Goal: Task Accomplishment & Management: Use online tool/utility

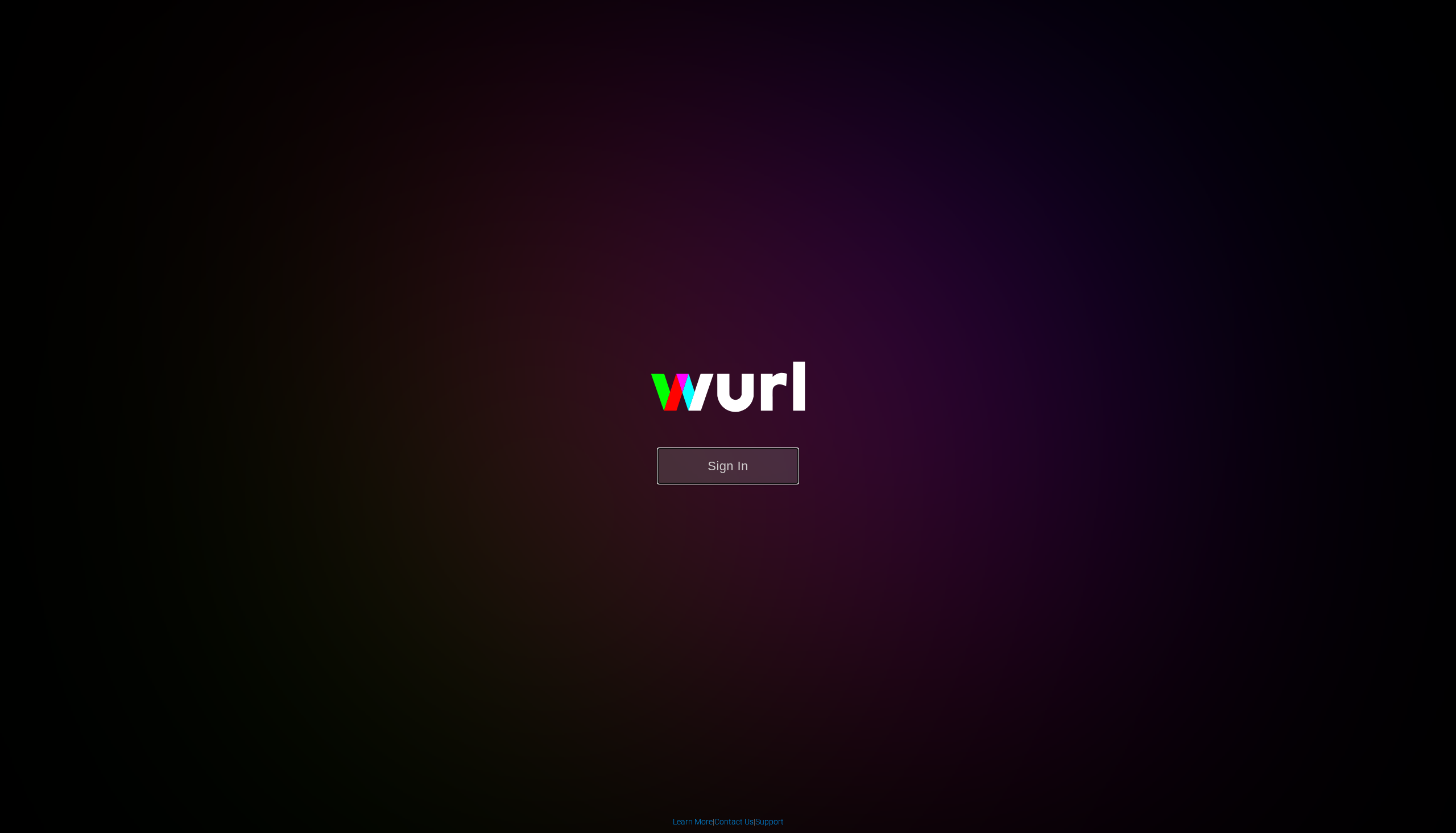
click at [778, 473] on button "Sign In" at bounding box center [728, 466] width 142 height 37
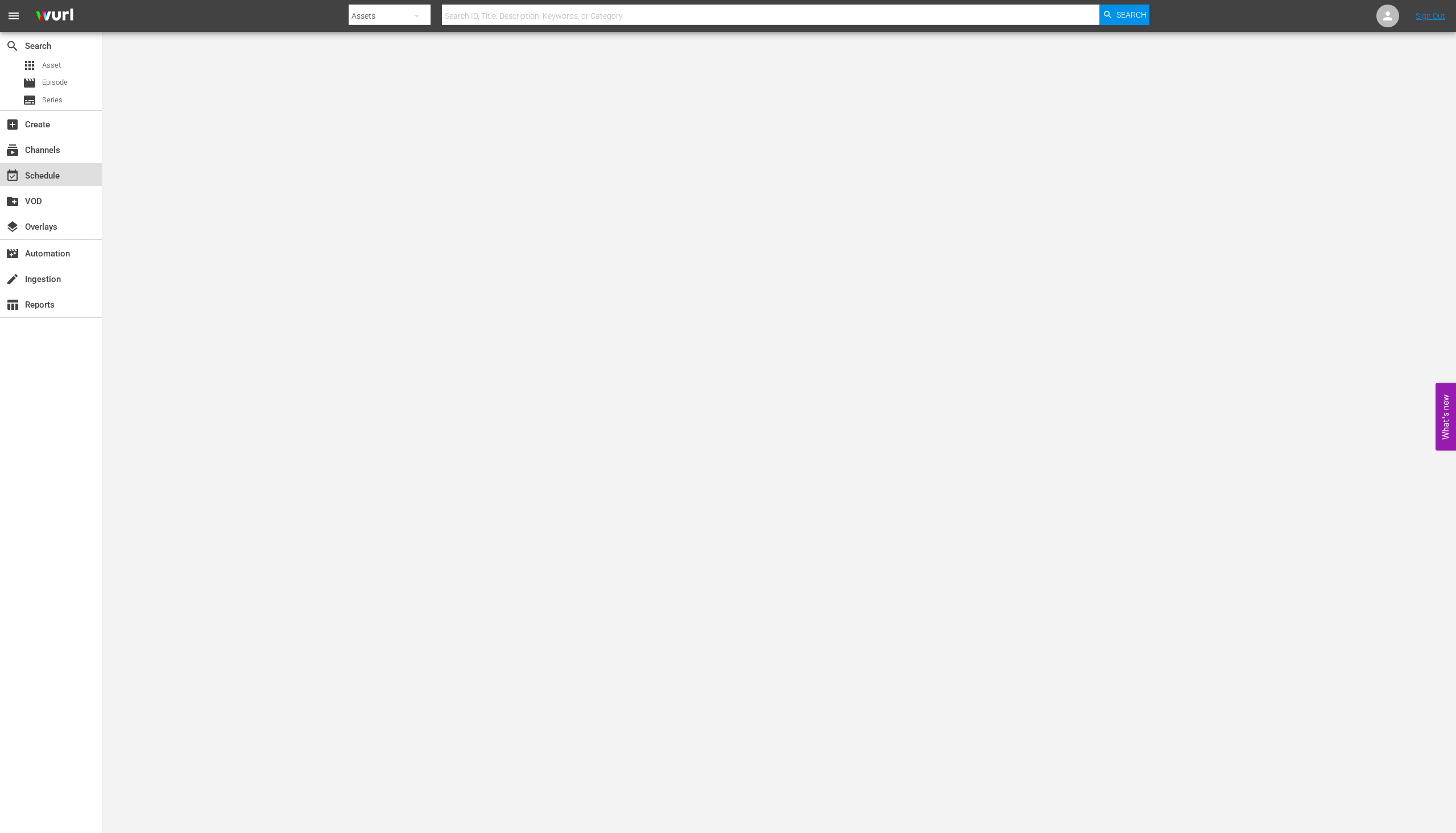
click at [59, 178] on div "event_available Schedule" at bounding box center [32, 174] width 63 height 11
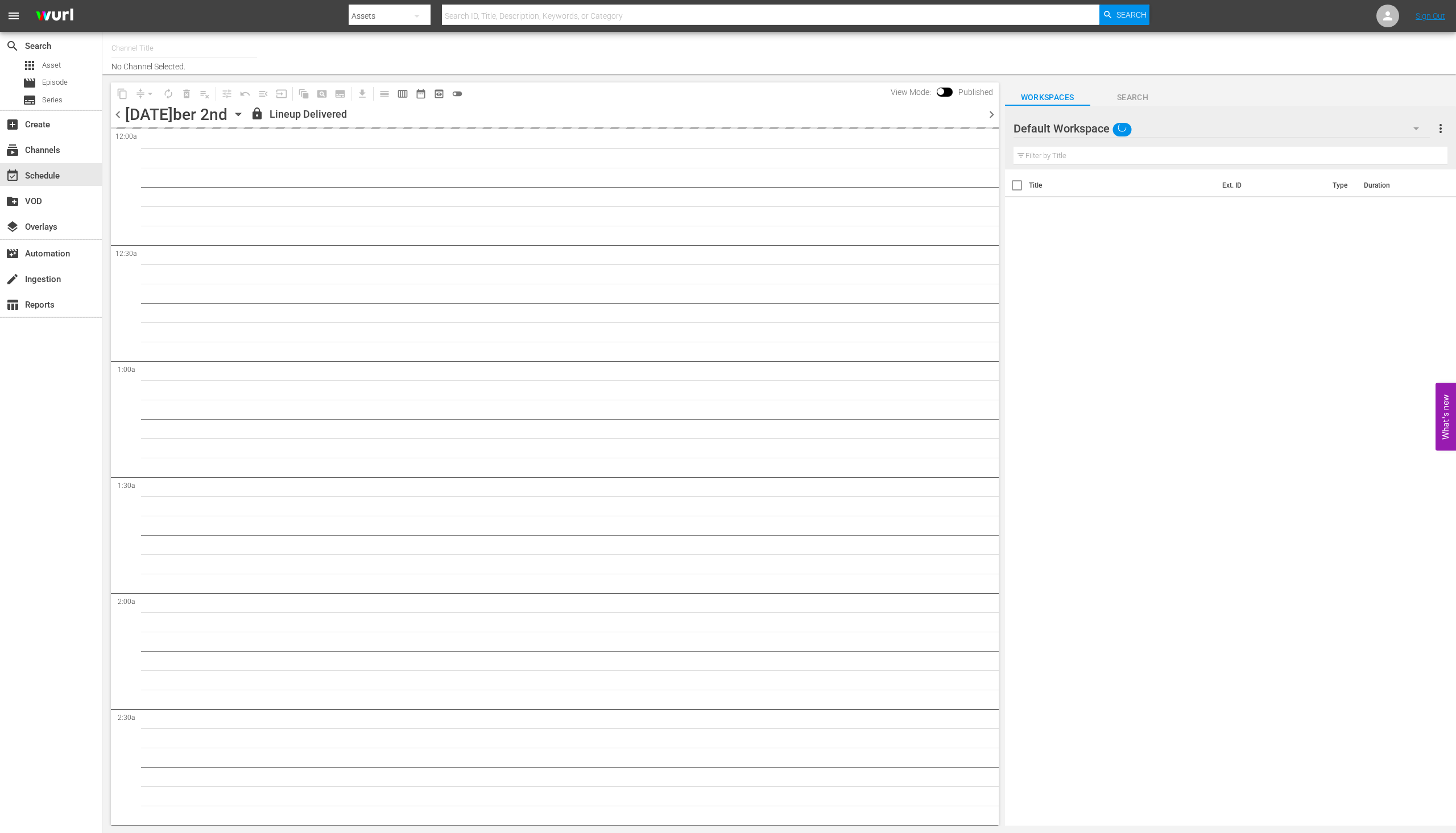
type input "PeliMex (1184)"
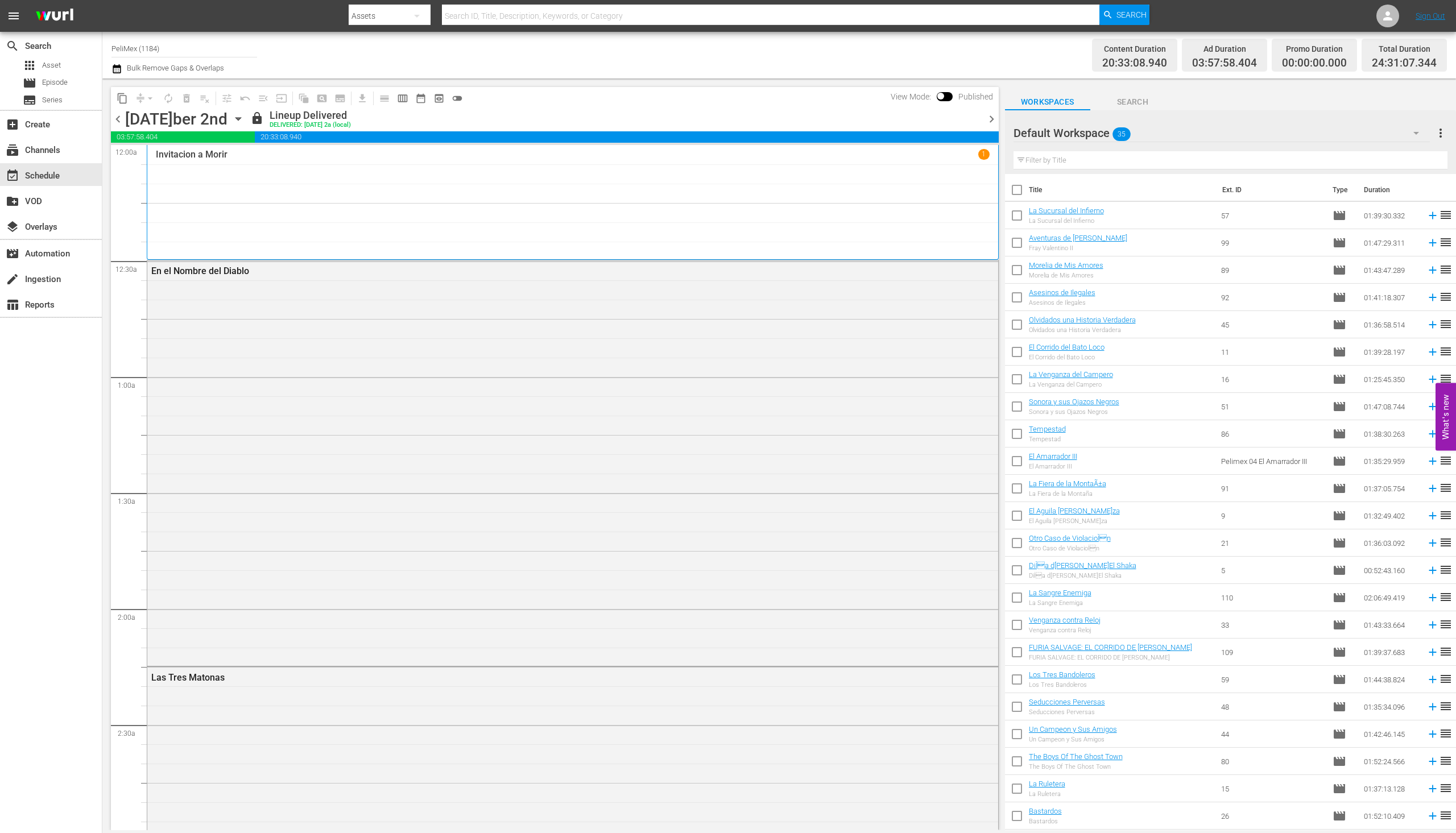
click at [1412, 130] on icon "button" at bounding box center [1416, 132] width 13 height 13
click at [1279, 354] on div "Programación alterna (35) Slates Pelimex (0) Default Workspace (35)" at bounding box center [728, 416] width 1456 height 833
click at [245, 120] on icon "button" at bounding box center [238, 119] width 13 height 13
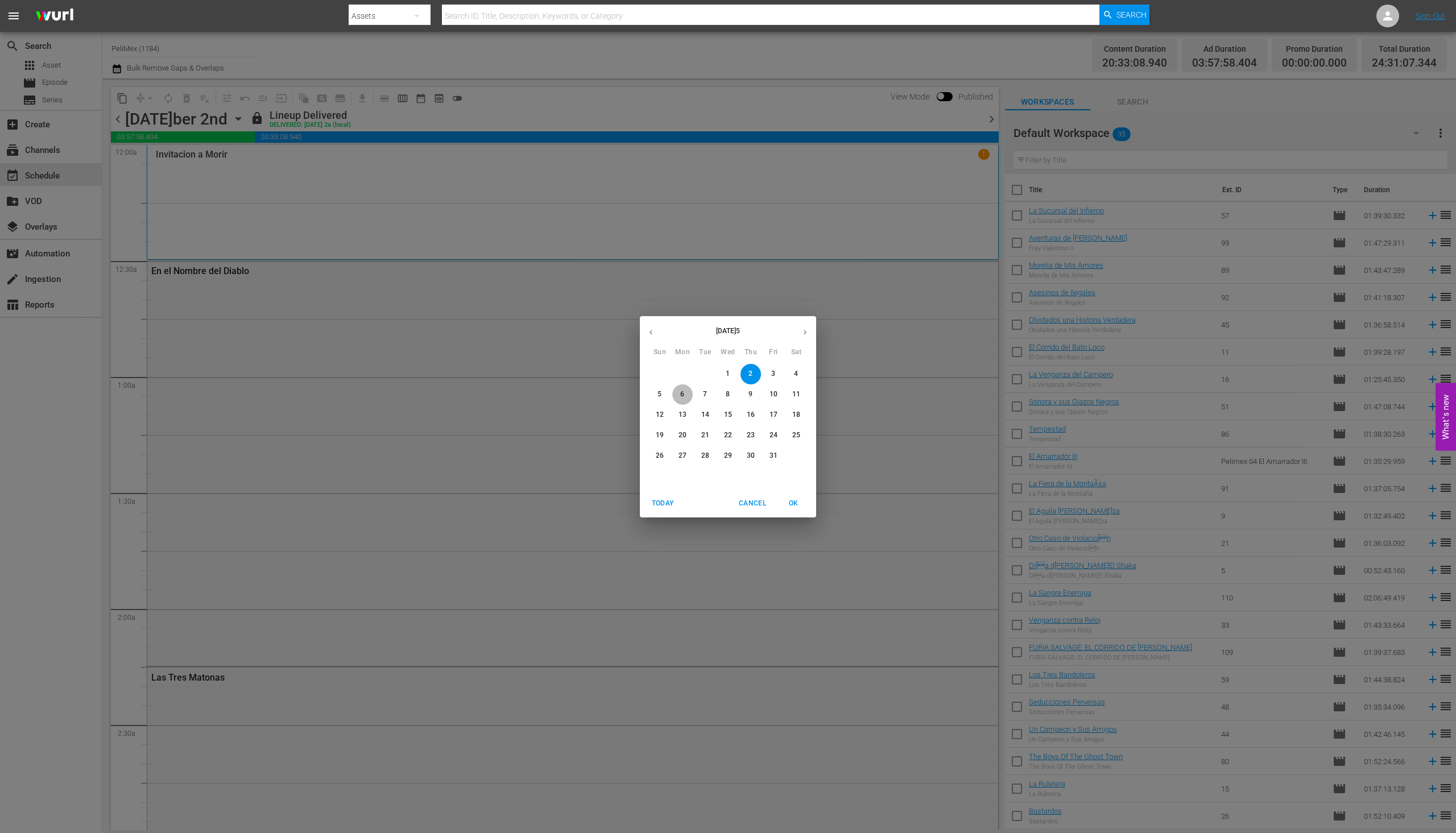
click at [678, 397] on span "6" at bounding box center [683, 395] width 20 height 10
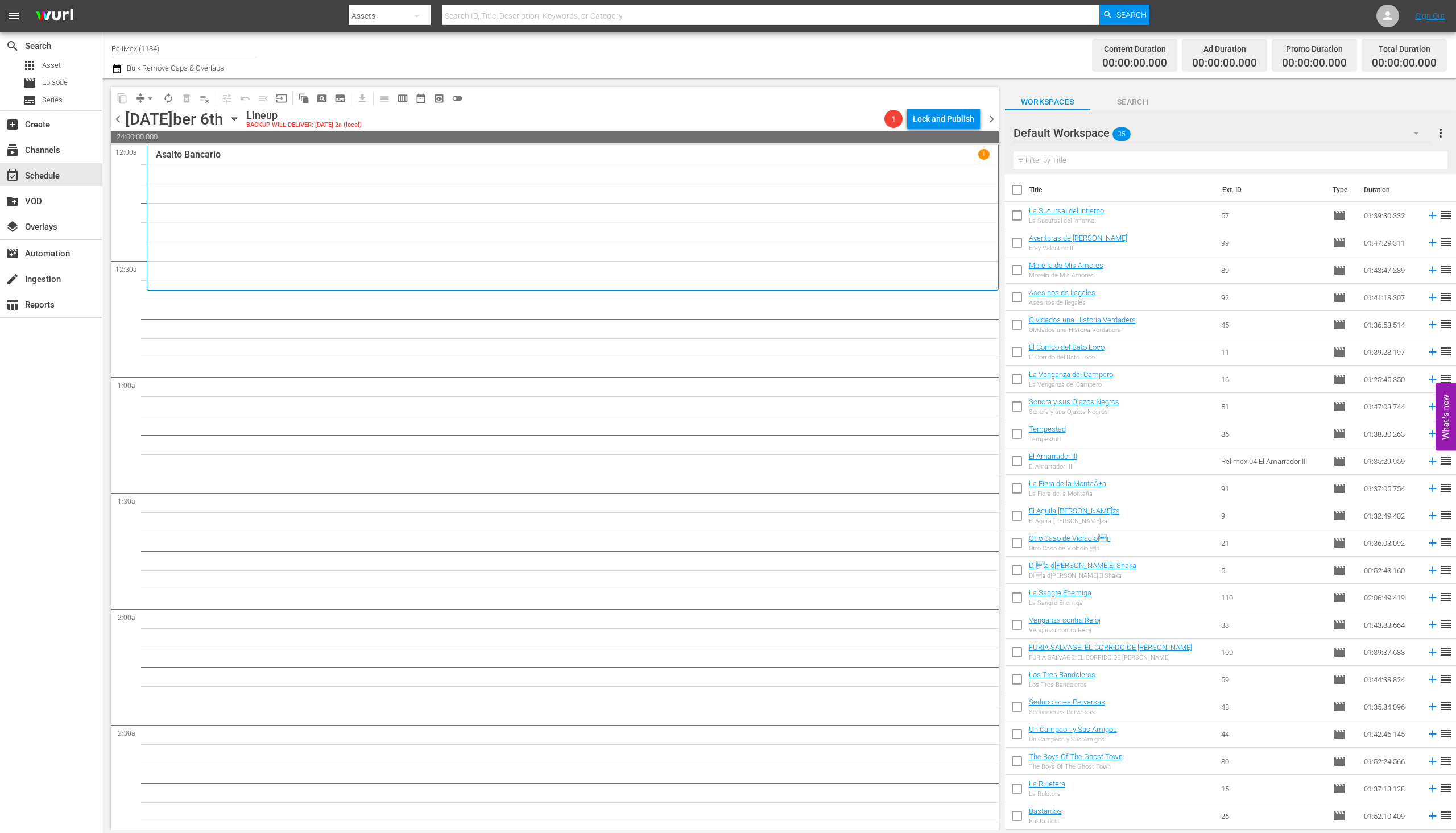
click at [1015, 219] on input "checkbox" at bounding box center [1017, 218] width 24 height 24
checkbox input "true"
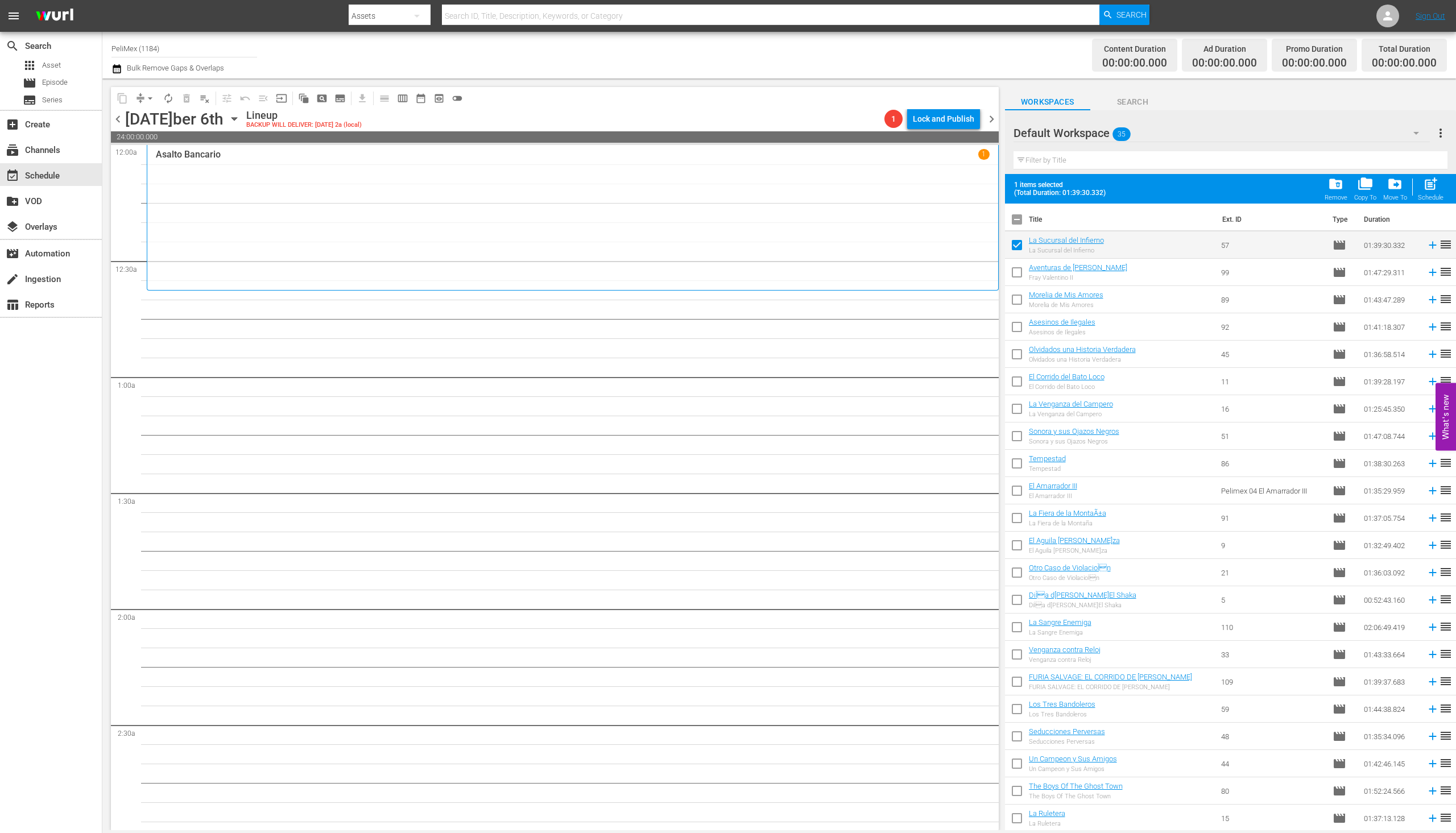
click at [1015, 269] on input "checkbox" at bounding box center [1017, 275] width 24 height 24
checkbox input "true"
click at [1015, 300] on input "checkbox" at bounding box center [1017, 302] width 24 height 24
checkbox input "true"
click at [1013, 331] on input "checkbox" at bounding box center [1017, 329] width 24 height 24
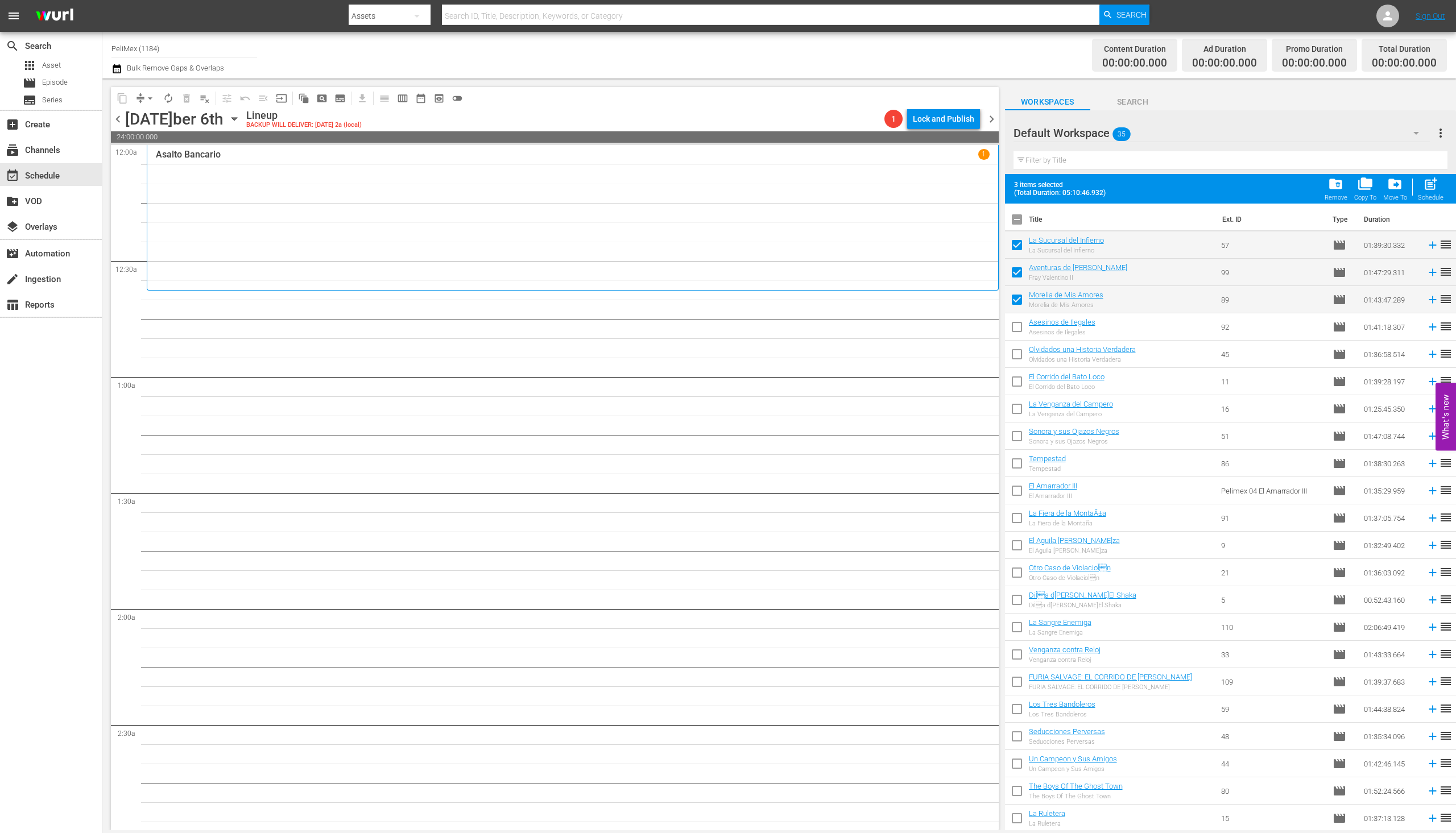
checkbox input "true"
click at [1013, 353] on input "checkbox" at bounding box center [1017, 357] width 24 height 24
checkbox input "true"
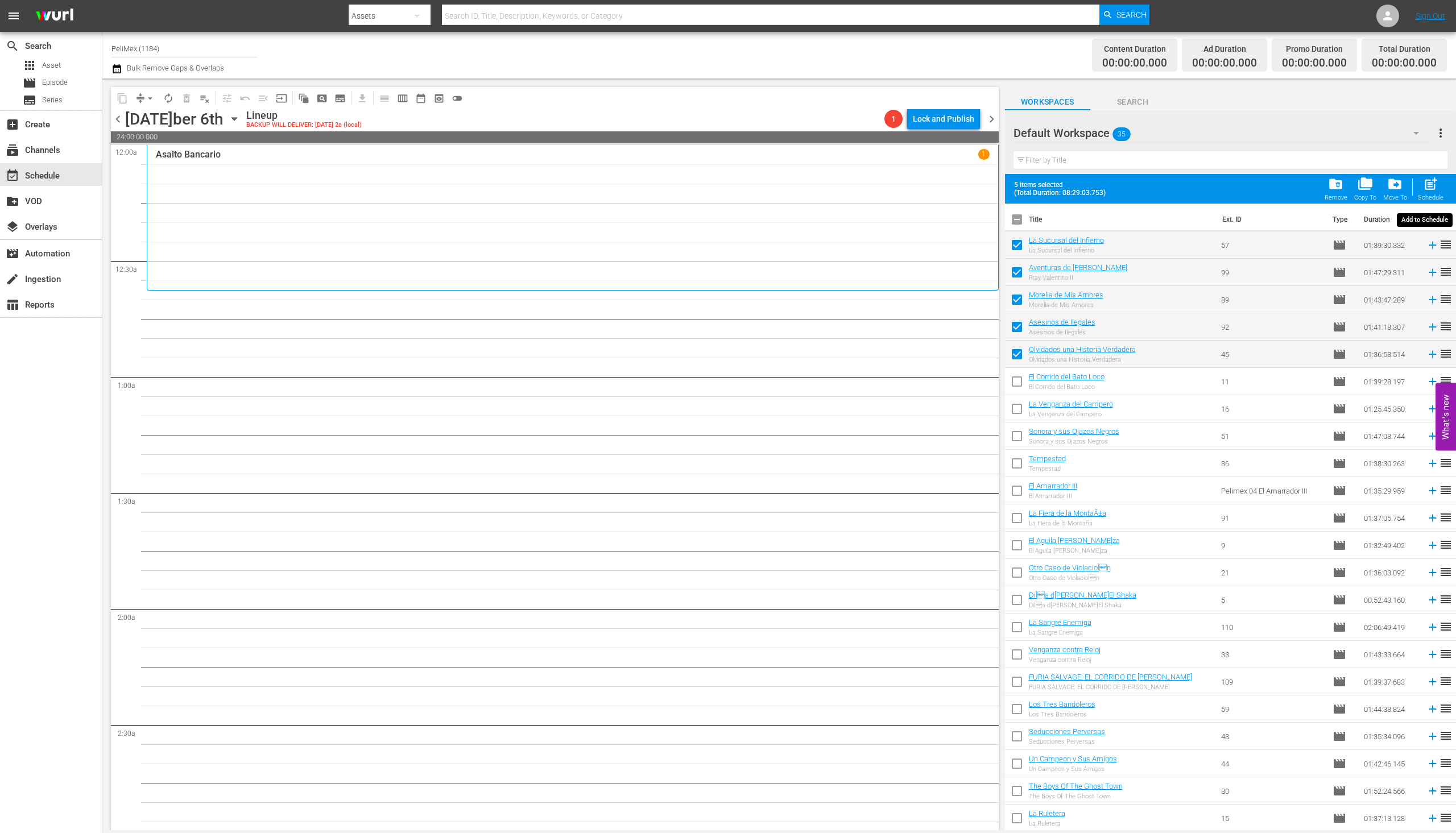
click at [1433, 181] on span "post_add" at bounding box center [1431, 184] width 16 height 16
checkbox input "false"
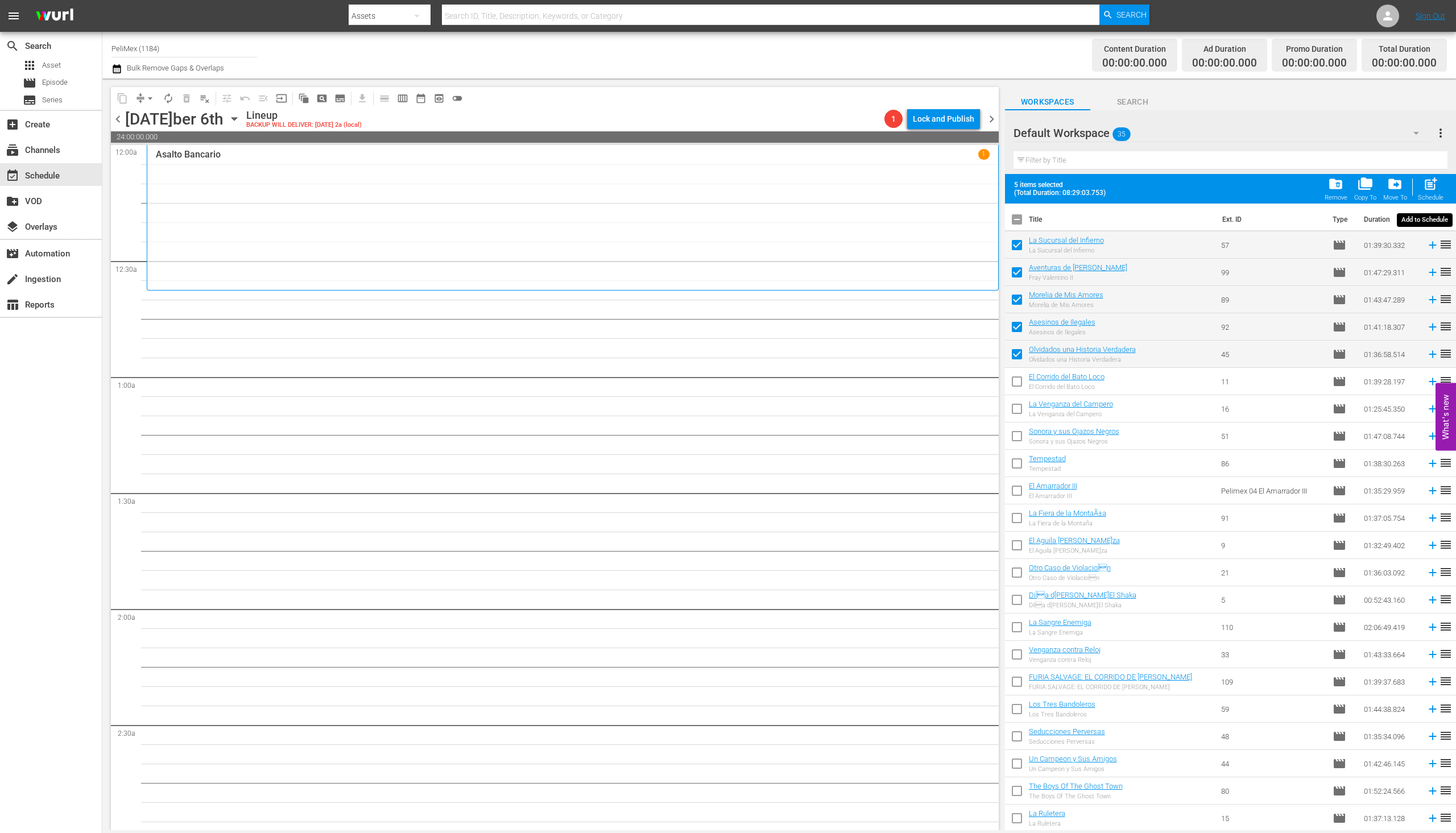
checkbox input "false"
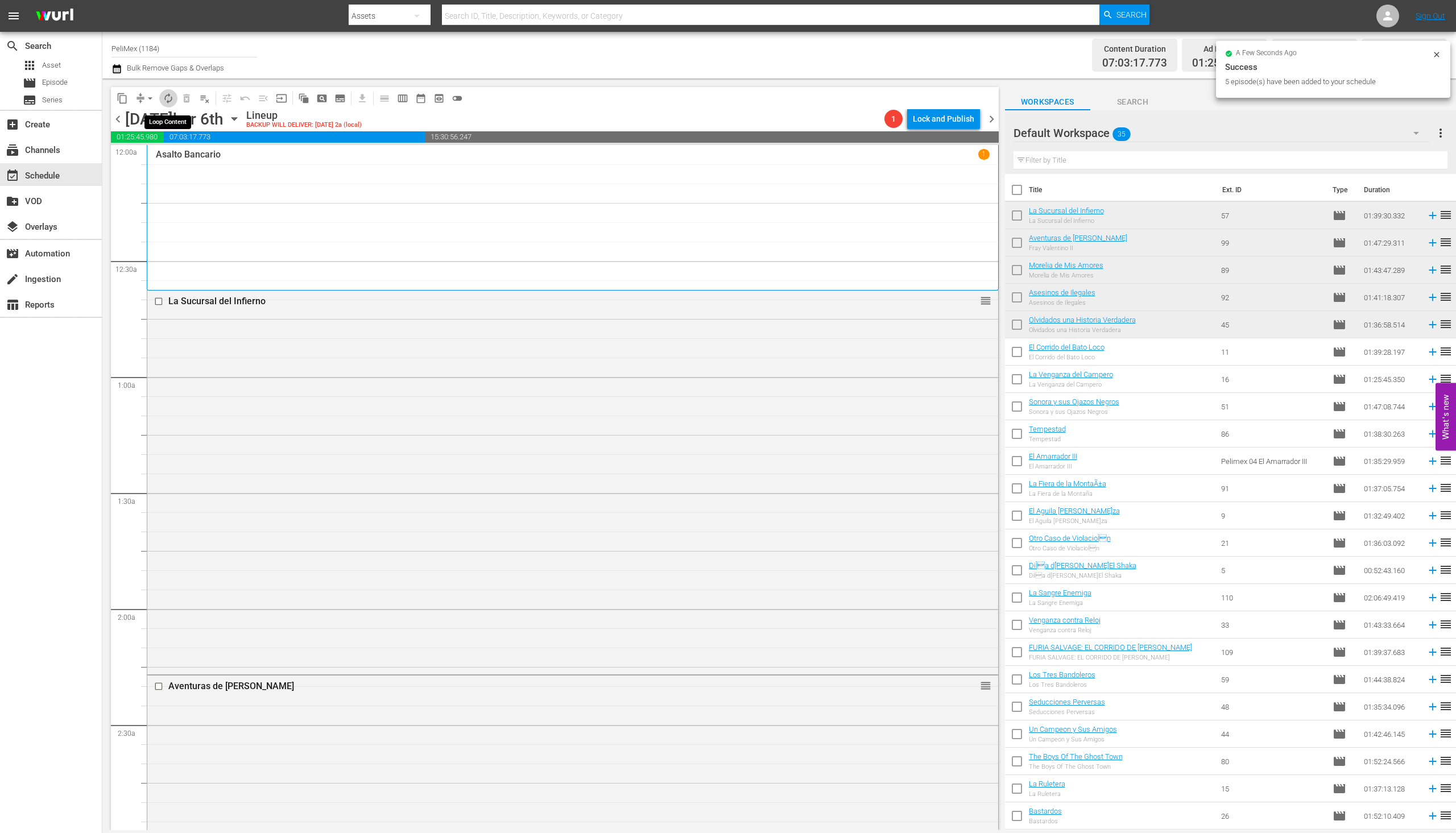
click at [167, 104] on span "autorenew_outlined" at bounding box center [169, 99] width 11 height 11
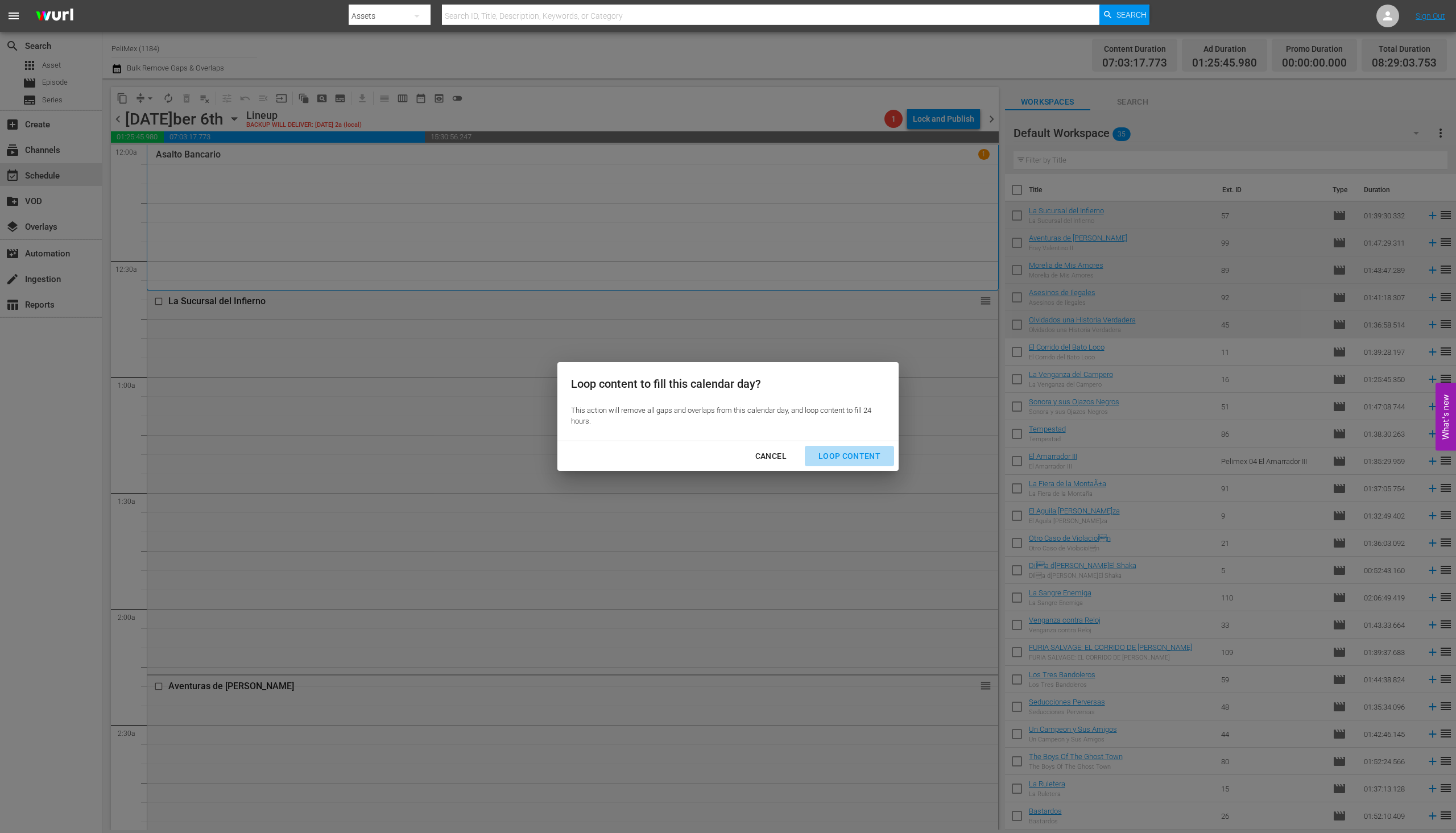
click at [864, 449] on div "Loop Content" at bounding box center [850, 456] width 80 height 14
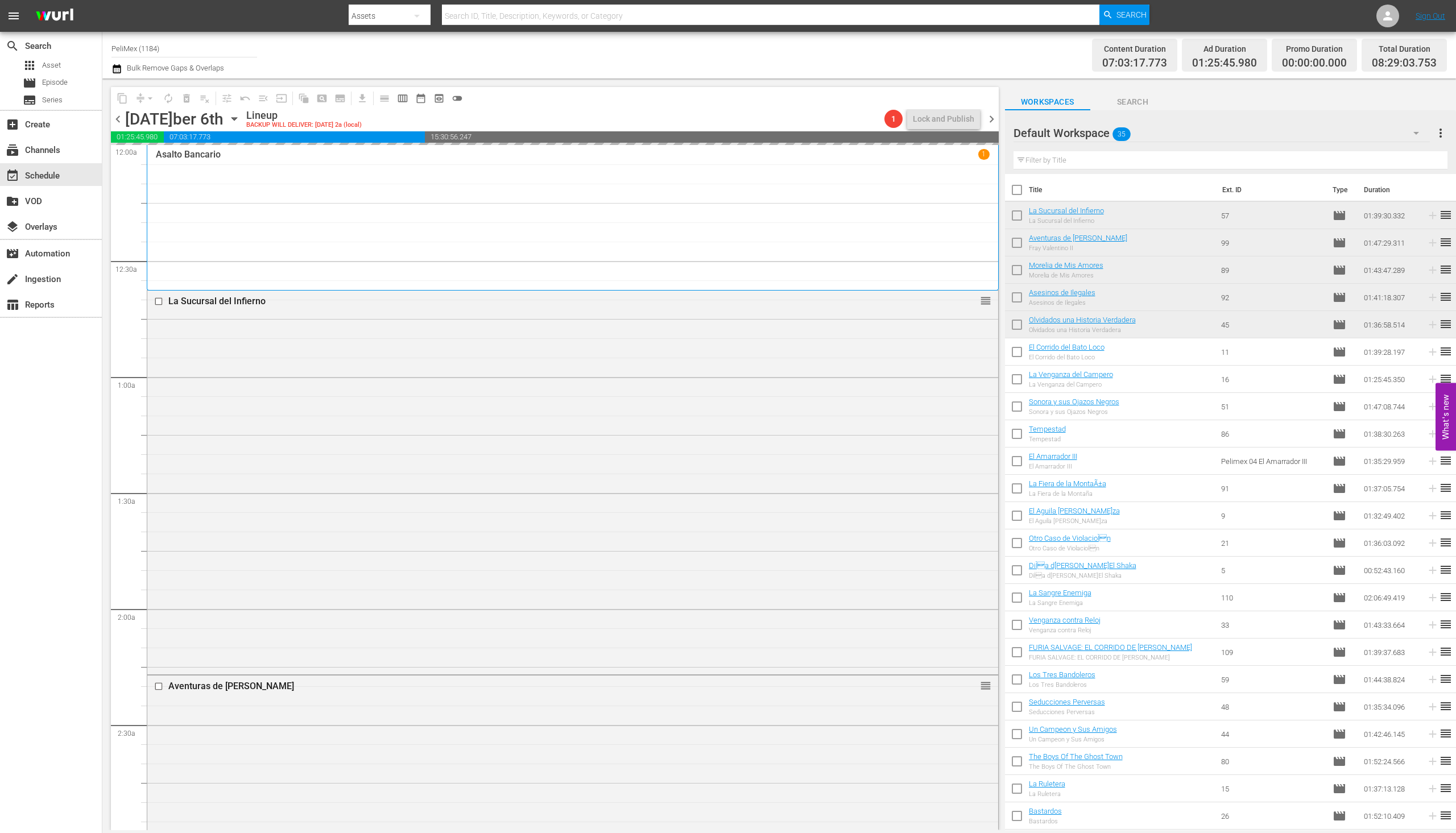
click at [1014, 348] on input "checkbox" at bounding box center [1017, 354] width 24 height 24
checkbox input "true"
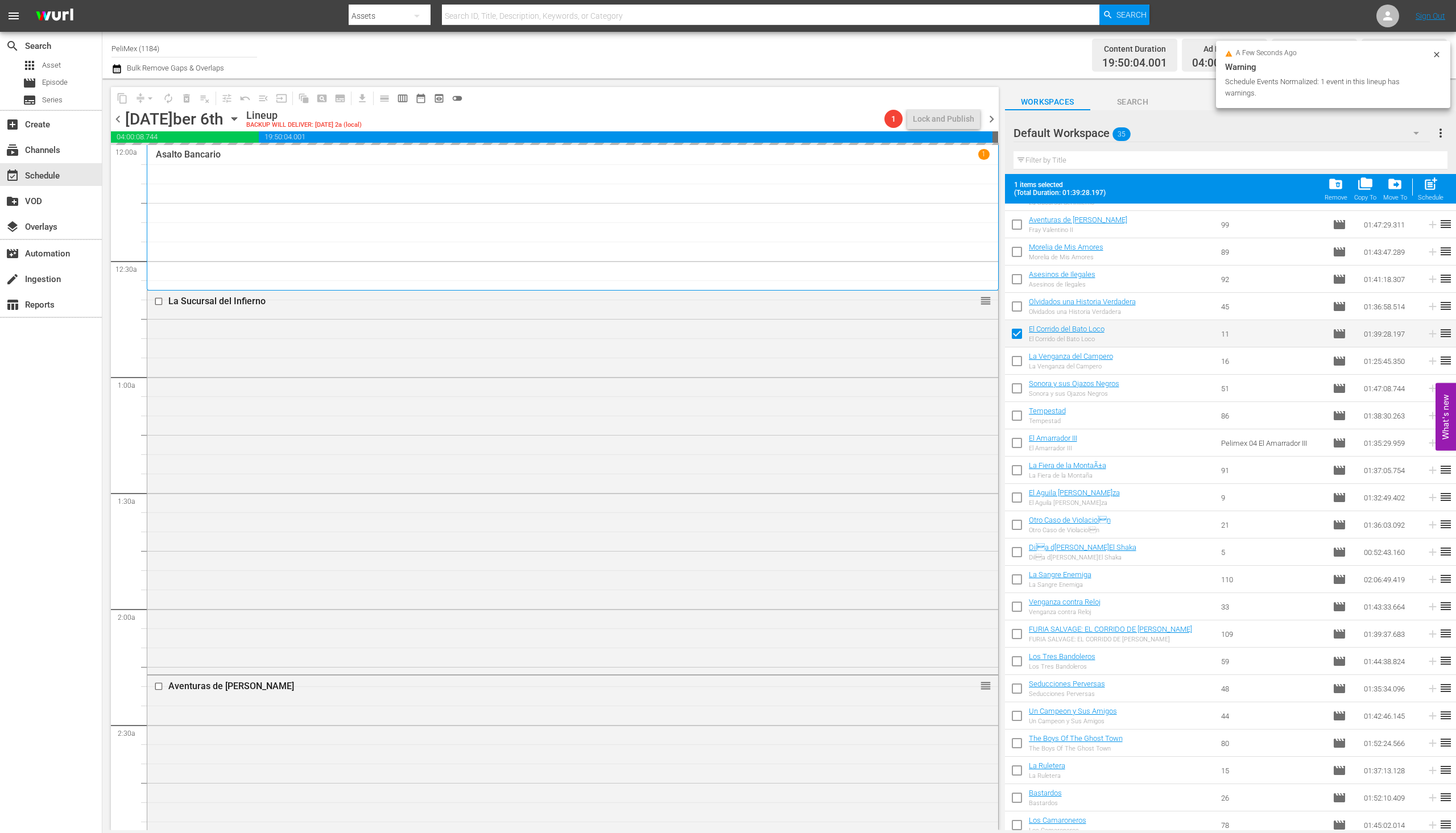
scroll to position [57, 0]
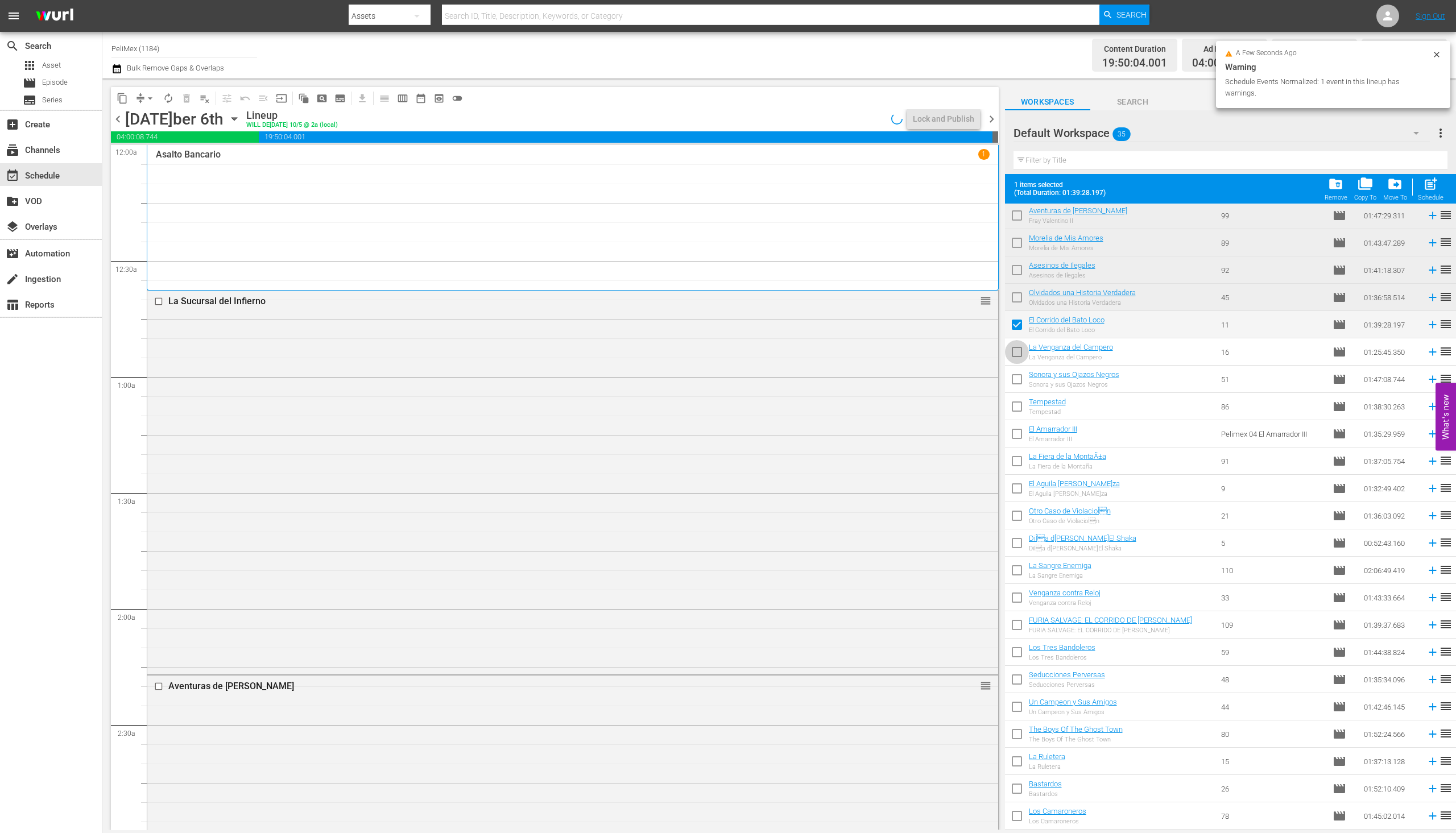
click at [1017, 364] on input "checkbox" at bounding box center [1017, 354] width 24 height 24
checkbox input "true"
click at [1020, 384] on input "checkbox" at bounding box center [1017, 381] width 24 height 24
checkbox input "true"
click at [1013, 407] on input "checkbox" at bounding box center [1017, 409] width 24 height 24
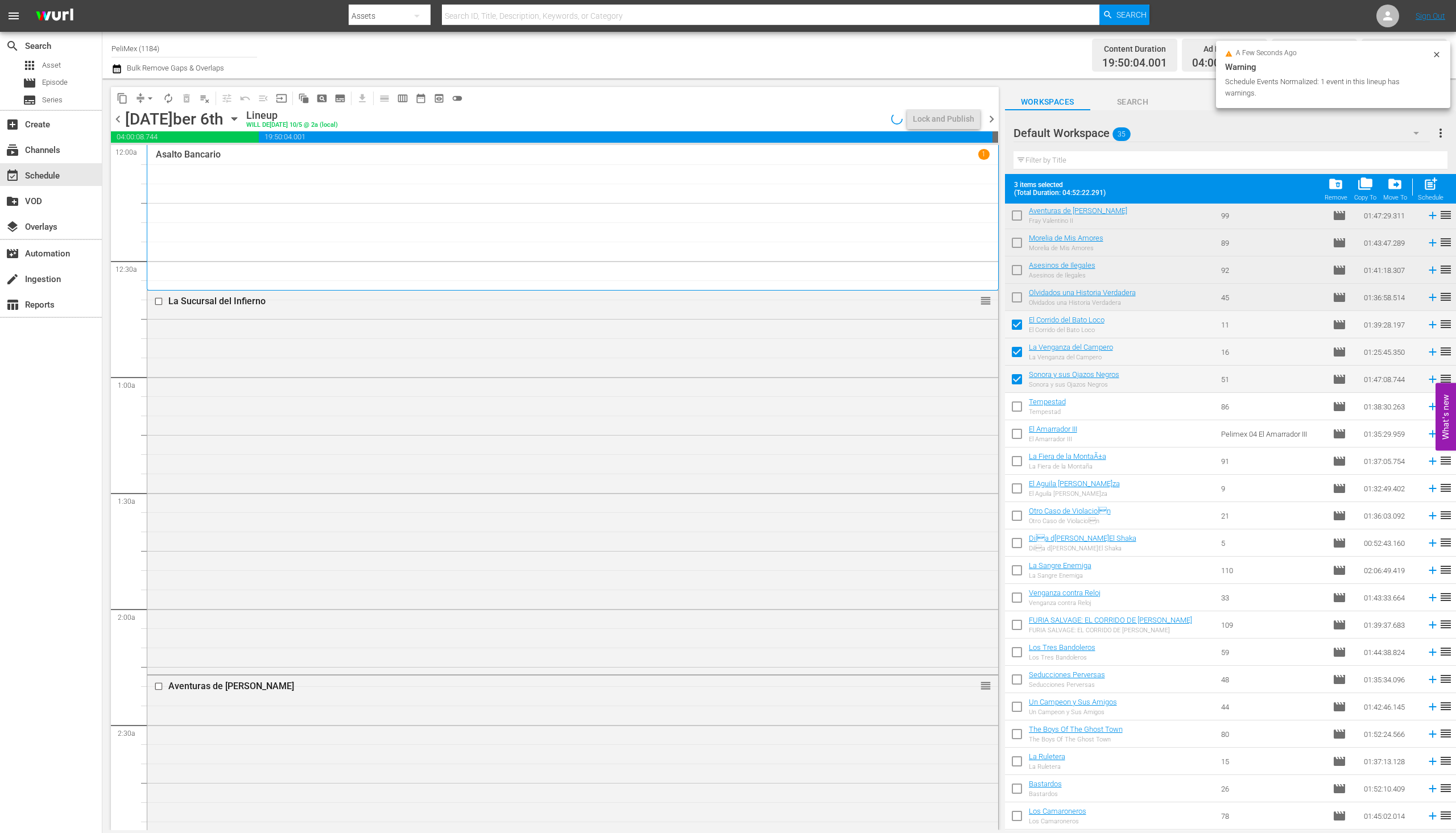
checkbox input "true"
click at [1015, 432] on input "checkbox" at bounding box center [1017, 436] width 24 height 24
checkbox input "true"
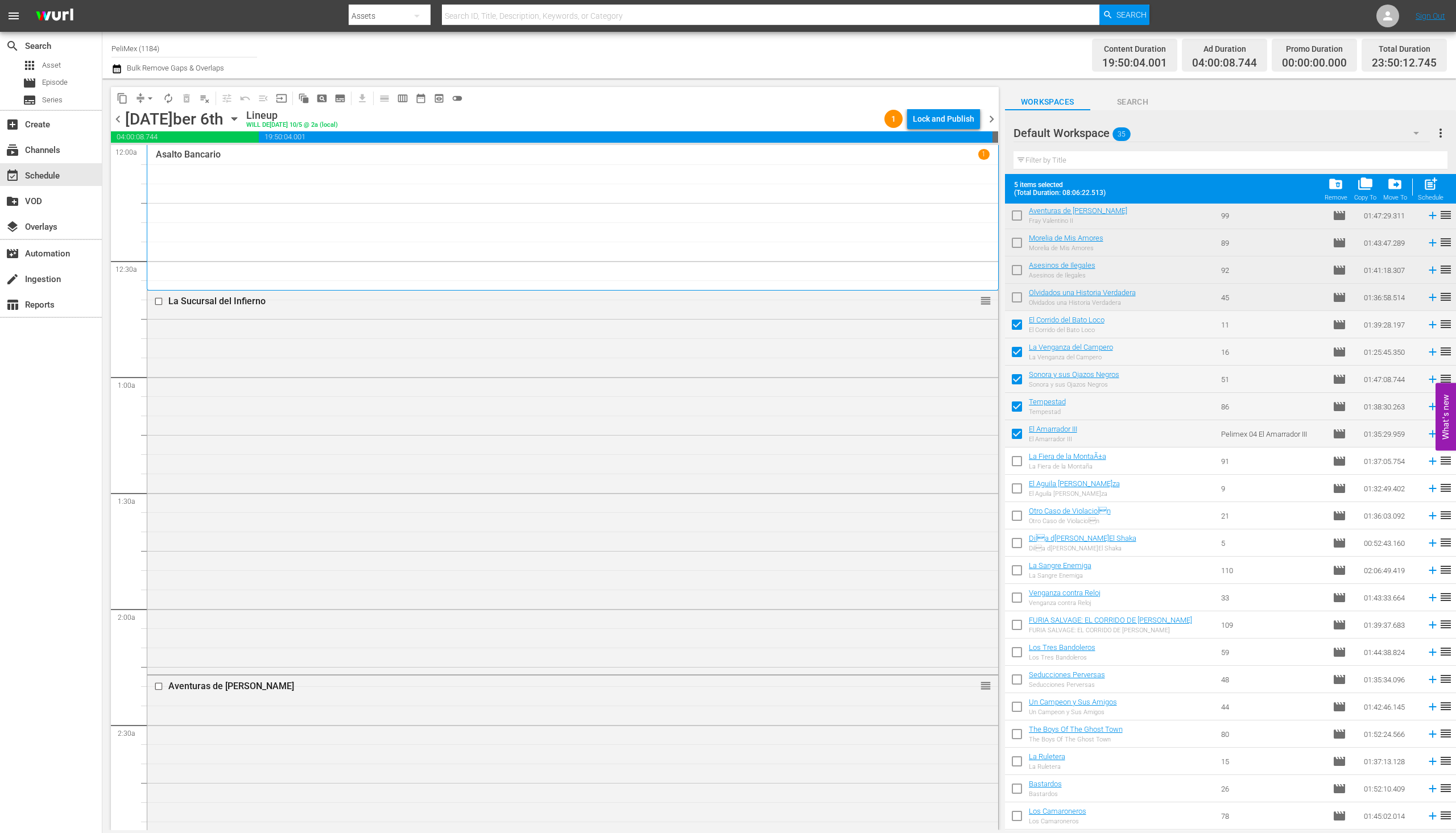
click at [967, 121] on div "Lock and Publish" at bounding box center [943, 118] width 61 height 20
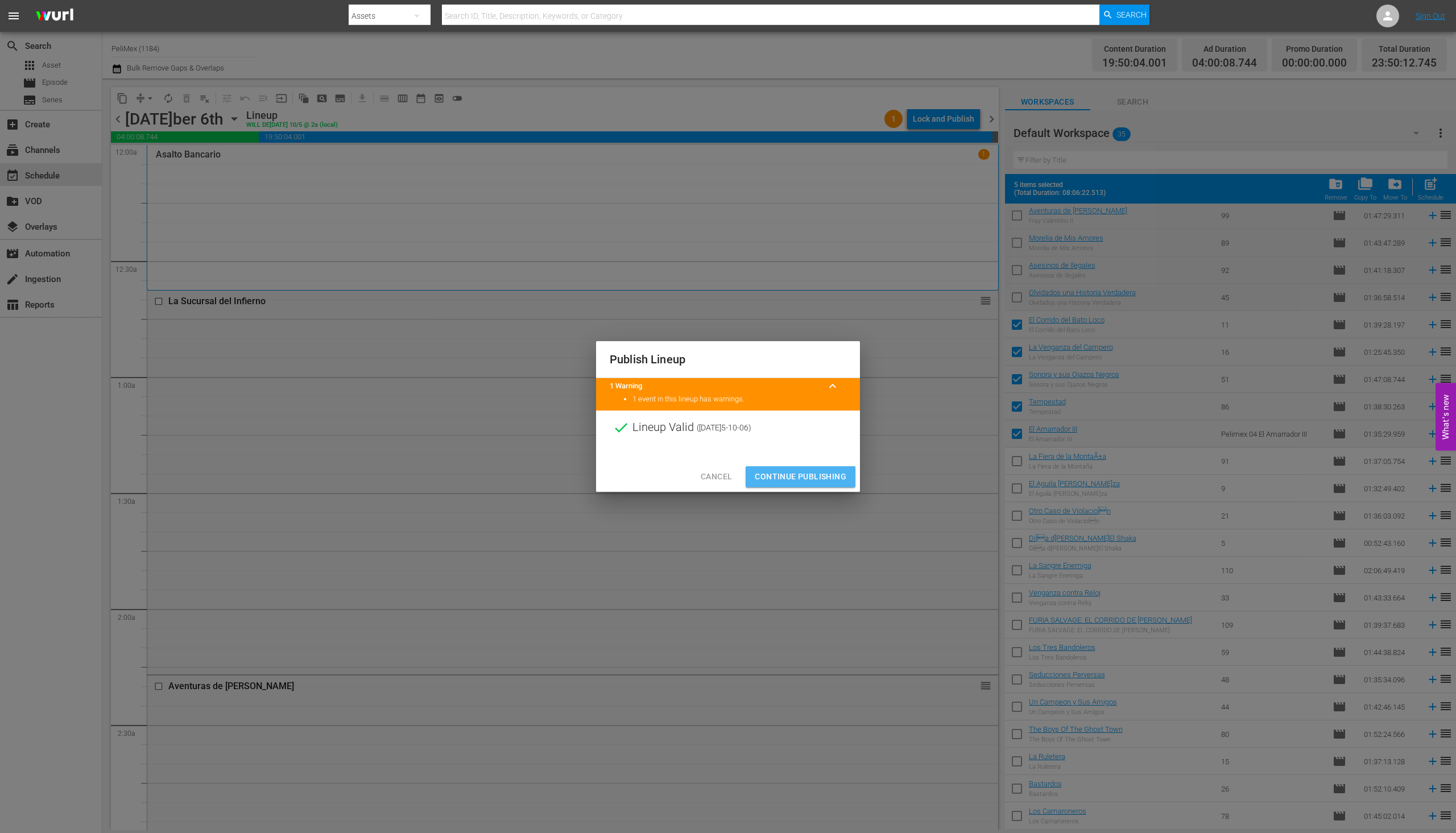
click at [838, 476] on span "Continue Publishing" at bounding box center [801, 476] width 92 height 14
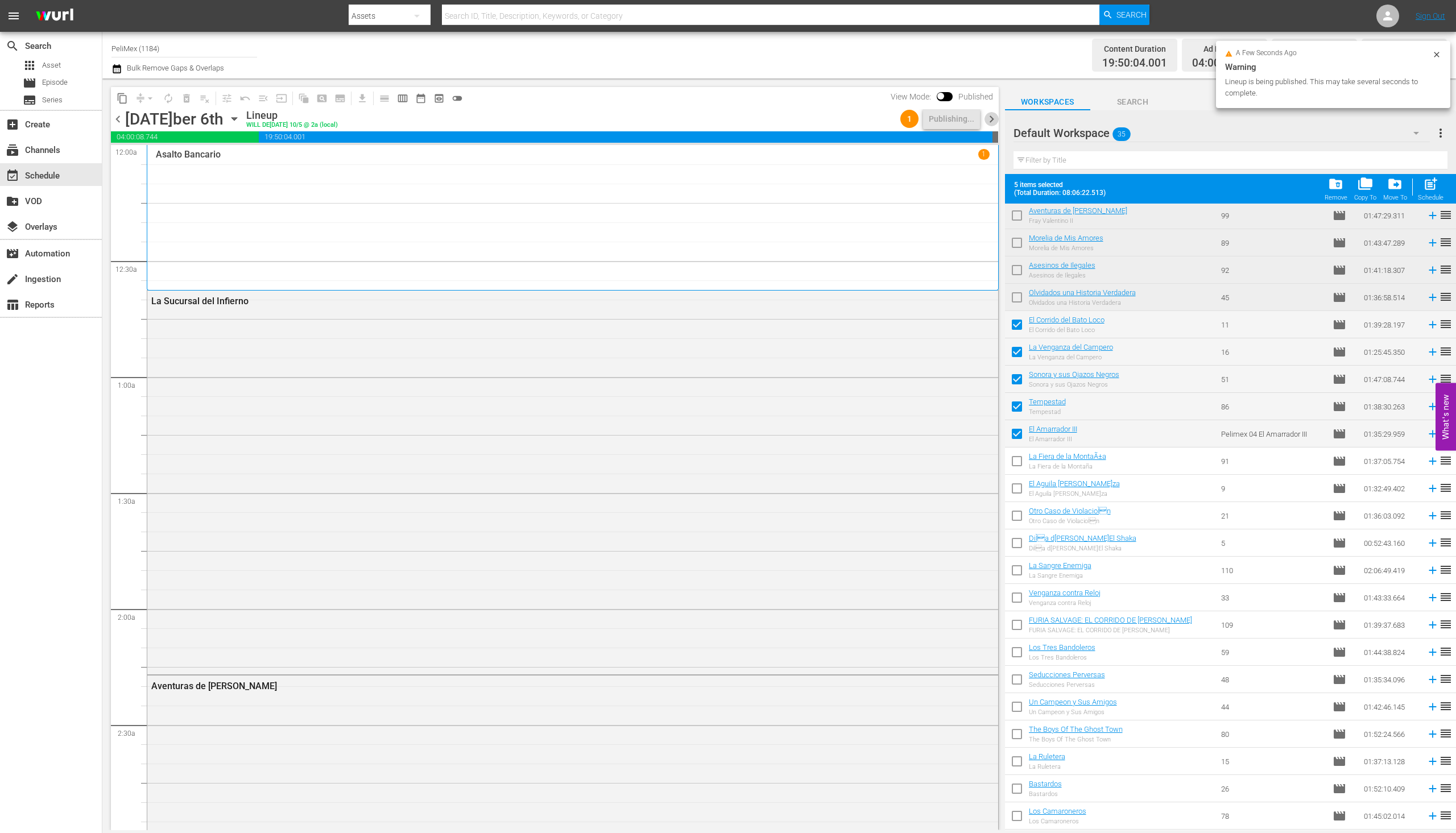
click at [993, 119] on span "chevron_right" at bounding box center [992, 119] width 14 height 14
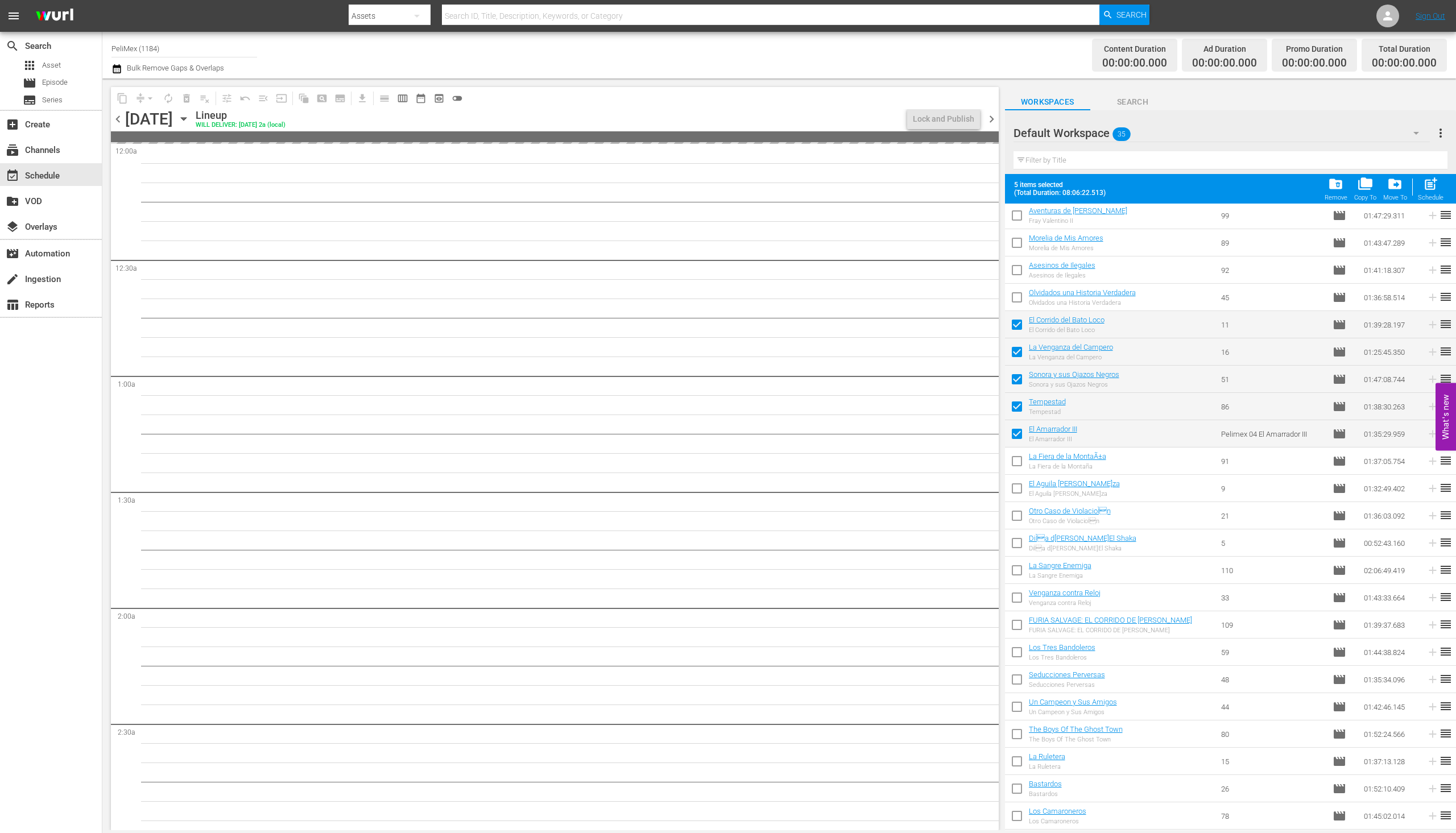
click at [115, 122] on span "chevron_left" at bounding box center [118, 119] width 14 height 14
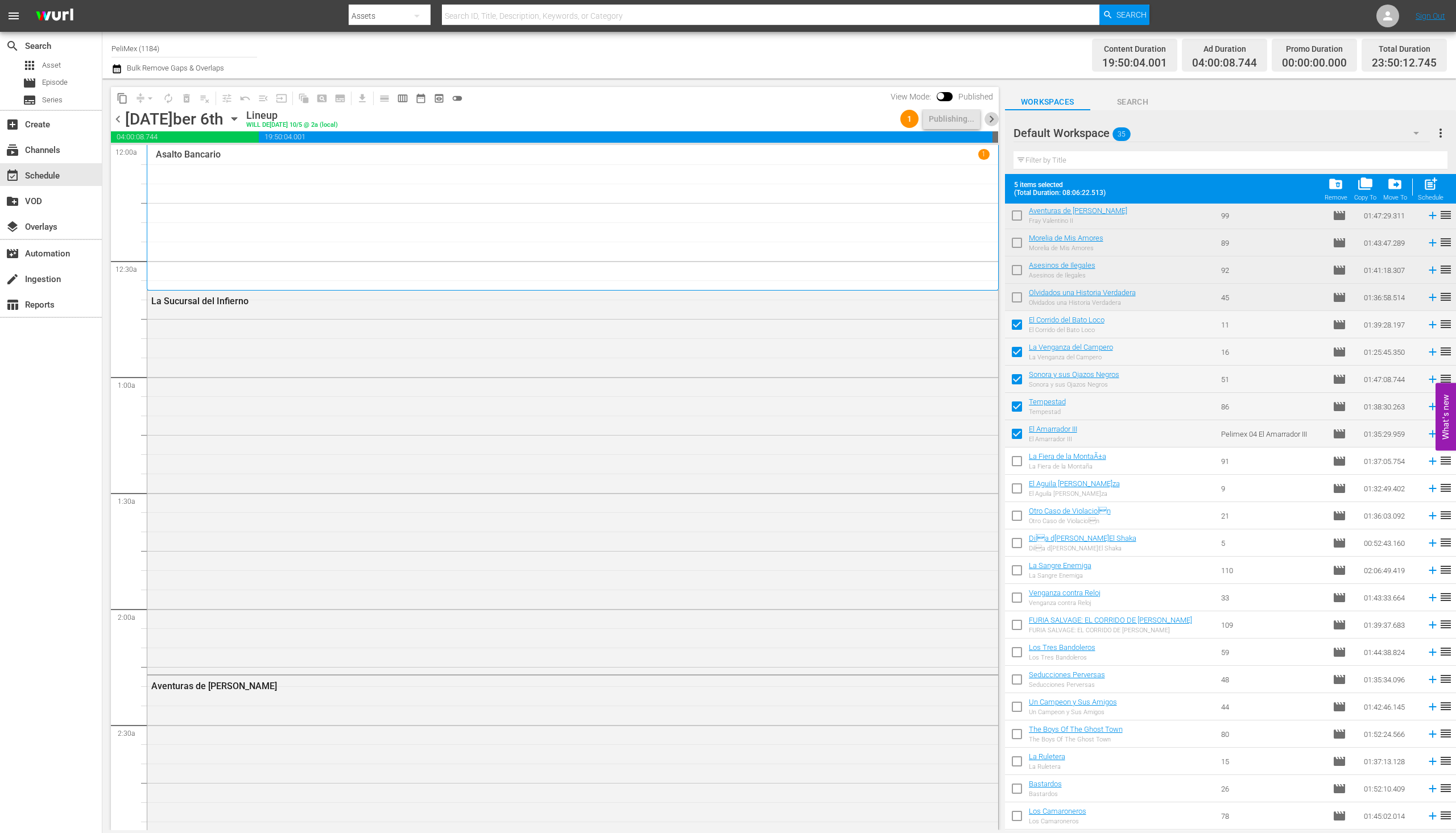
click at [995, 119] on span "chevron_right" at bounding box center [992, 119] width 14 height 14
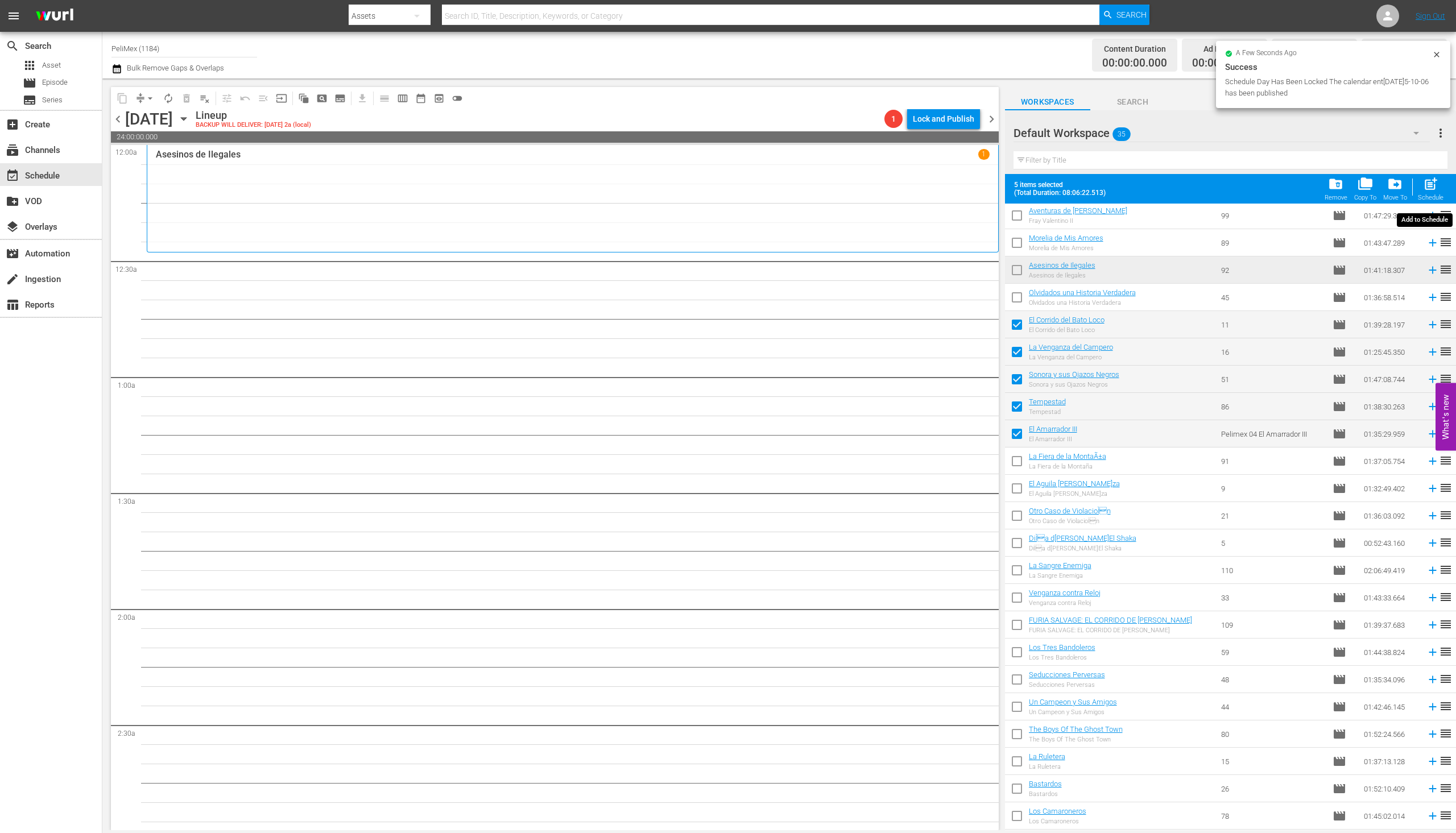
click at [1431, 190] on span "post_add" at bounding box center [1431, 184] width 16 height 16
checkbox input "false"
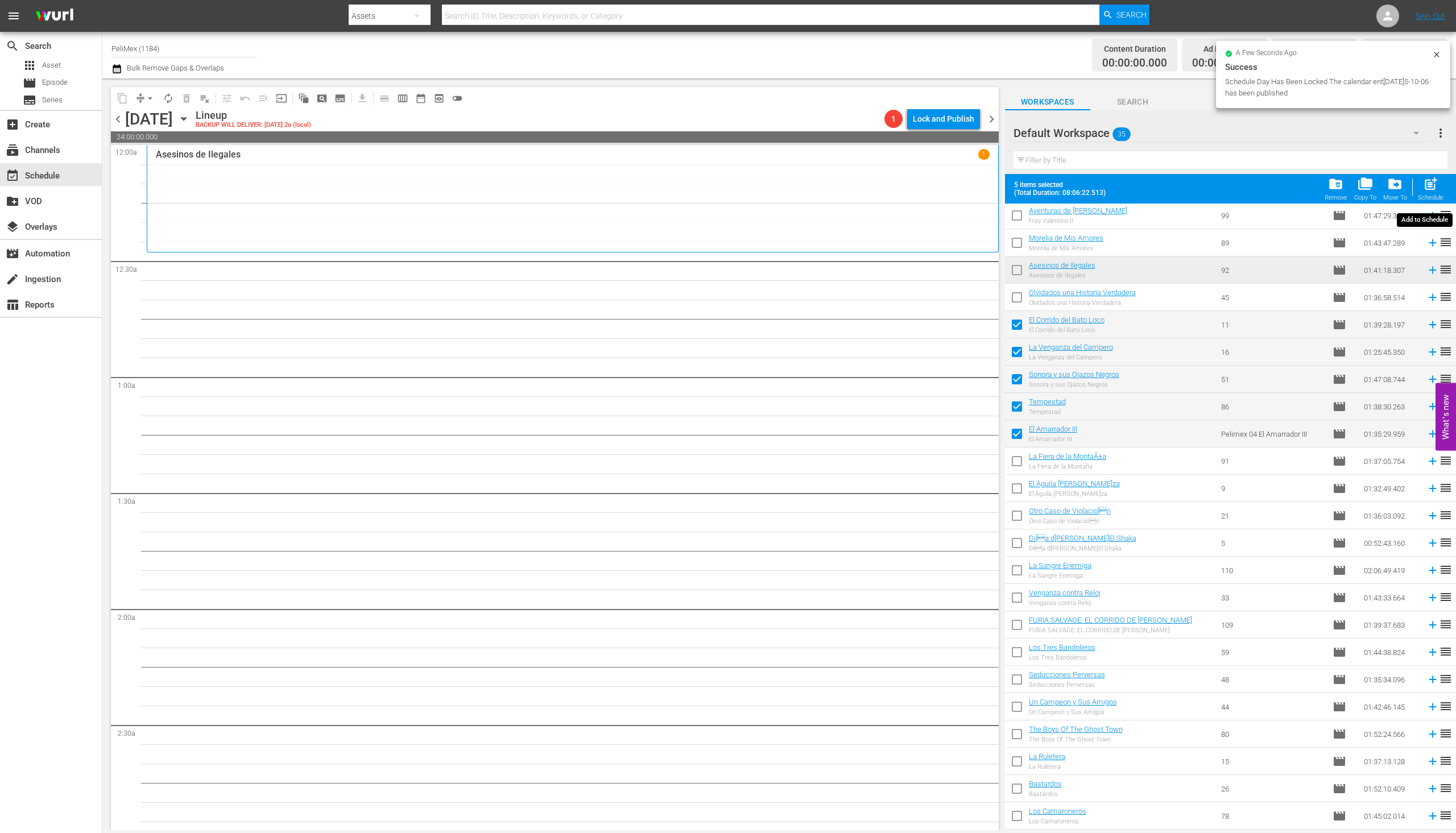
checkbox input "false"
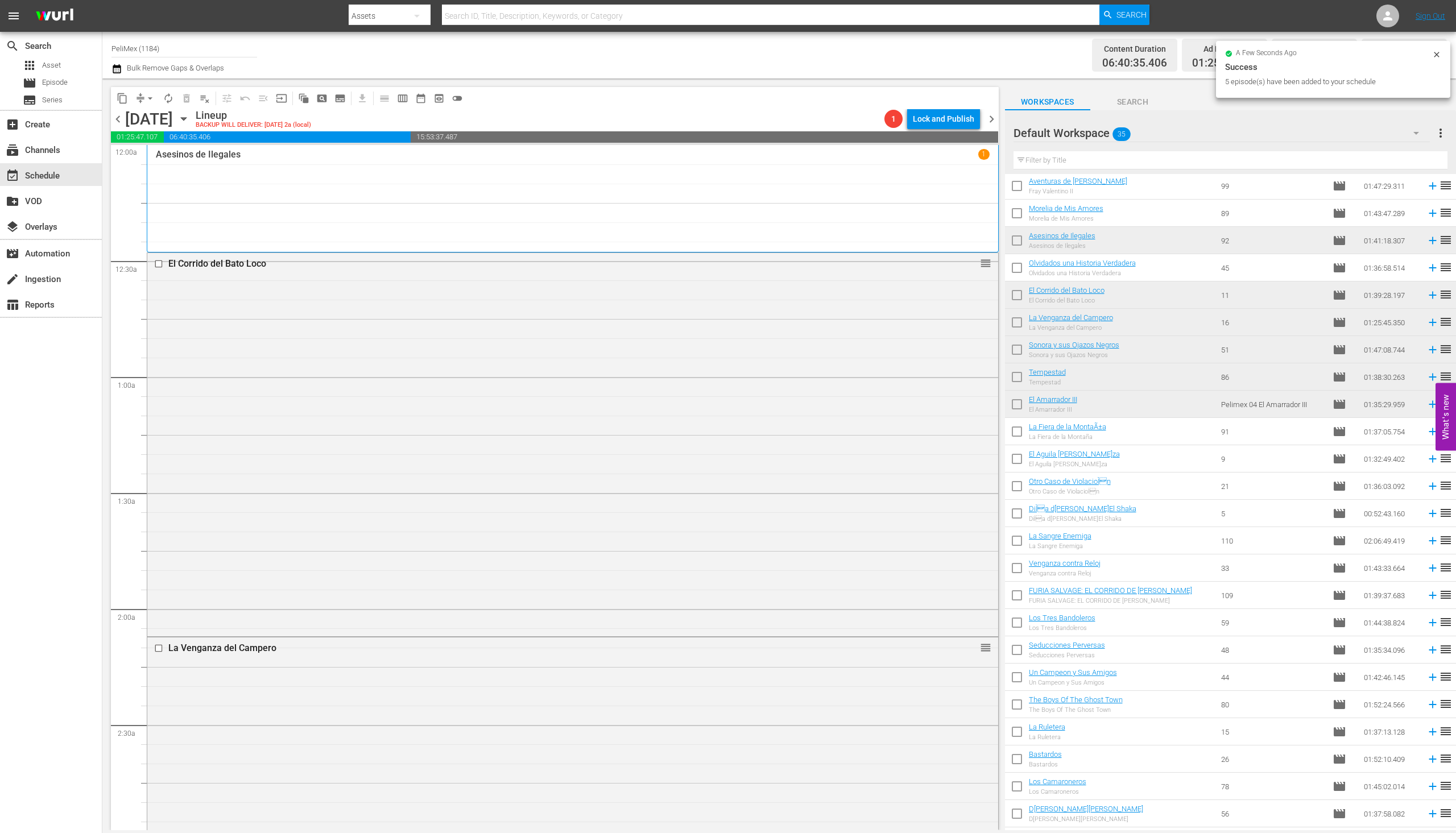
click at [1013, 429] on input "checkbox" at bounding box center [1017, 434] width 24 height 24
checkbox input "true"
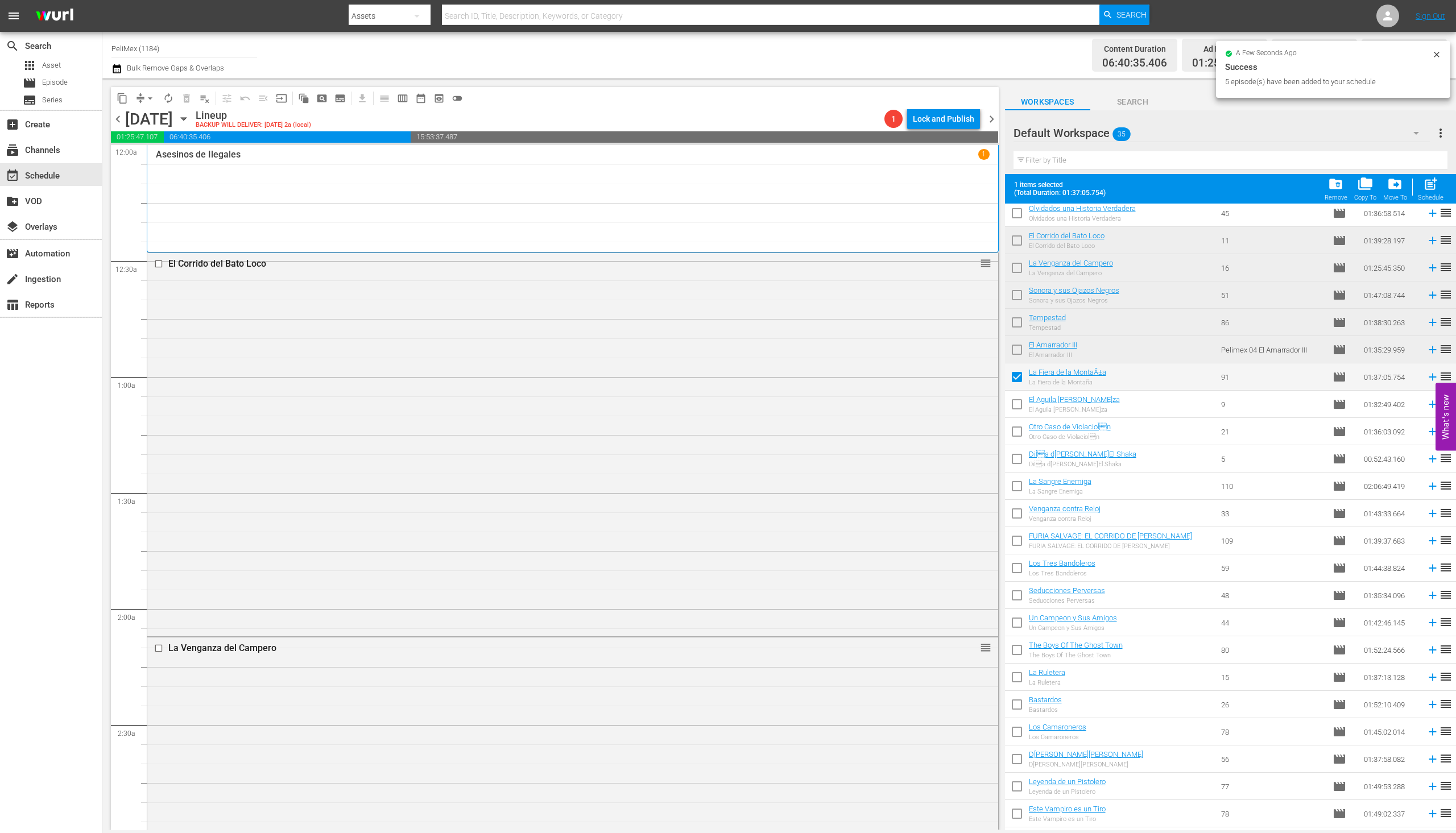
scroll to position [171, 0]
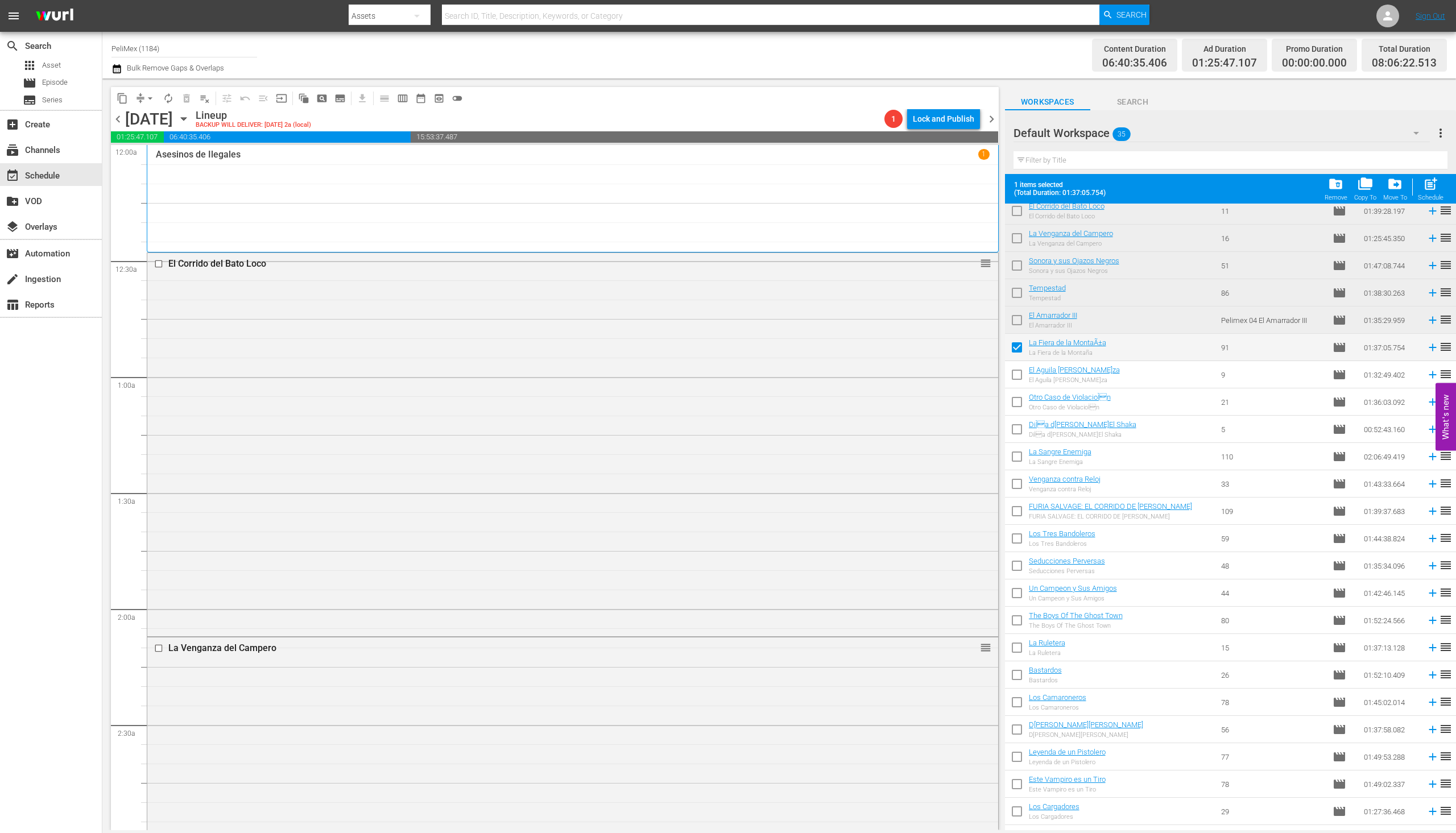
click at [1015, 381] on input "checkbox" at bounding box center [1017, 377] width 24 height 24
checkbox input "true"
click at [1014, 399] on input "checkbox" at bounding box center [1017, 405] width 24 height 24
checkbox input "true"
click at [1014, 427] on input "checkbox" at bounding box center [1017, 431] width 24 height 24
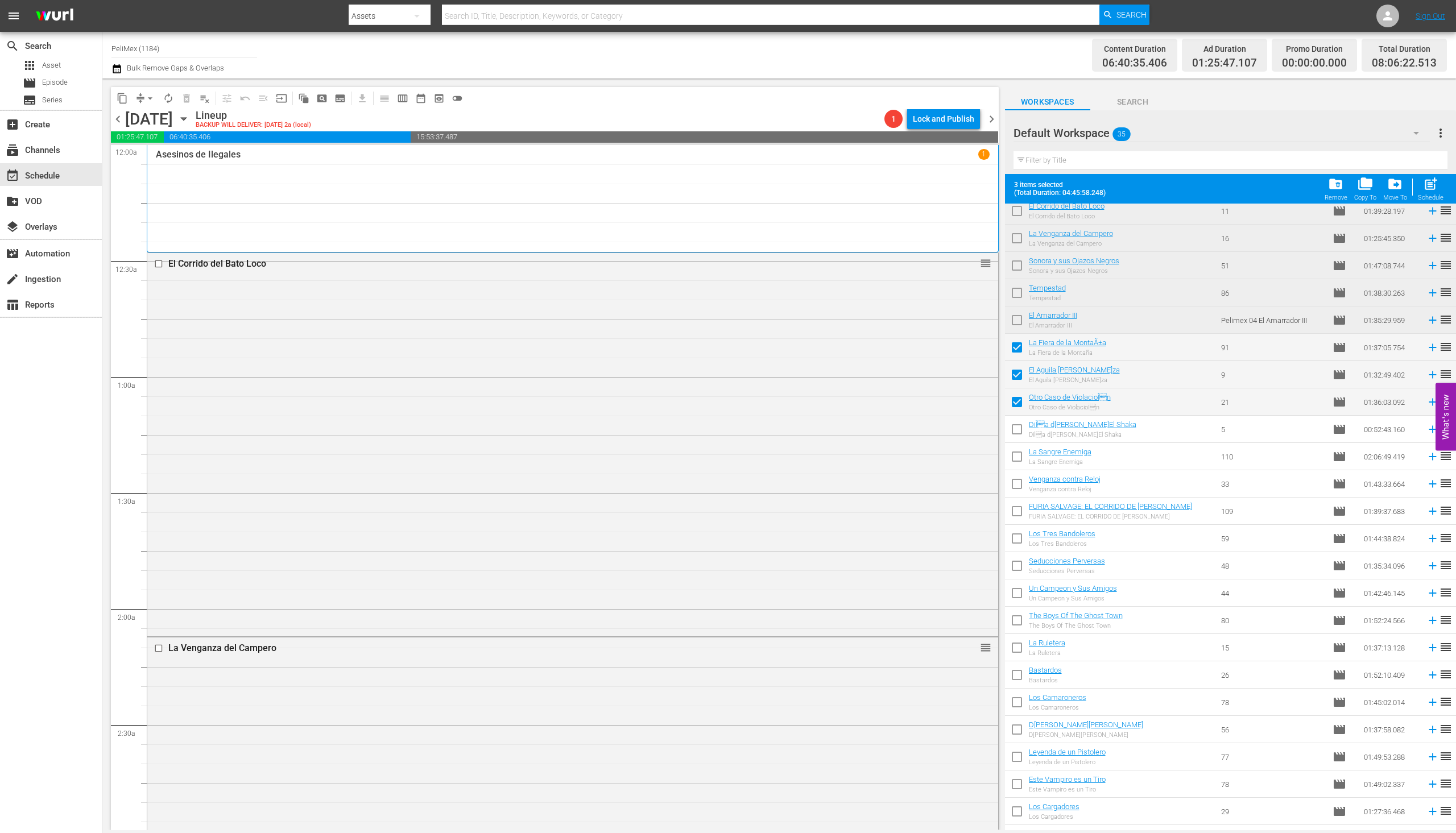
checkbox input "true"
click at [1013, 456] on input "checkbox" at bounding box center [1017, 459] width 24 height 24
checkbox input "true"
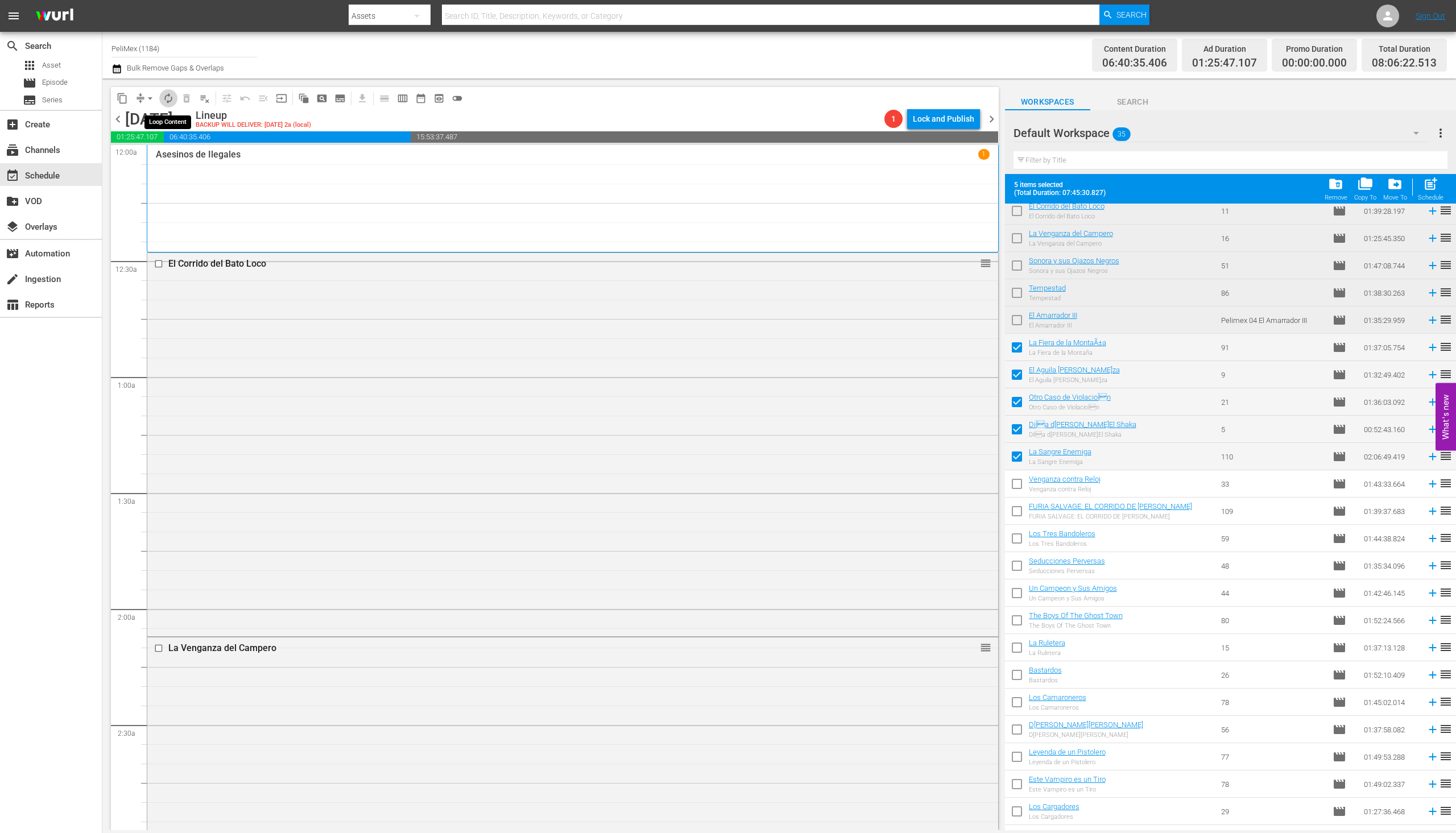
click at [166, 98] on span "autorenew_outlined" at bounding box center [169, 99] width 11 height 11
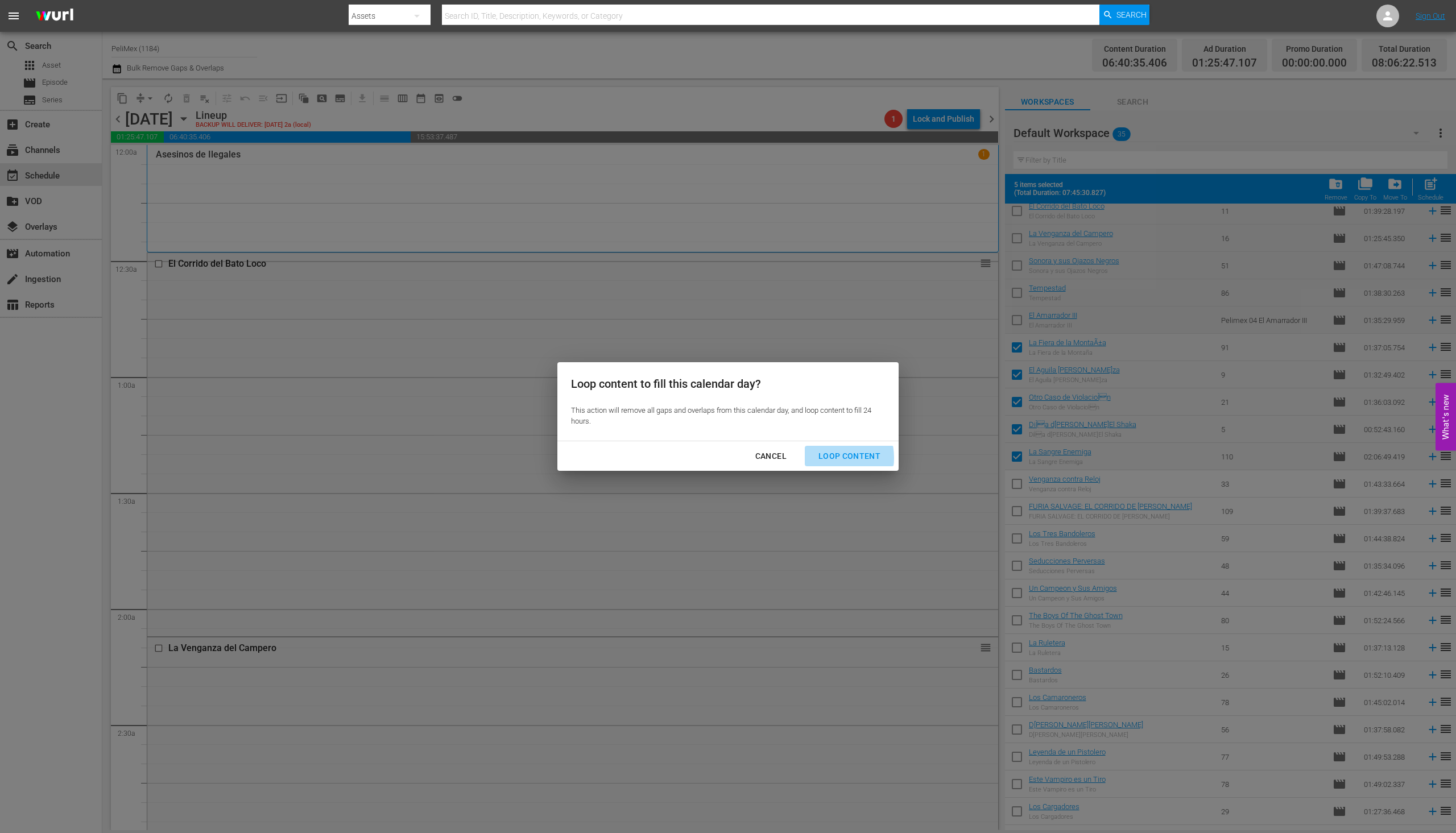
click at [828, 457] on div "Loop Content" at bounding box center [850, 456] width 80 height 14
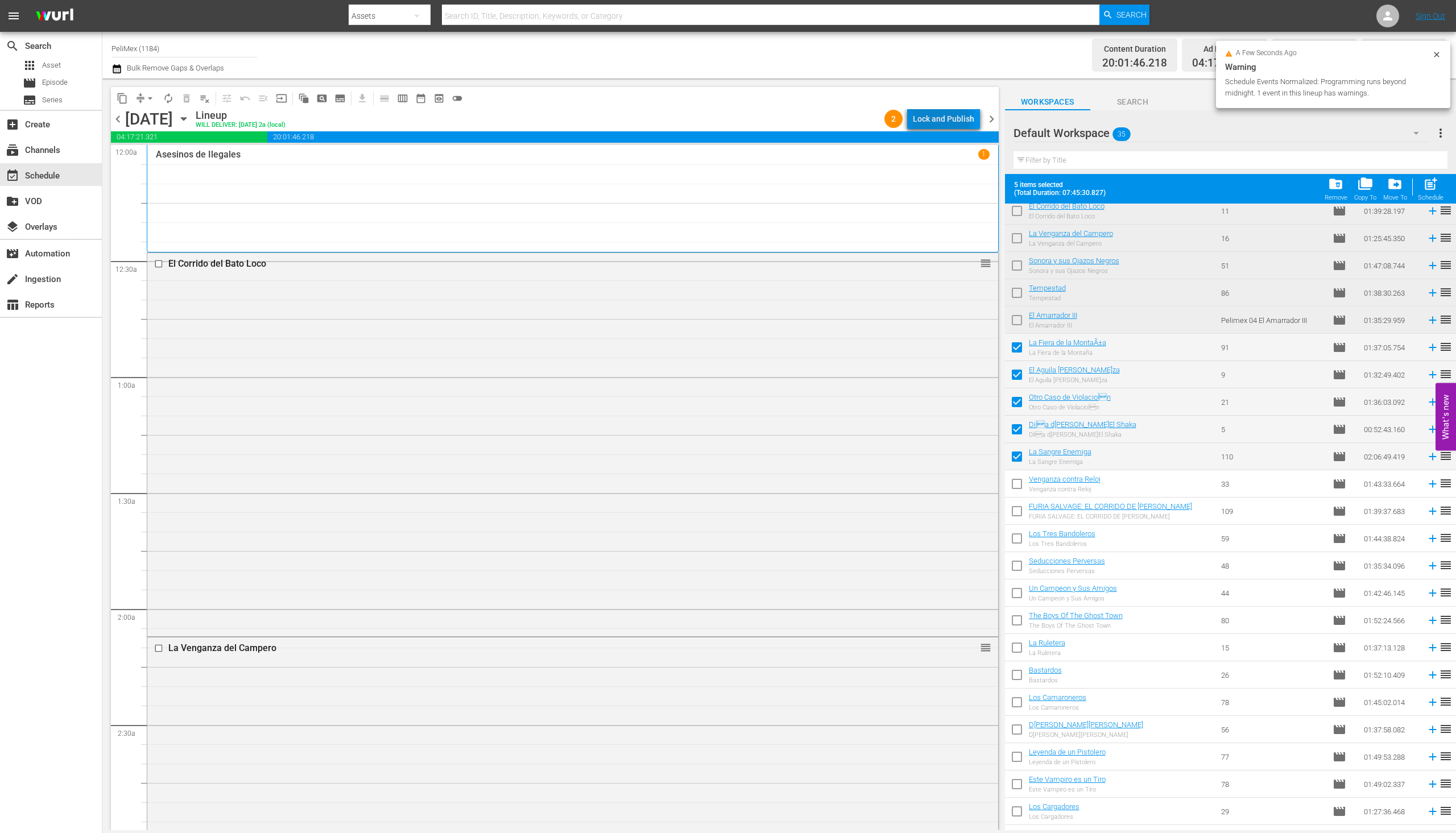
click at [936, 122] on div "Lock and Publish" at bounding box center [943, 118] width 61 height 20
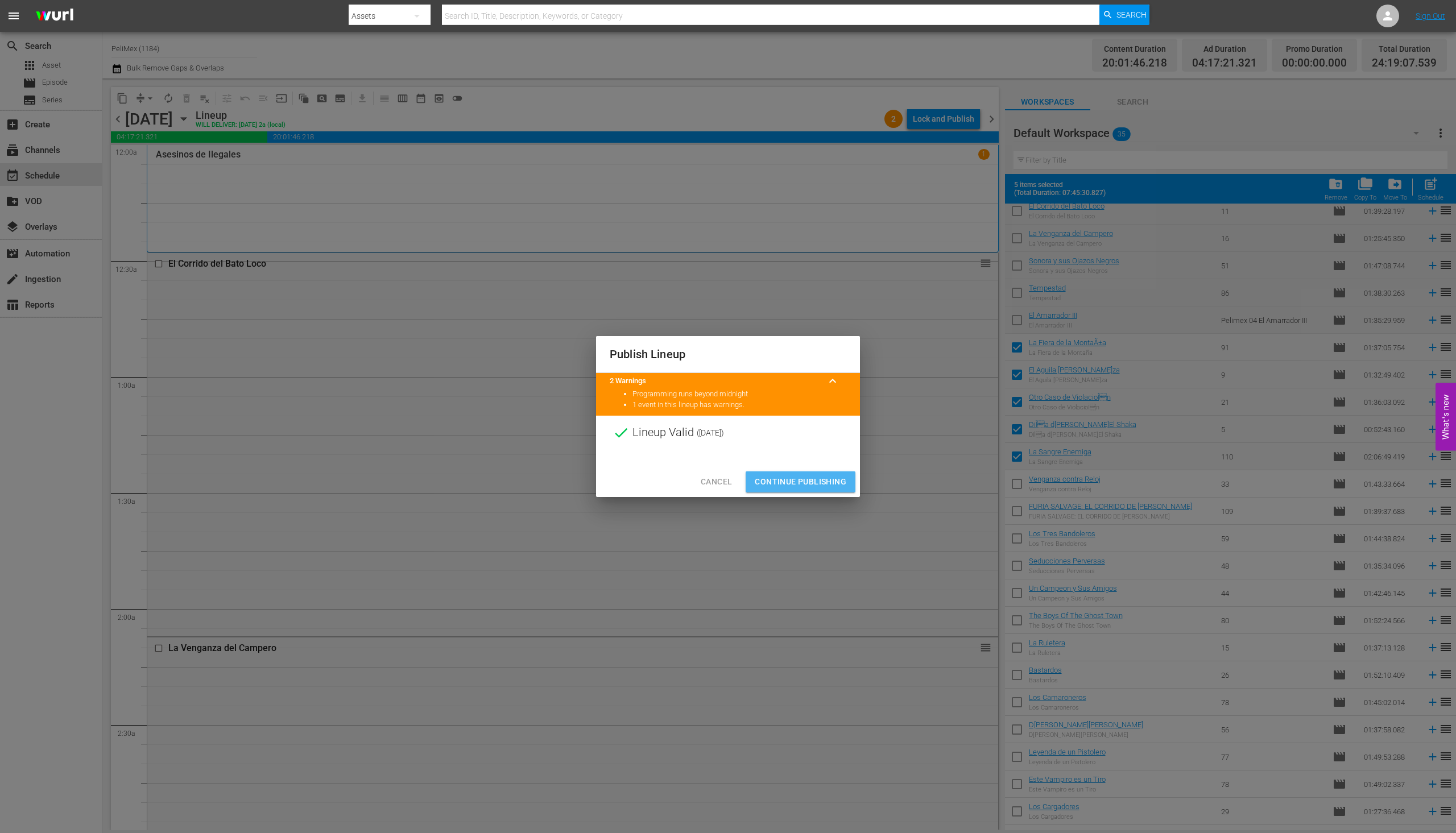
click at [819, 477] on span "Continue Publishing" at bounding box center [801, 482] width 92 height 14
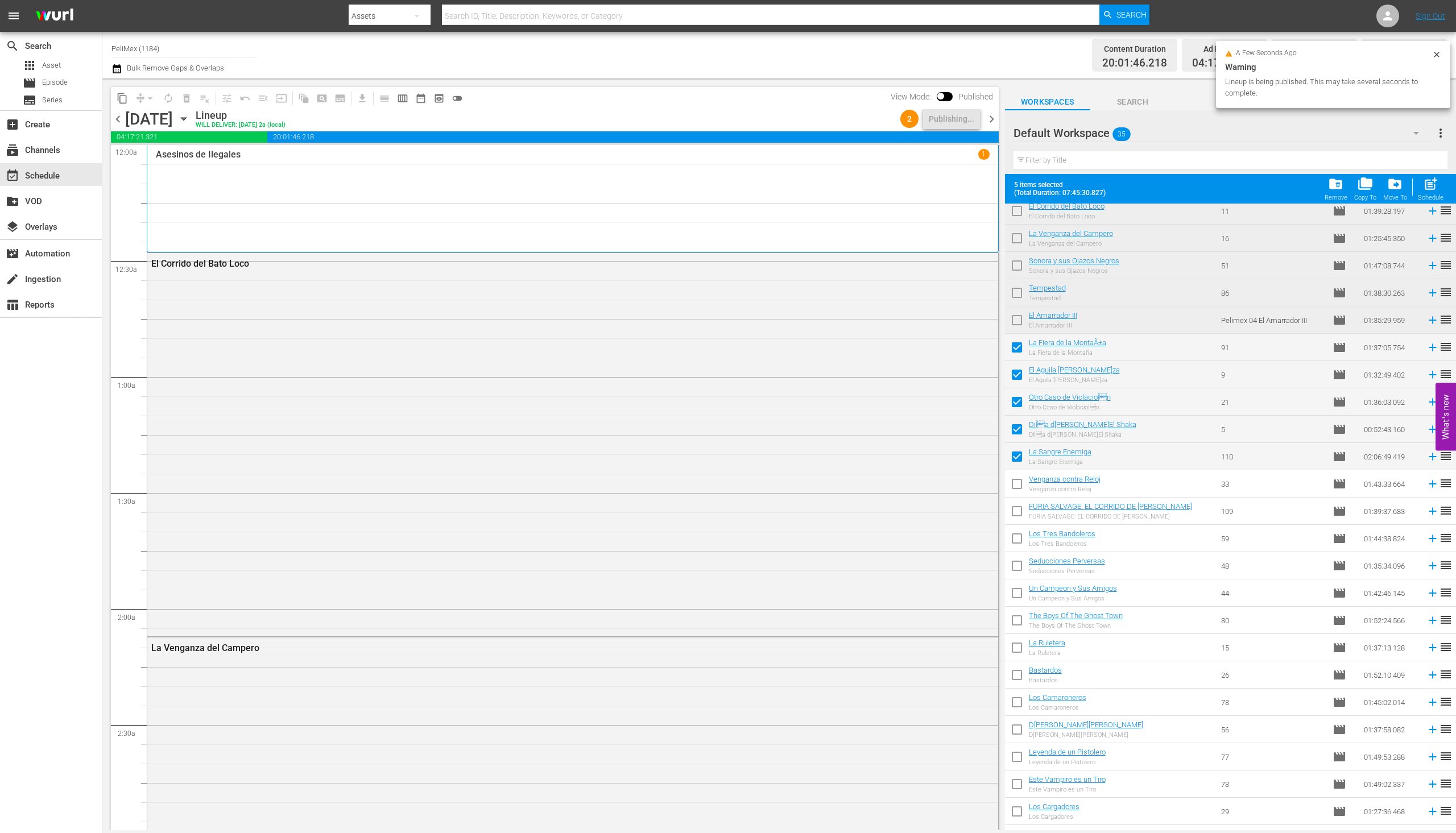
click at [118, 122] on span "chevron_left" at bounding box center [118, 119] width 14 height 14
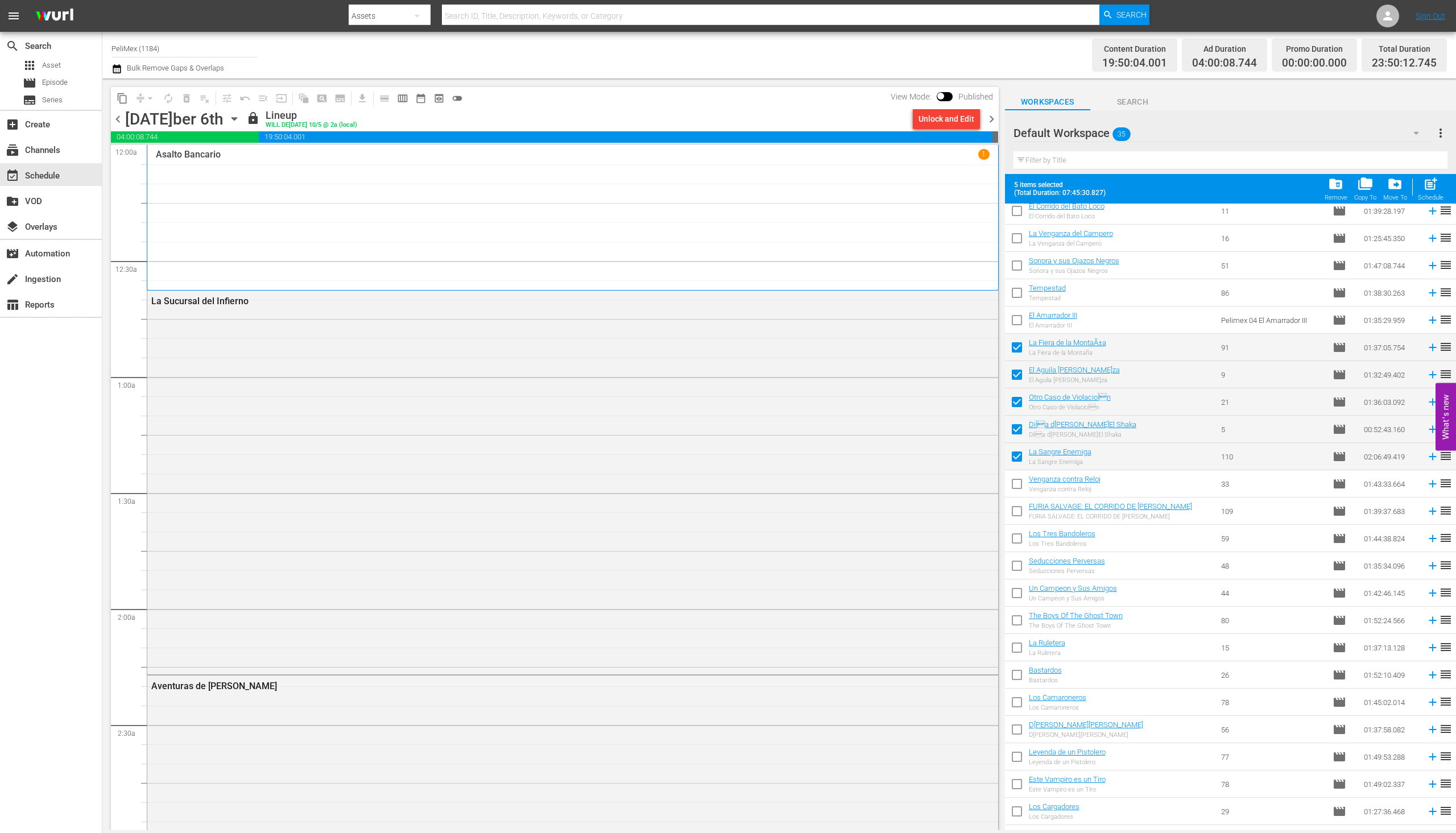
click at [991, 121] on span "chevron_right" at bounding box center [992, 119] width 14 height 14
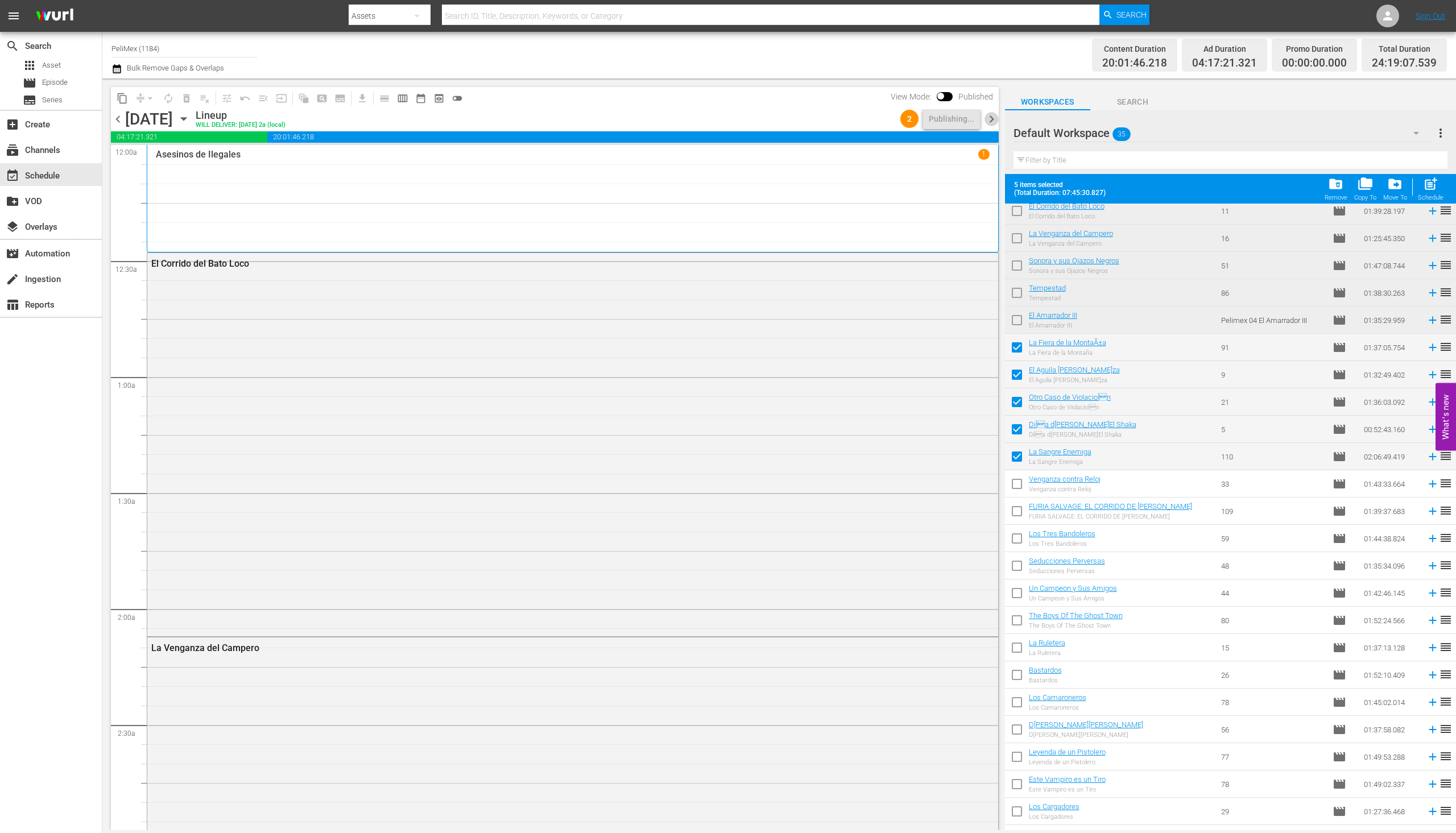
click at [991, 121] on span "chevron_right" at bounding box center [992, 119] width 14 height 14
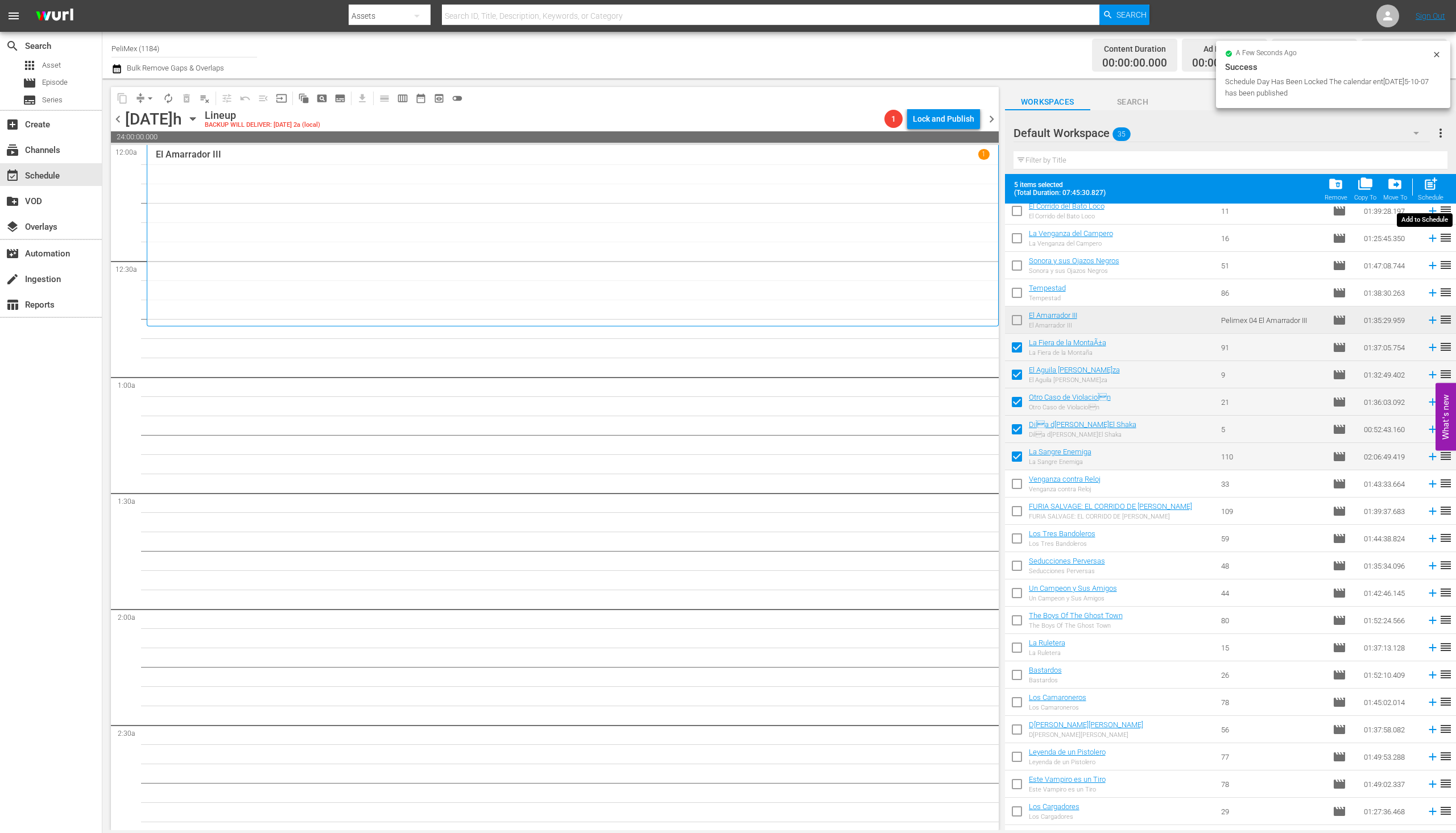
click at [1436, 187] on span "post_add" at bounding box center [1431, 184] width 16 height 16
checkbox input "false"
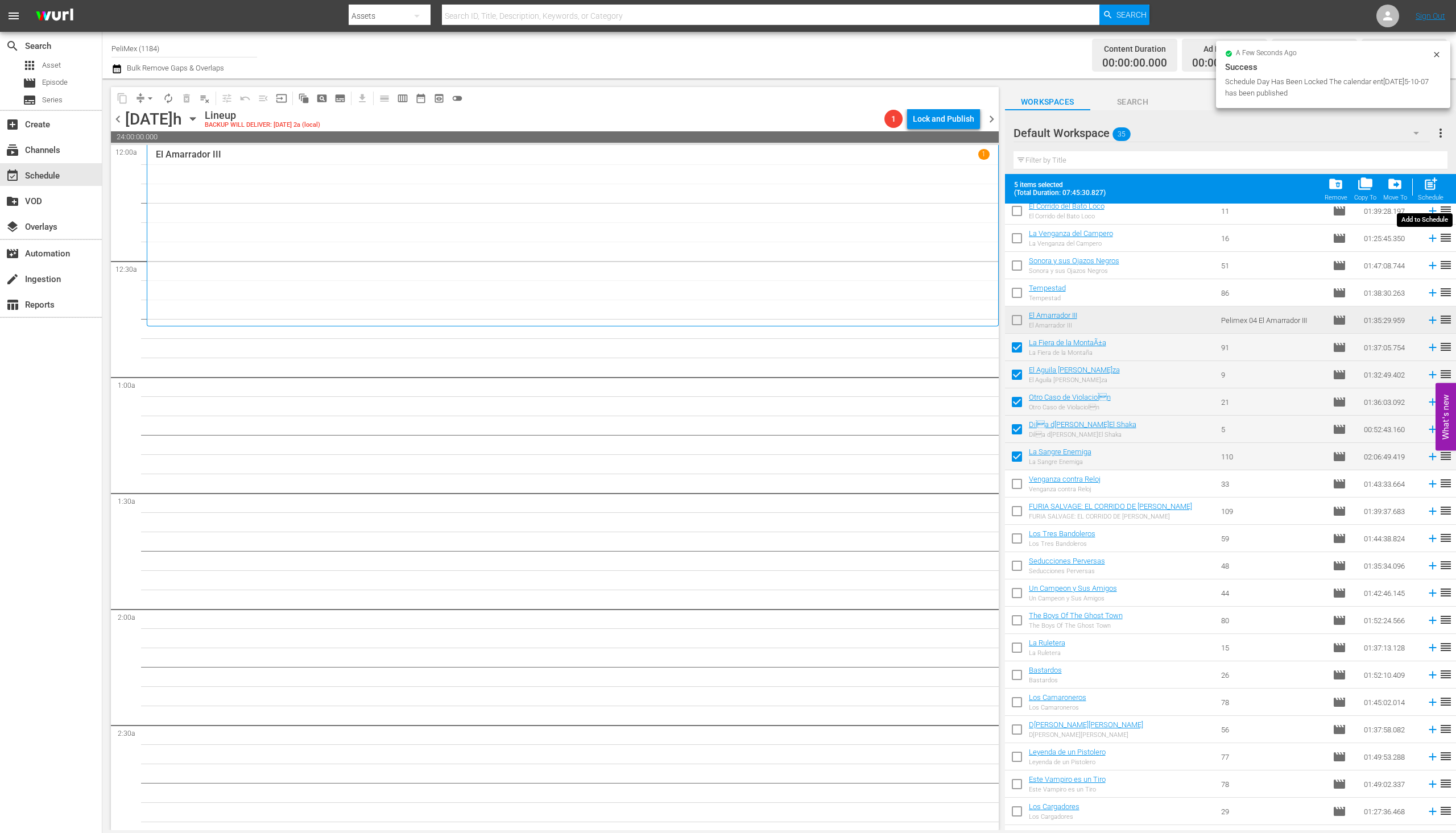
checkbox input "false"
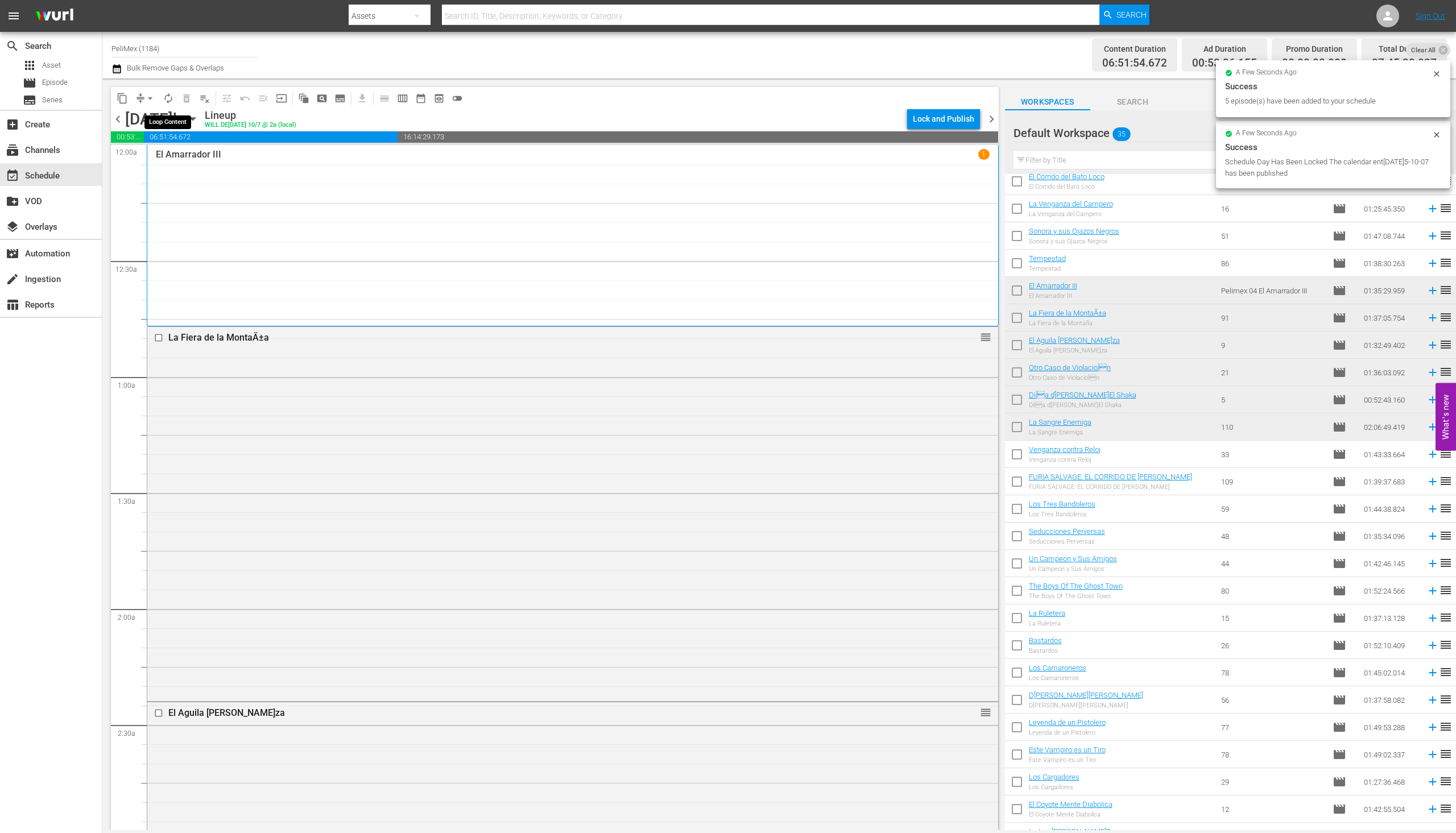
click at [167, 95] on span "autorenew_outlined" at bounding box center [169, 99] width 11 height 11
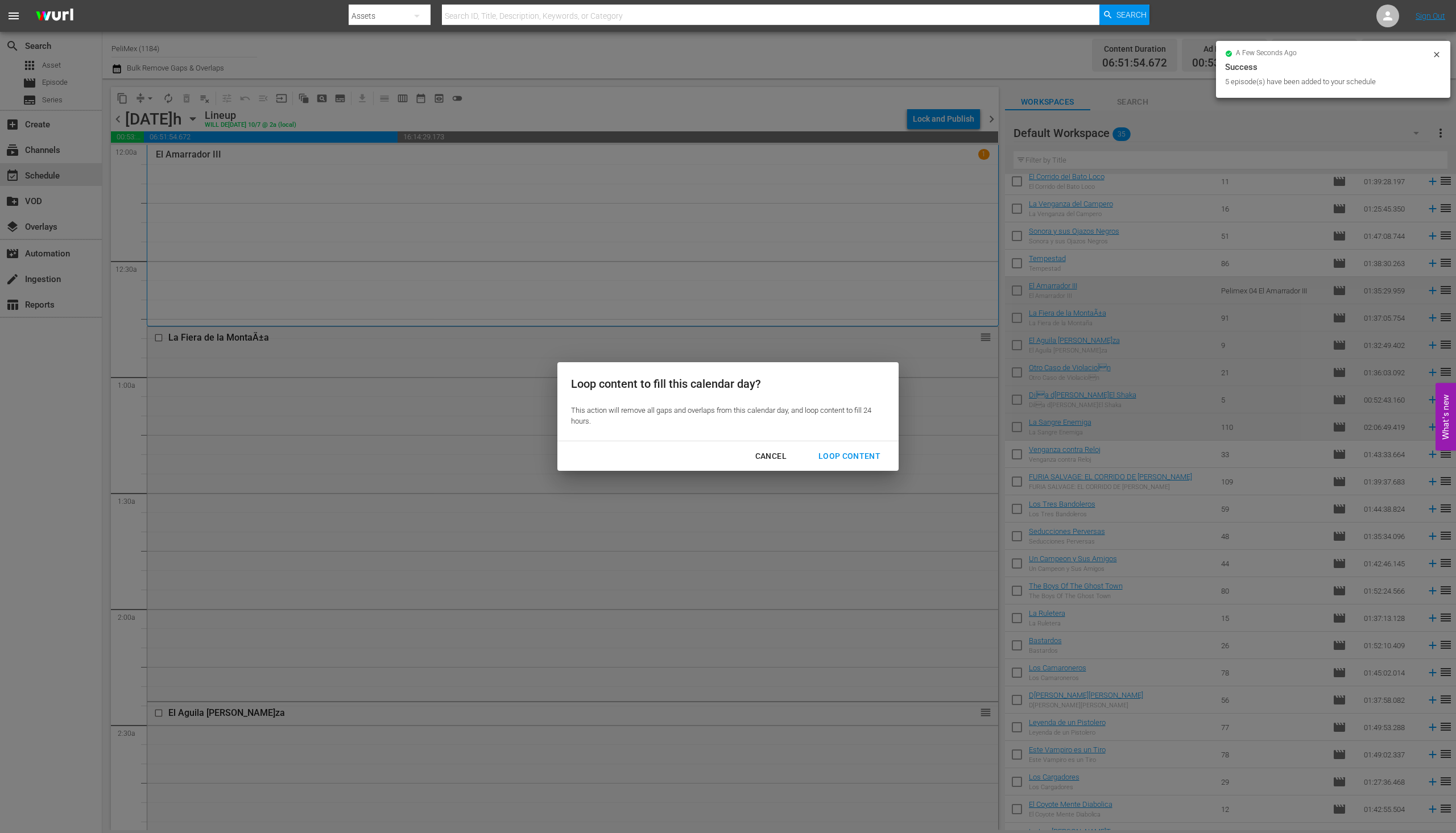
click at [848, 460] on div "Loop Content" at bounding box center [850, 456] width 80 height 14
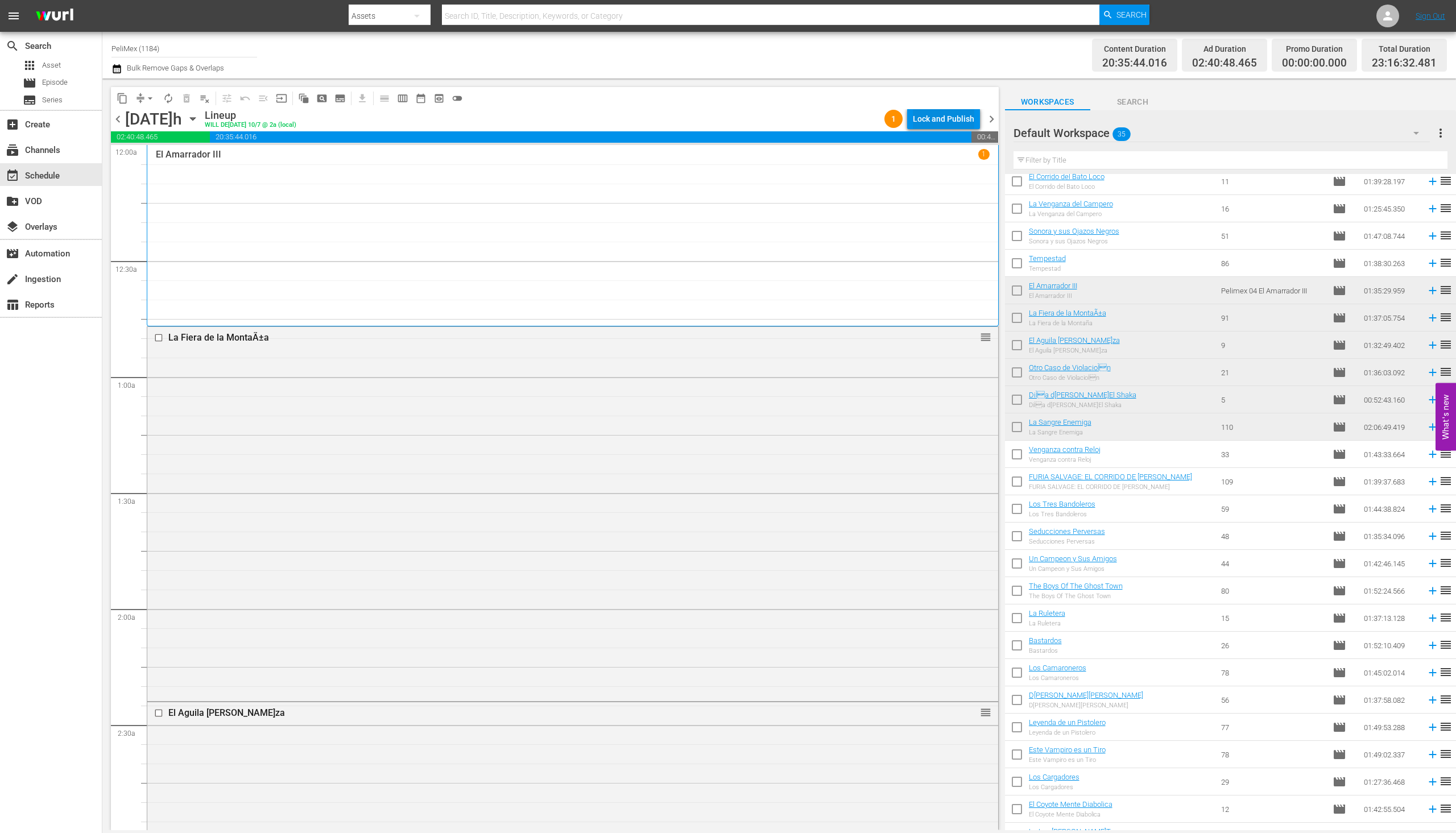
click at [938, 113] on div "Lock and Publish" at bounding box center [943, 118] width 61 height 20
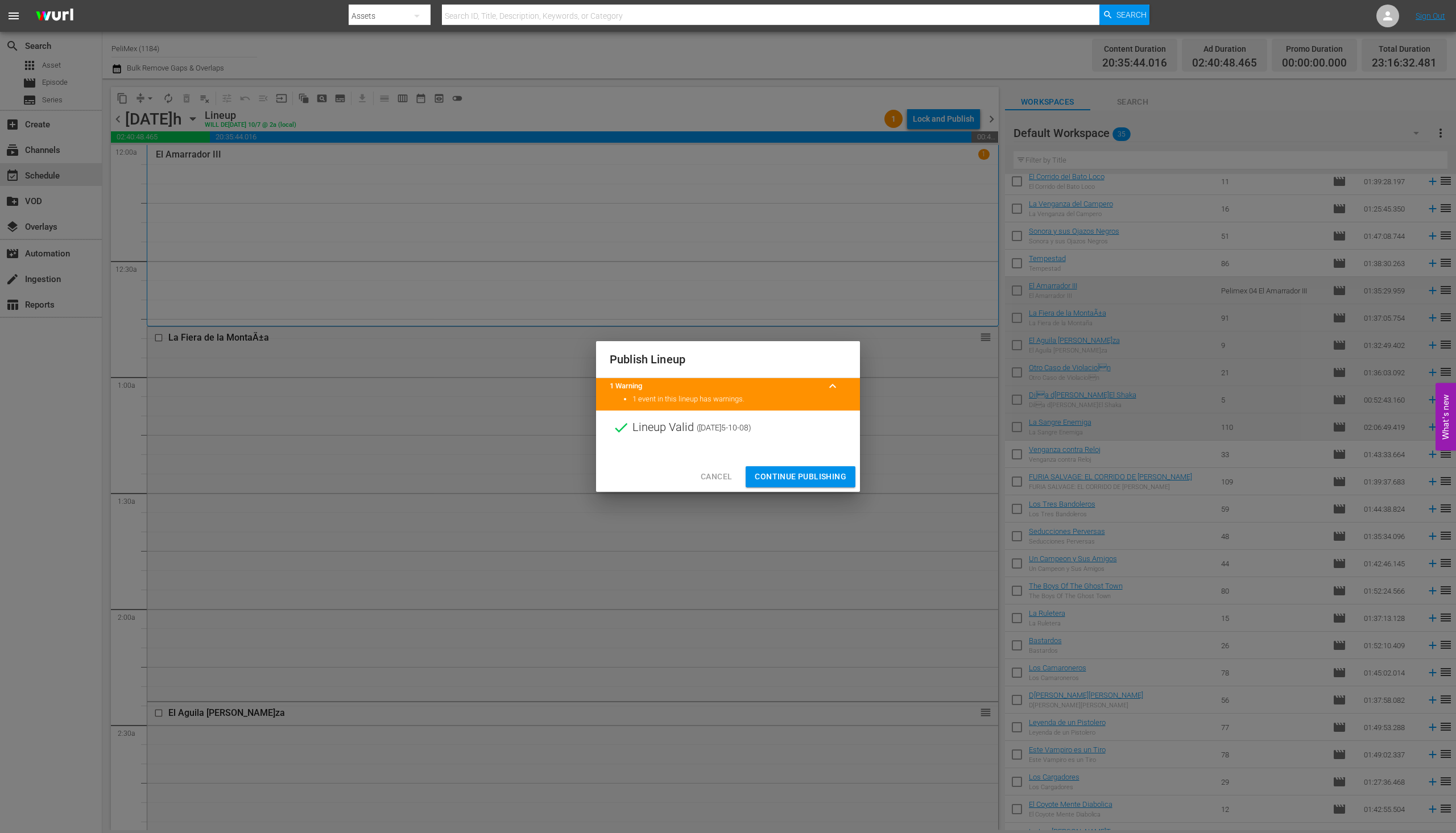
click at [809, 478] on span "Continue Publishing" at bounding box center [801, 476] width 92 height 14
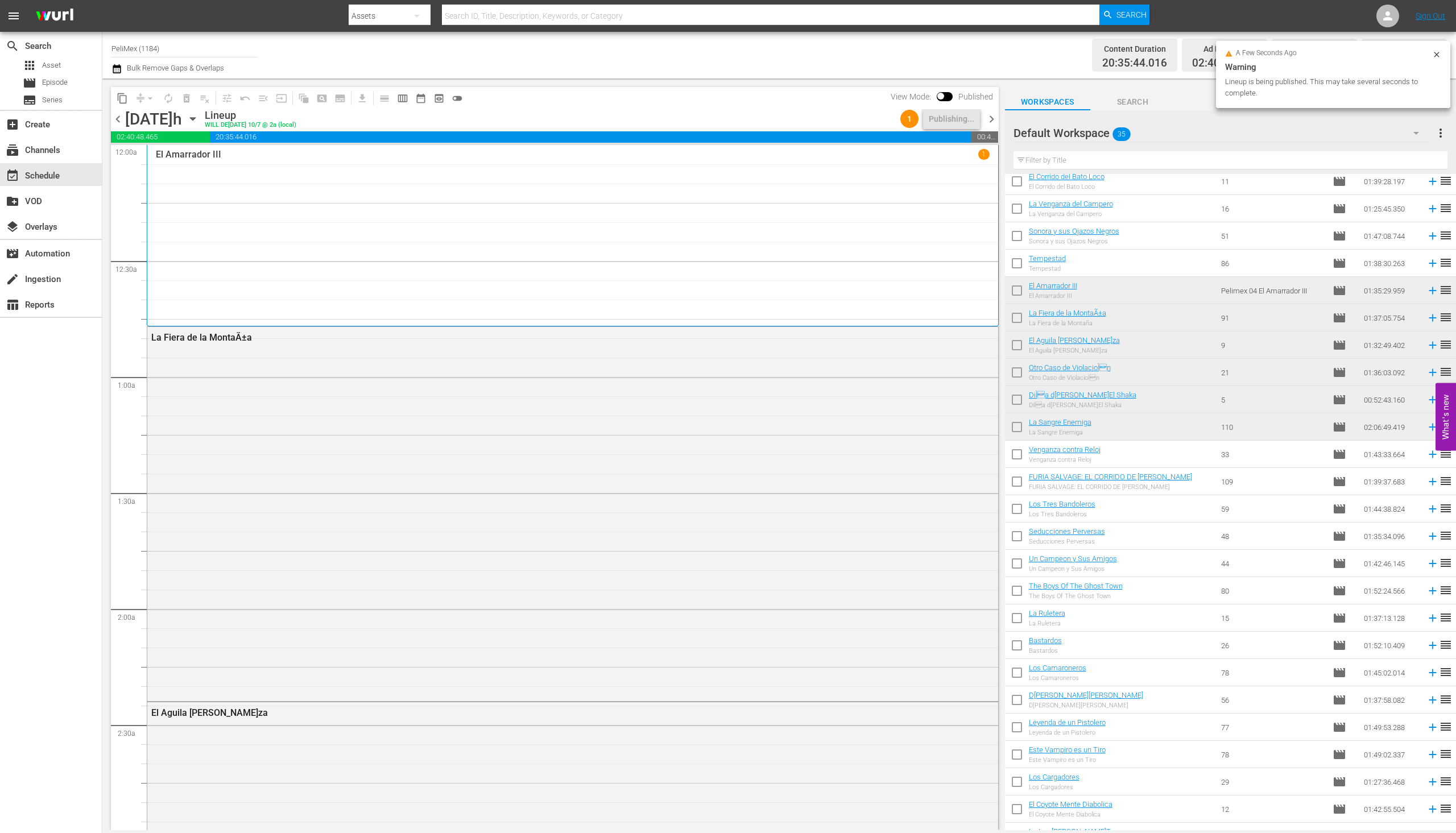
click at [1004, 455] on div "content_copy compress arrow_drop_down autorenew_outlined delete_forever_outline…" at bounding box center [553, 454] width 903 height 752
click at [1017, 456] on input "checkbox" at bounding box center [1017, 457] width 24 height 24
checkbox input "true"
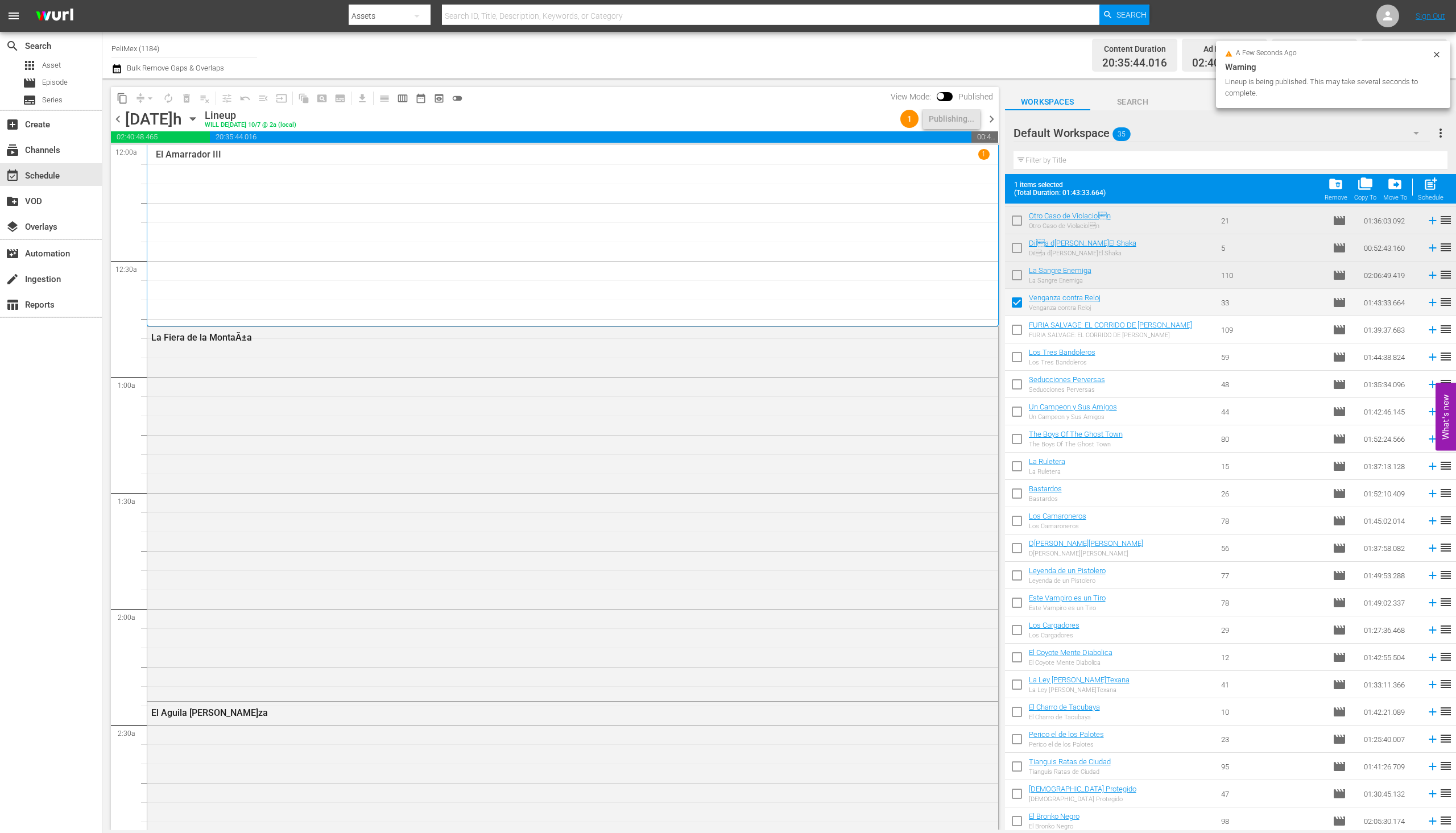
scroll to position [354, 0]
click at [1023, 333] on input "checkbox" at bounding box center [1017, 329] width 24 height 24
checkbox input "true"
click at [1017, 360] on input "checkbox" at bounding box center [1017, 357] width 24 height 24
checkbox input "true"
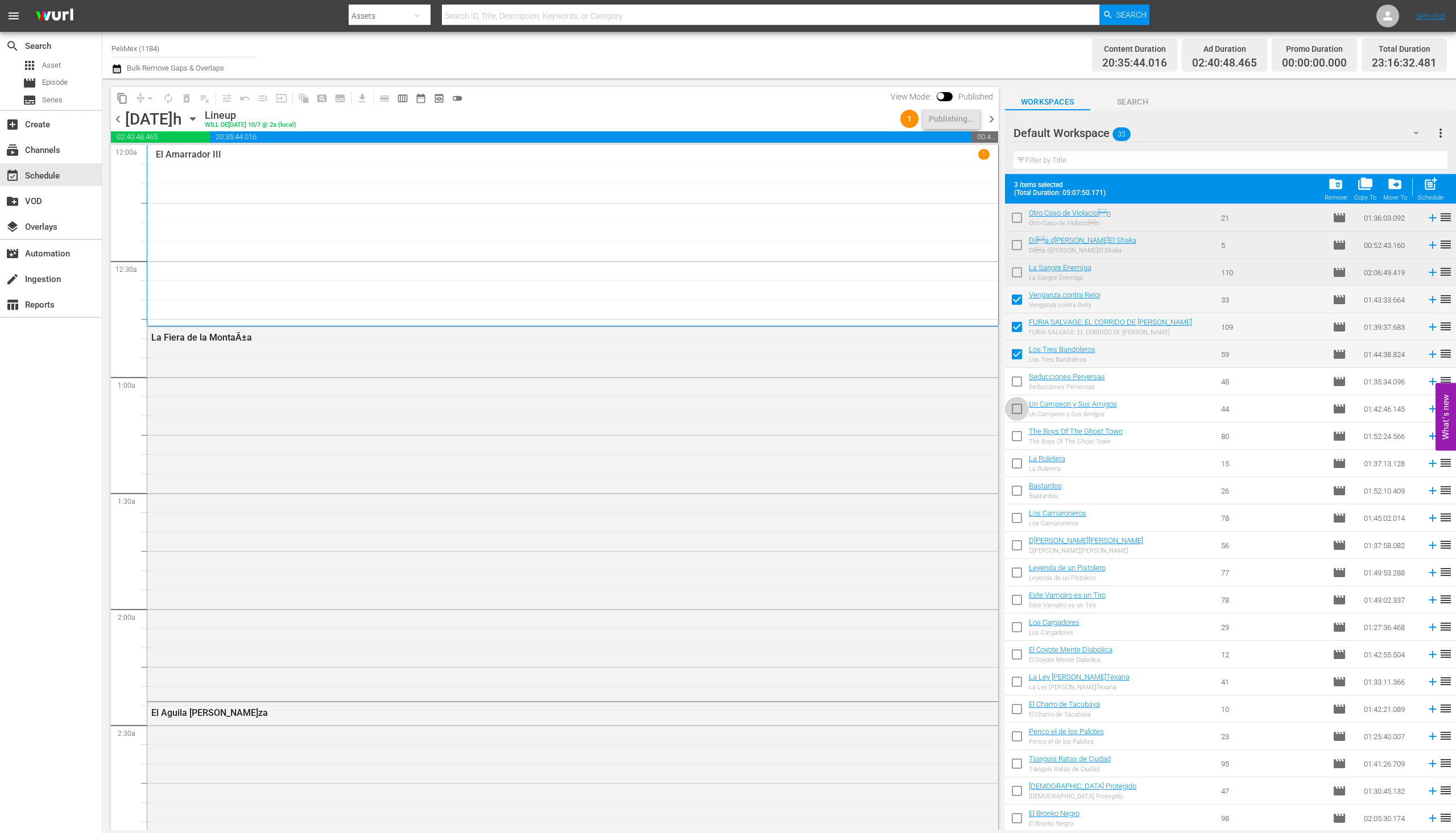
click at [1017, 409] on input "checkbox" at bounding box center [1017, 411] width 24 height 24
checkbox input "true"
click at [1017, 380] on input "checkbox" at bounding box center [1017, 384] width 24 height 24
checkbox input "true"
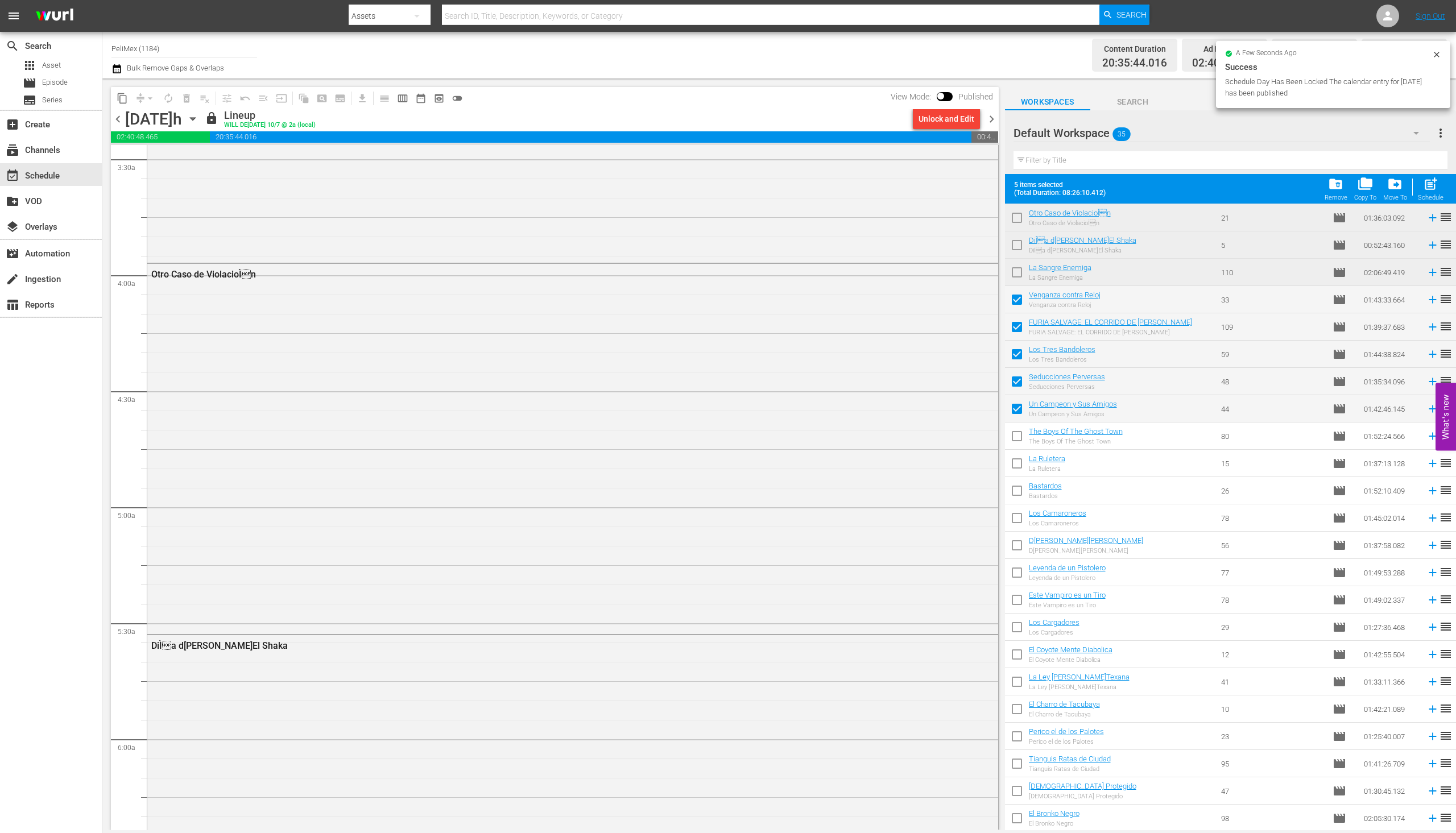
scroll to position [0, 0]
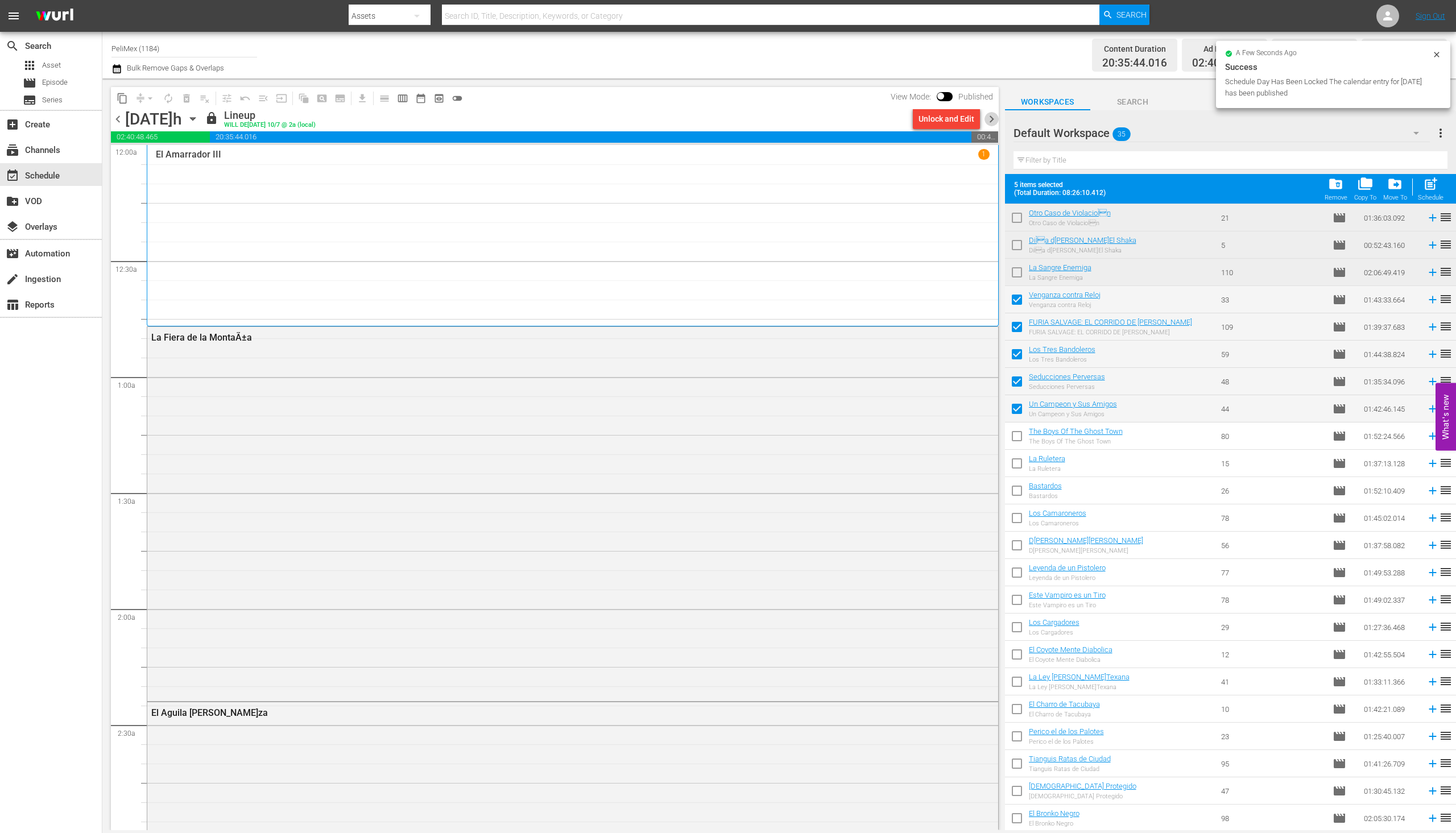
click at [990, 119] on span "chevron_right" at bounding box center [992, 119] width 14 height 14
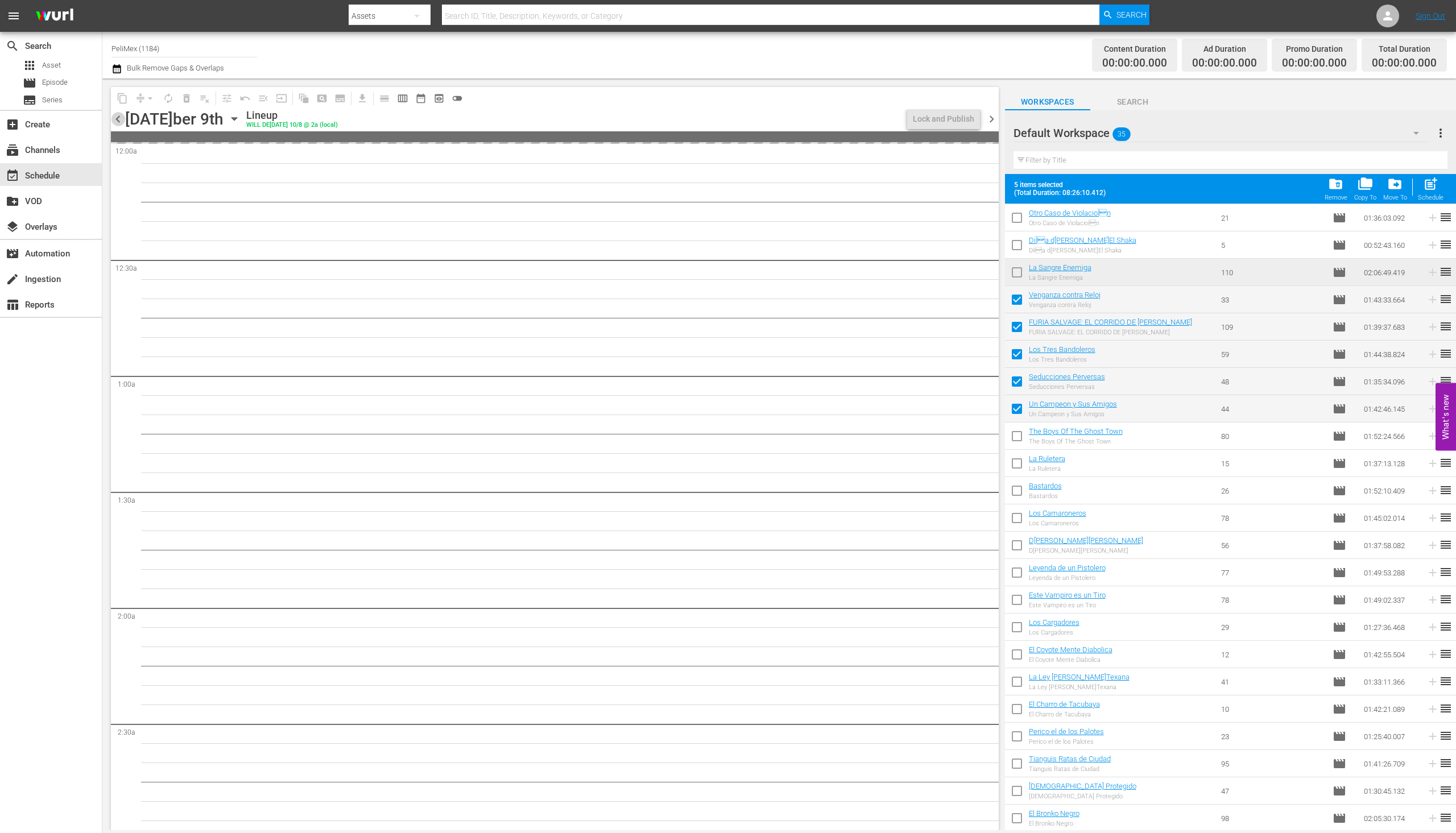
click at [115, 121] on span "chevron_left" at bounding box center [118, 119] width 14 height 14
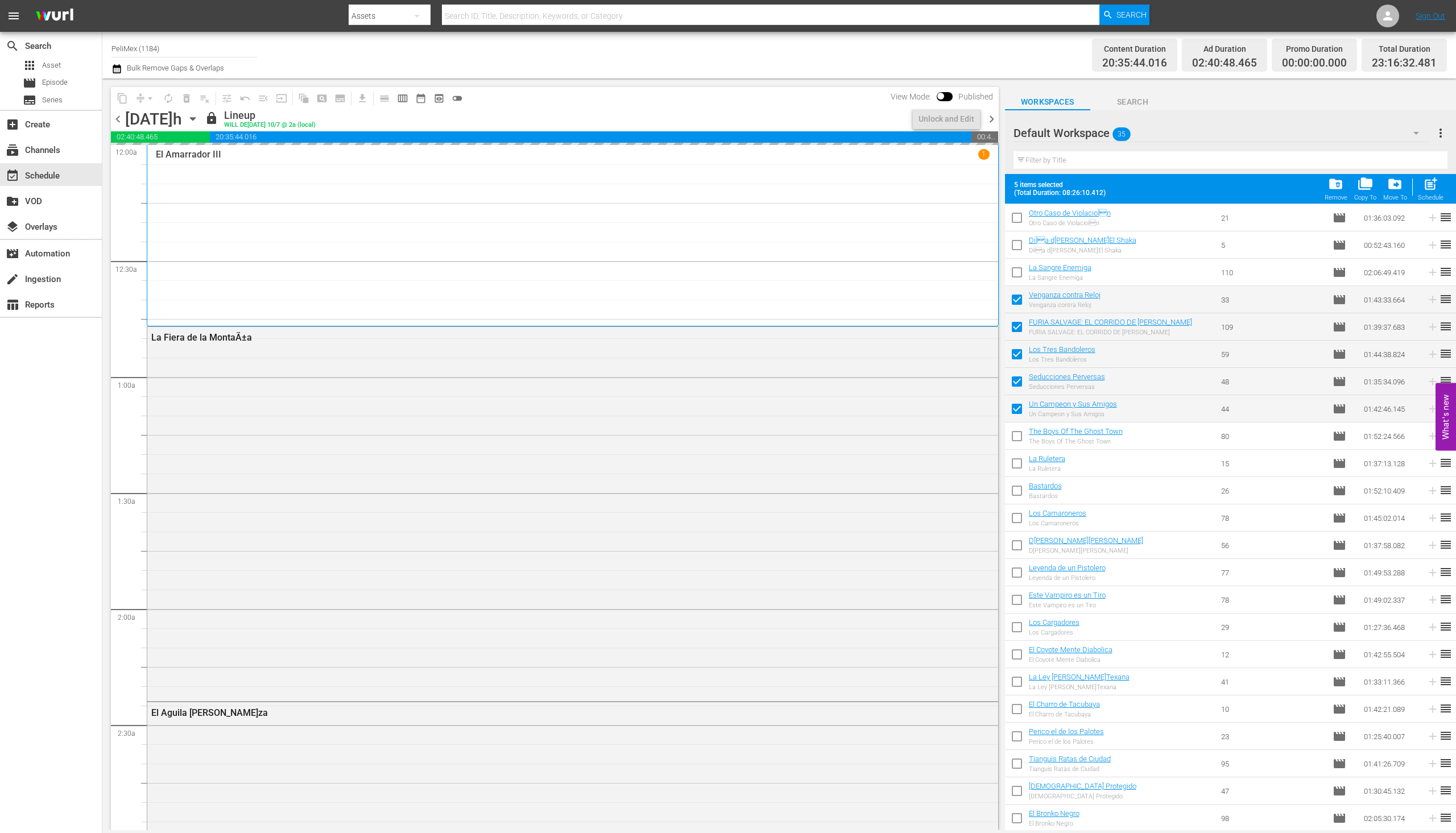
click at [990, 118] on span "chevron_right" at bounding box center [992, 119] width 14 height 14
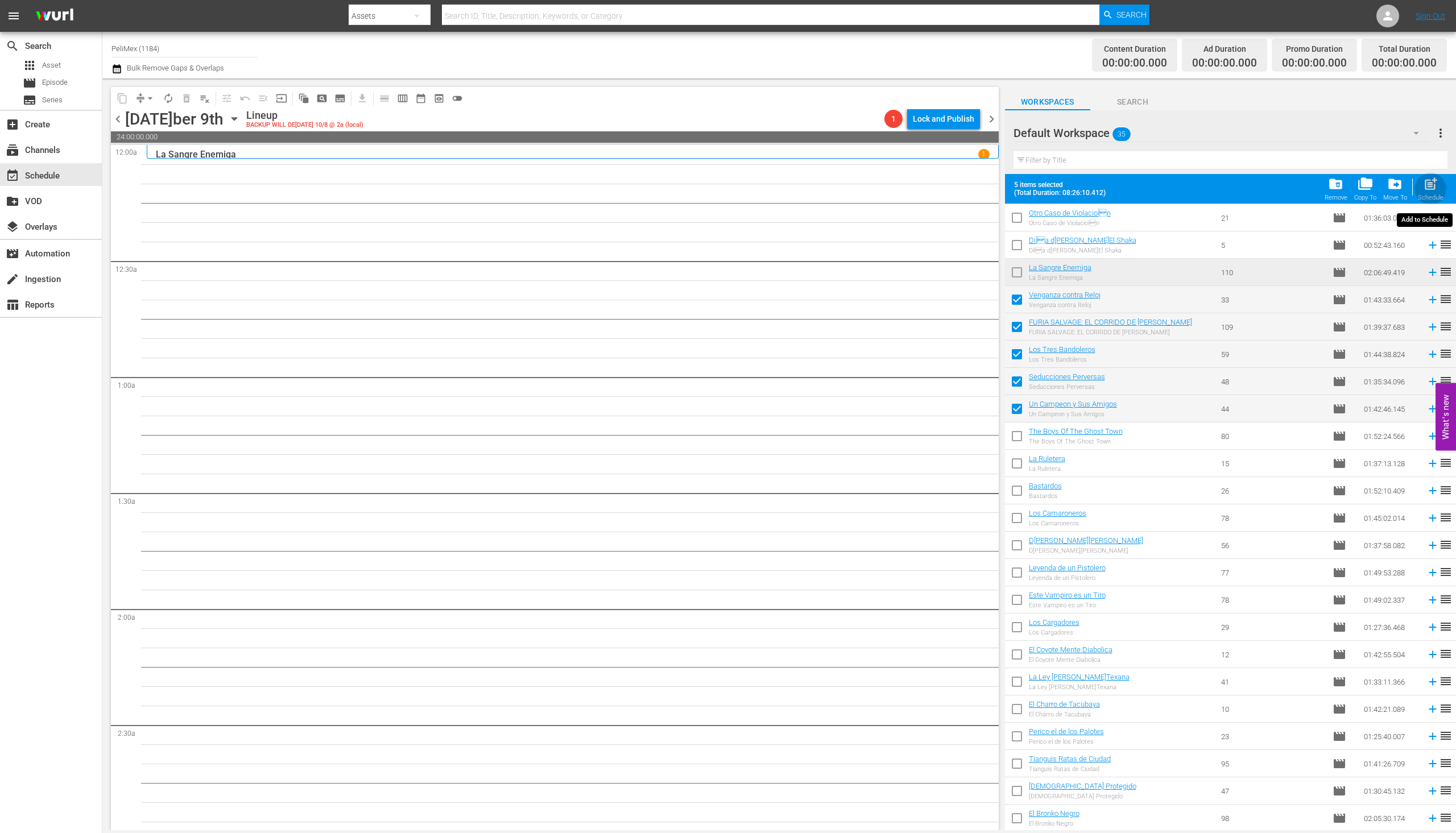
click at [1431, 187] on span "post_add" at bounding box center [1431, 184] width 16 height 16
checkbox input "false"
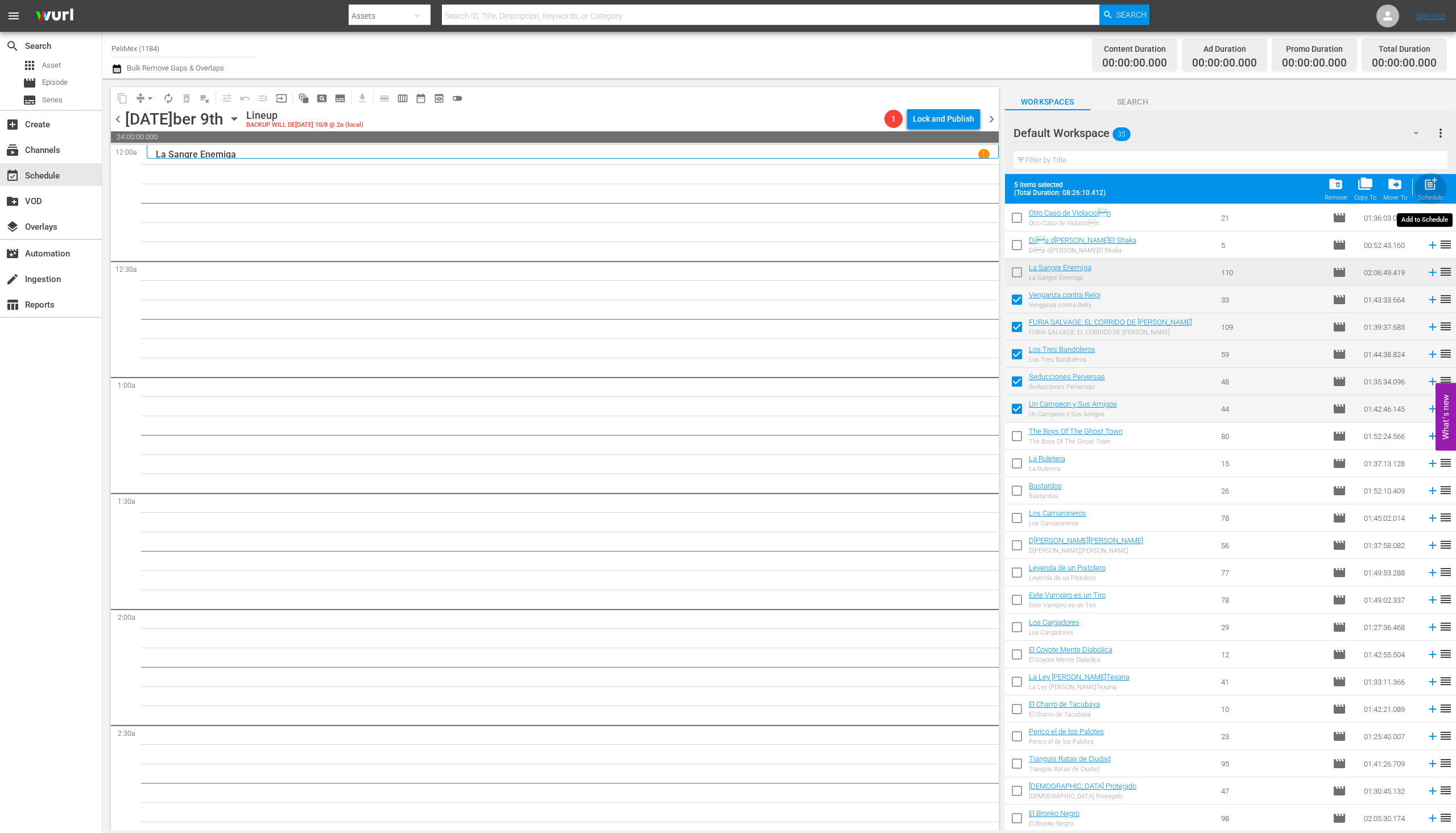
checkbox input "false"
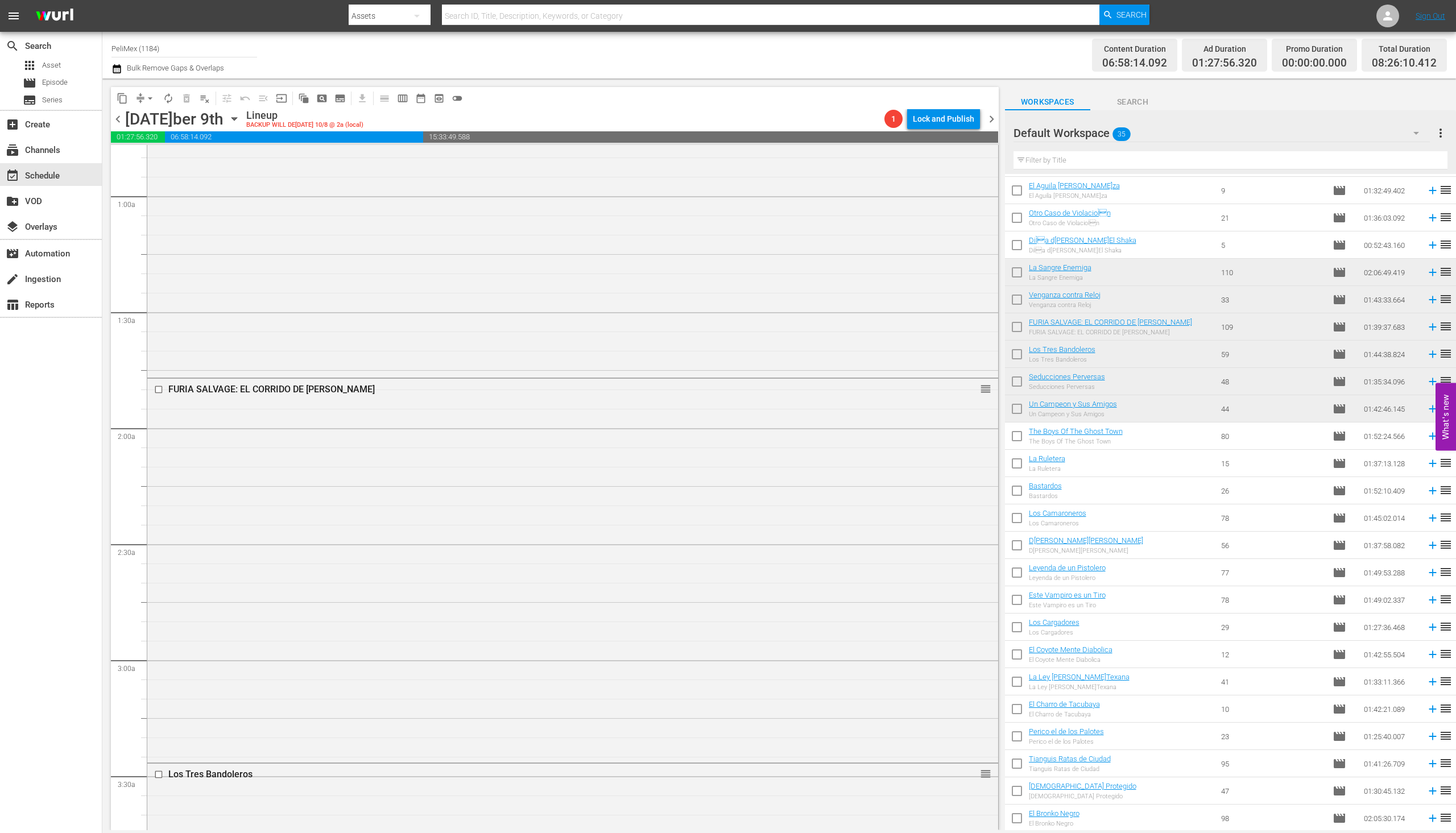
scroll to position [48, 0]
click at [158, 104] on div "arrow_drop_down" at bounding box center [150, 99] width 18 height 18
click at [164, 99] on span "autorenew_outlined" at bounding box center [169, 99] width 11 height 11
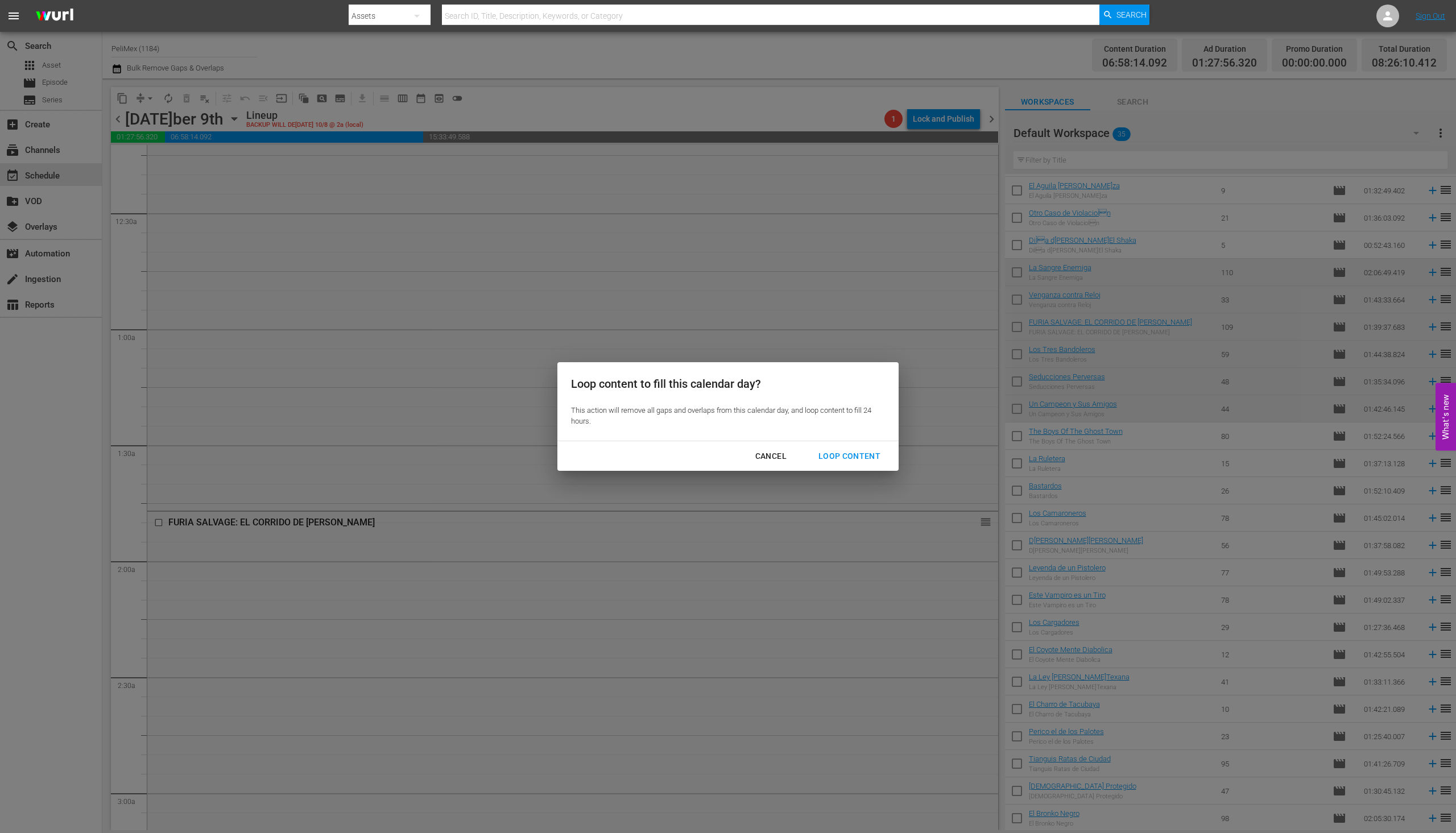
click at [865, 457] on div "Loop Content" at bounding box center [850, 456] width 80 height 14
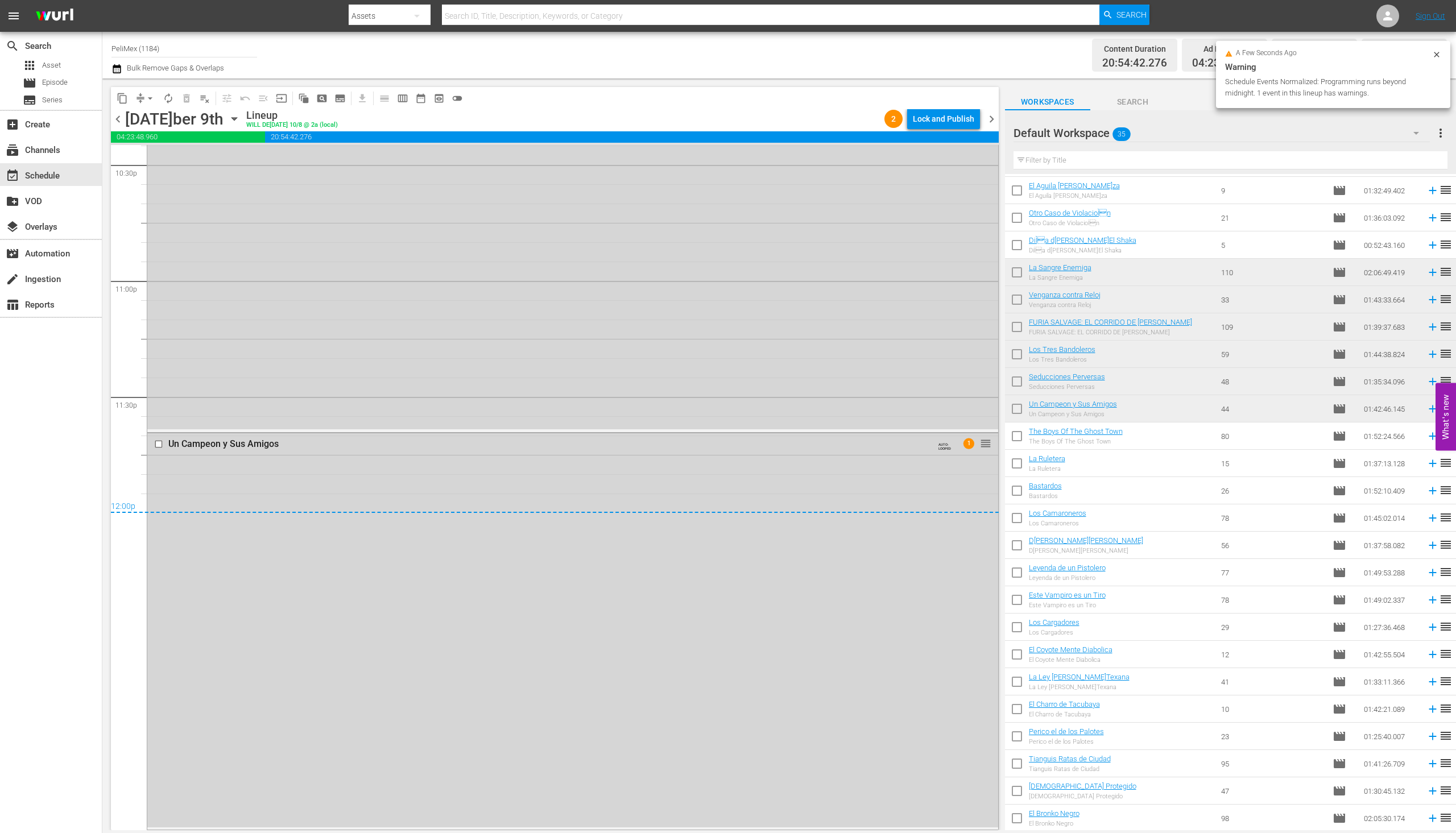
scroll to position [0, 0]
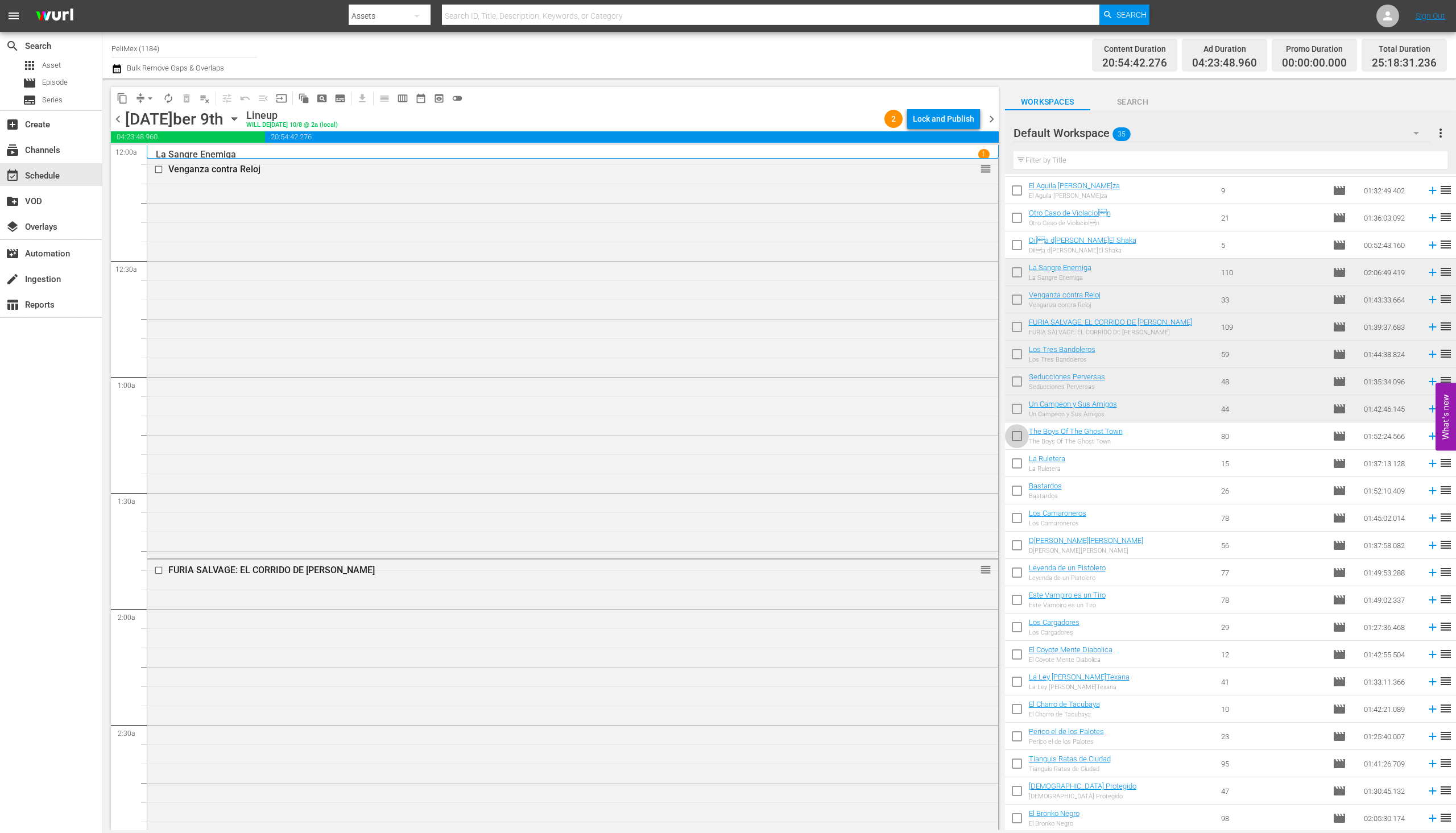
click at [1020, 447] on input "checkbox" at bounding box center [1017, 438] width 24 height 24
checkbox input "true"
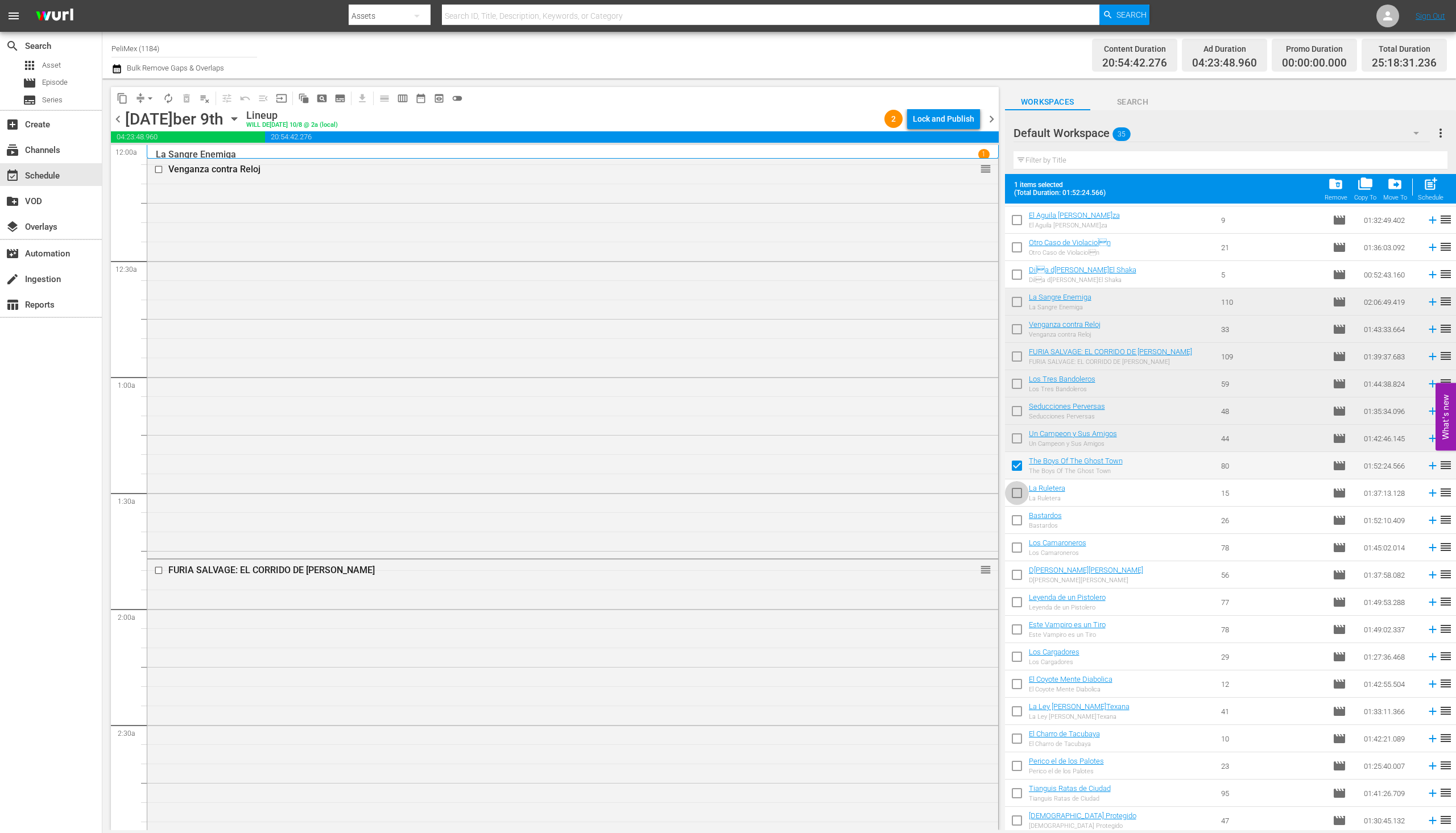
click at [1024, 498] on input "checkbox" at bounding box center [1017, 495] width 24 height 24
checkbox input "true"
click at [1020, 534] on input "checkbox" at bounding box center [1017, 522] width 24 height 24
checkbox input "true"
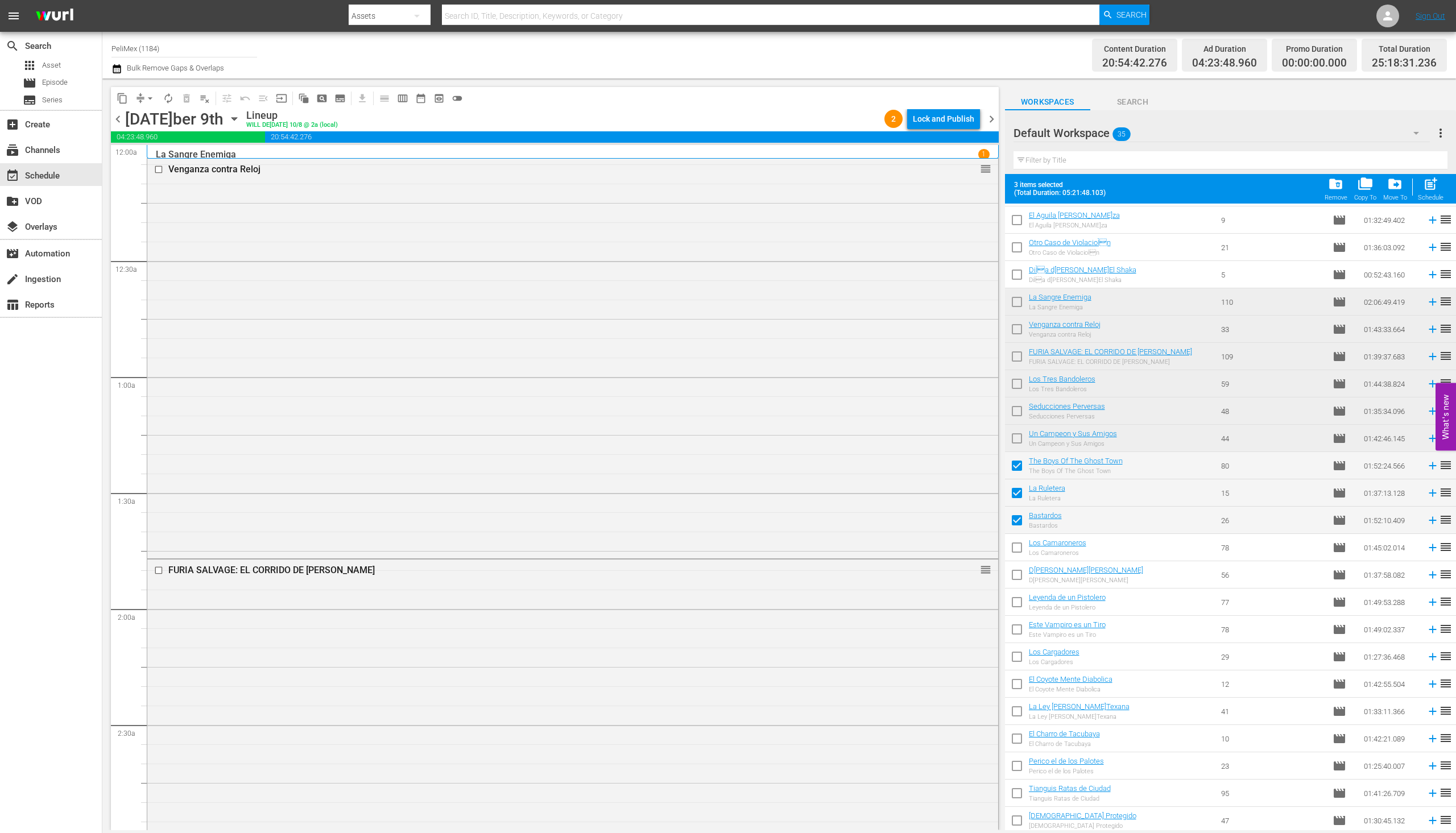
click at [1015, 554] on input "checkbox" at bounding box center [1017, 550] width 24 height 24
checkbox input "true"
click at [1017, 584] on input "checkbox" at bounding box center [1017, 577] width 24 height 24
checkbox input "true"
click at [946, 111] on div "Lock and Publish" at bounding box center [943, 118] width 61 height 20
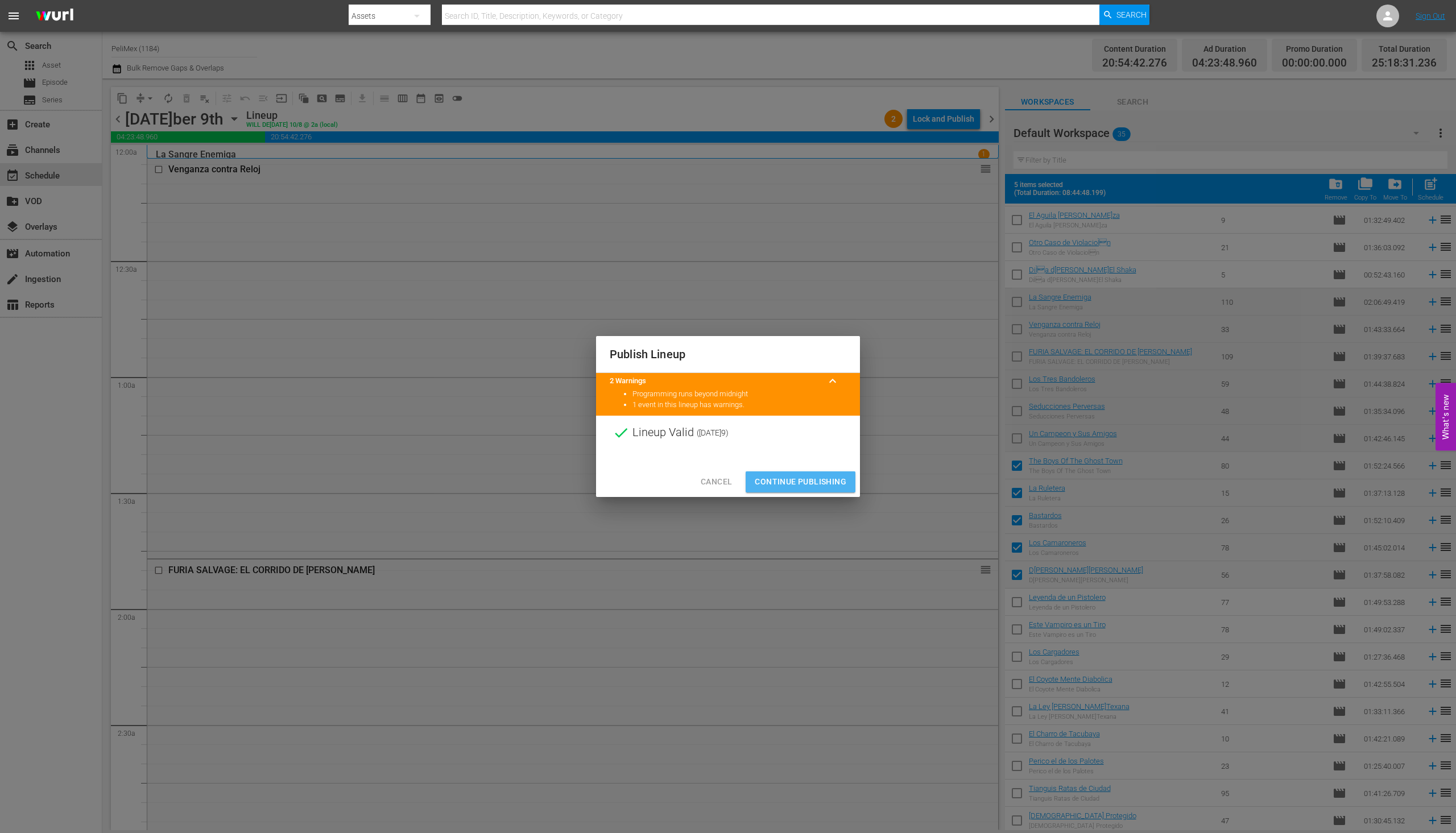
click at [819, 490] on button "Continue Publishing" at bounding box center [801, 482] width 110 height 21
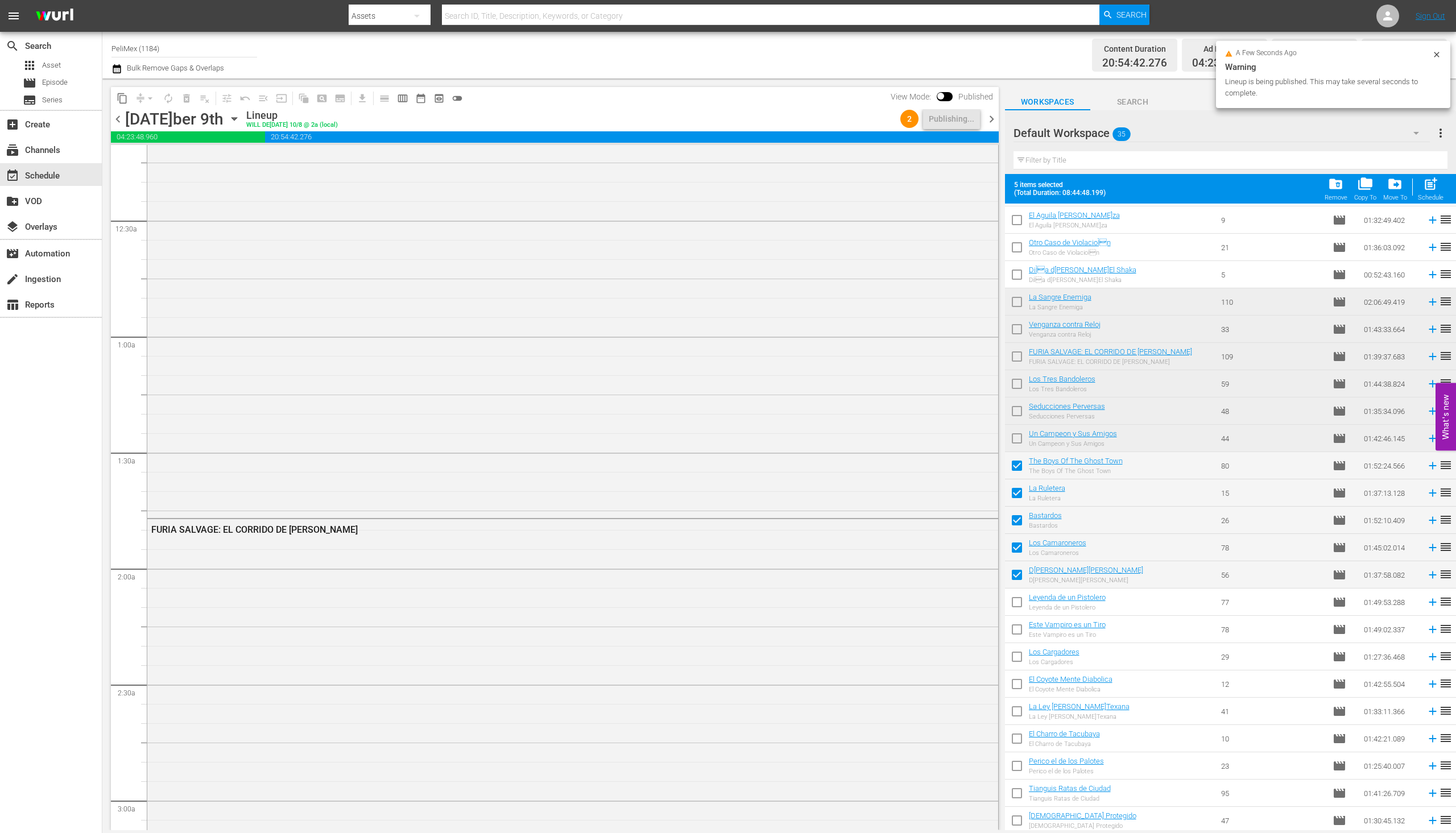
scroll to position [152, 0]
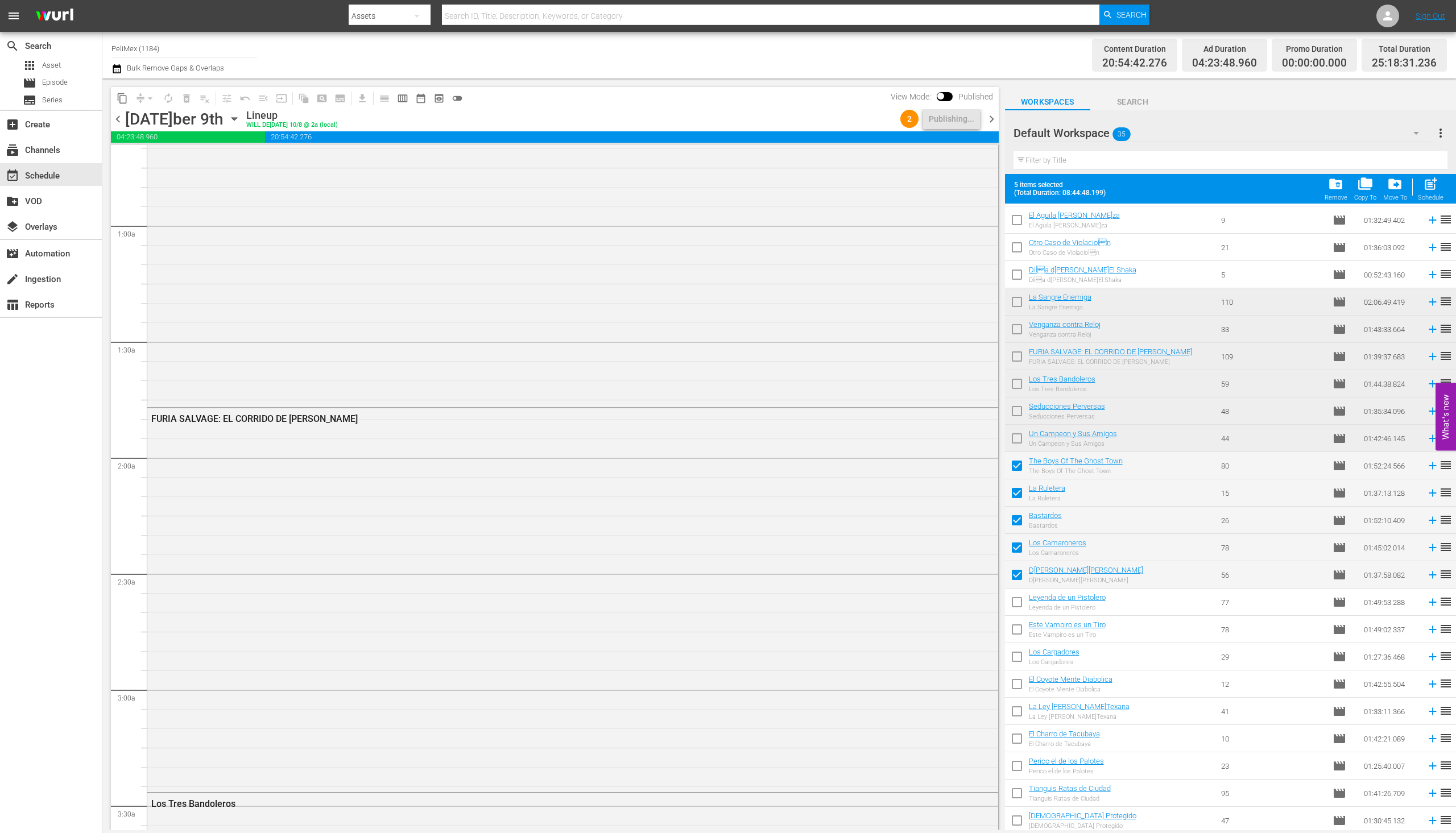
click at [986, 116] on span "chevron_right" at bounding box center [992, 119] width 14 height 14
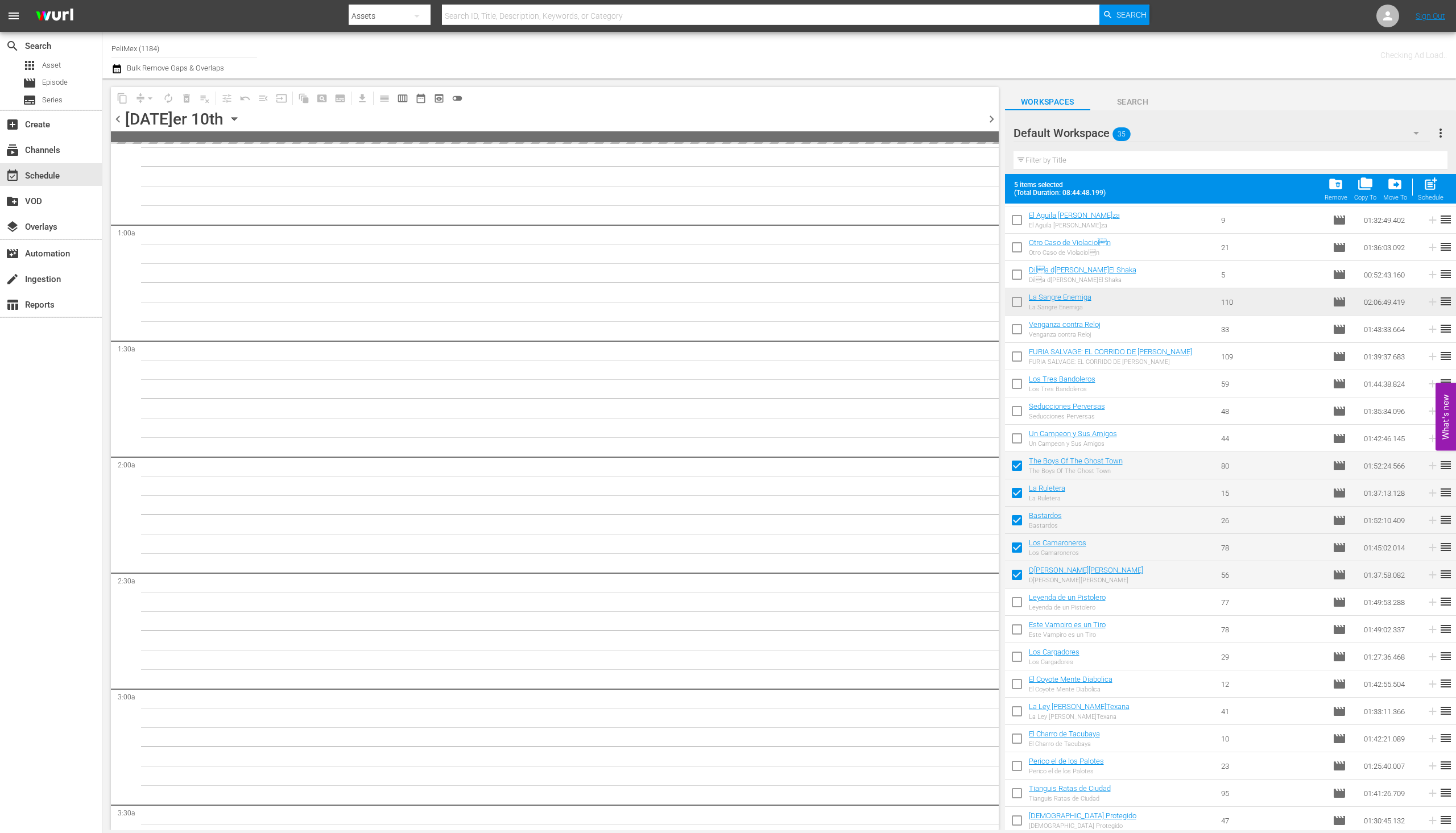
scroll to position [171, 0]
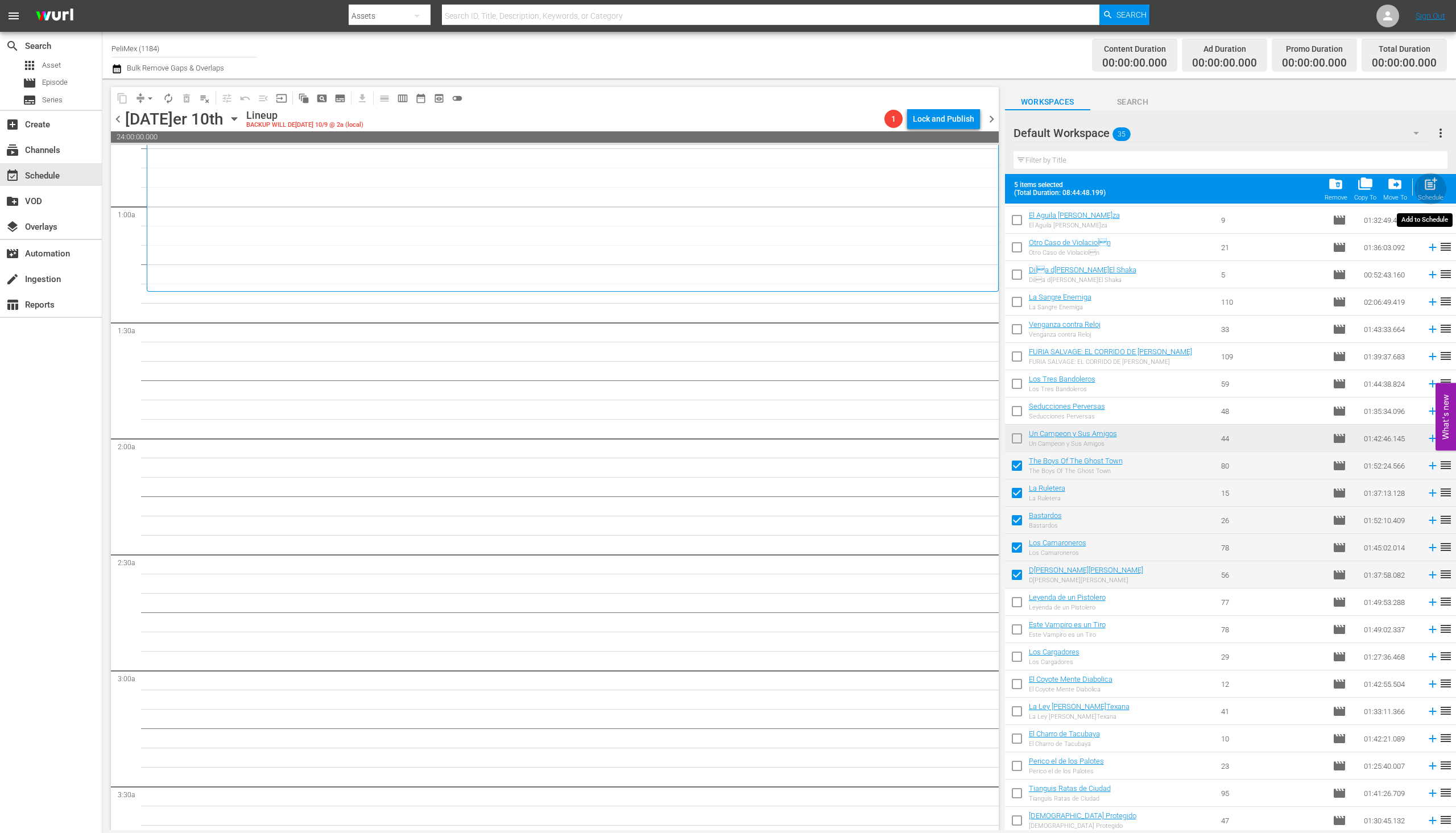
click at [1426, 192] on div "post_add Schedule" at bounding box center [1431, 188] width 25 height 25
checkbox input "false"
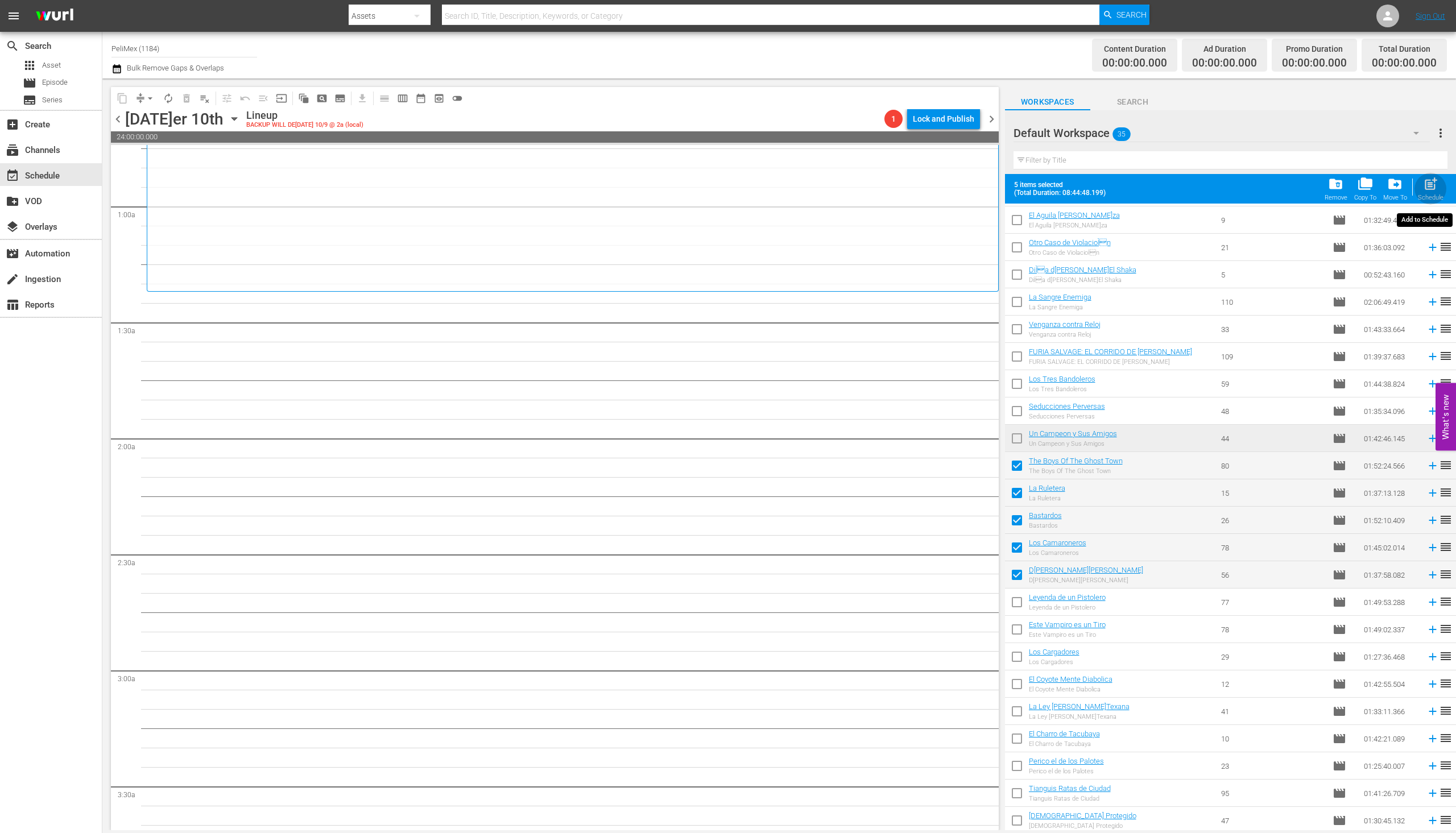
checkbox input "false"
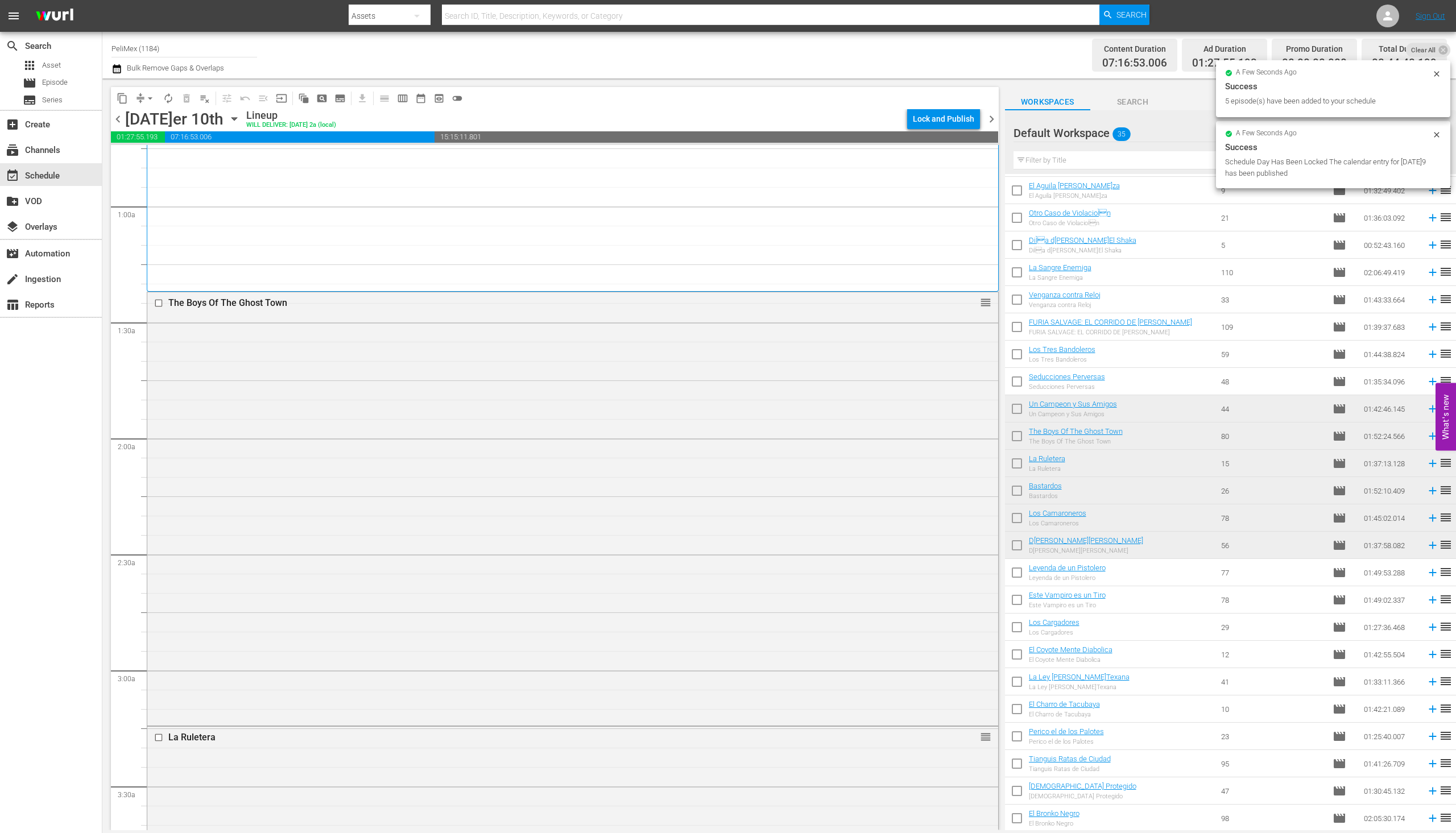
click at [169, 101] on span "autorenew_outlined" at bounding box center [169, 99] width 11 height 11
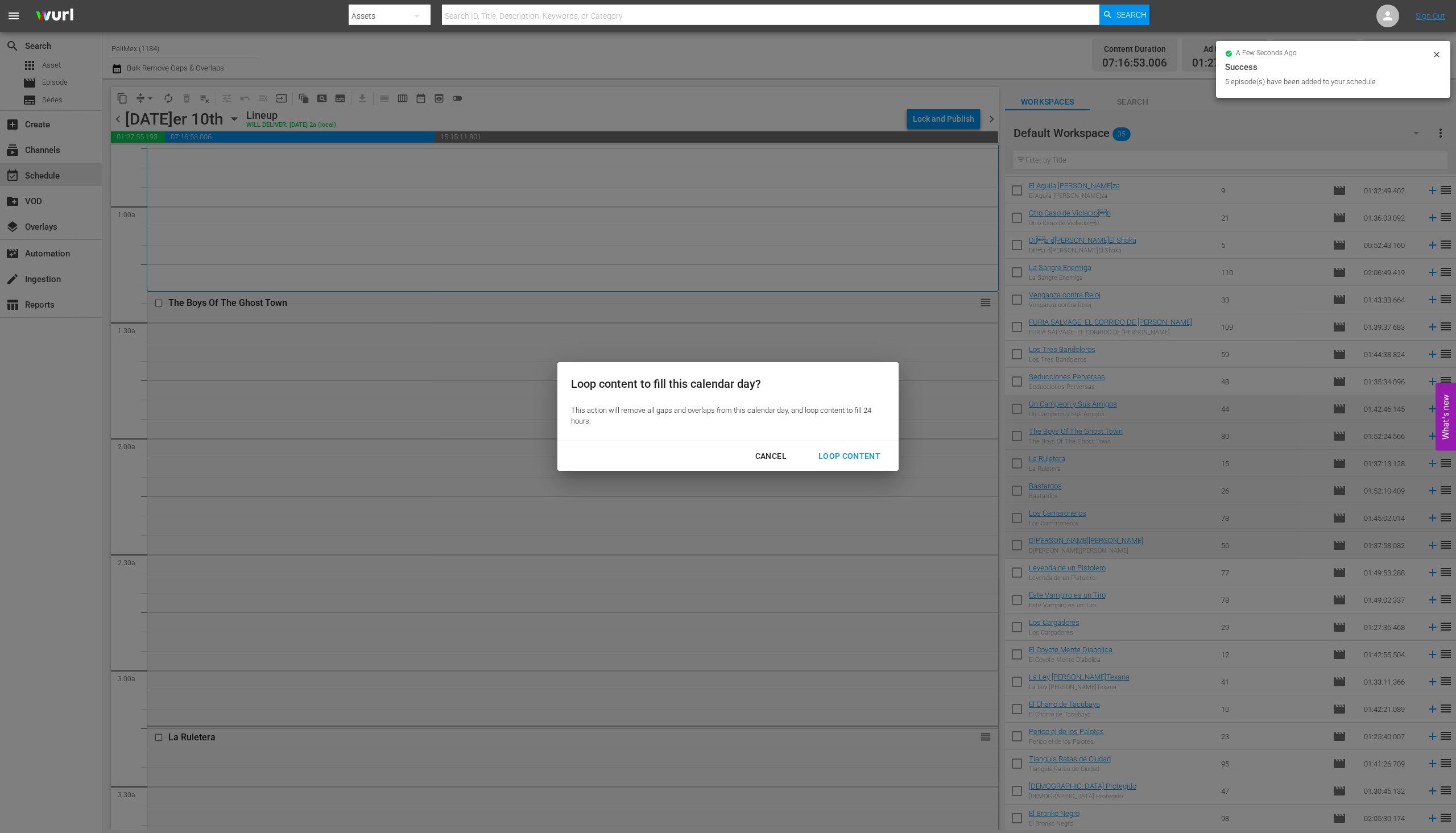
click at [861, 456] on div "Loop Content" at bounding box center [850, 456] width 80 height 14
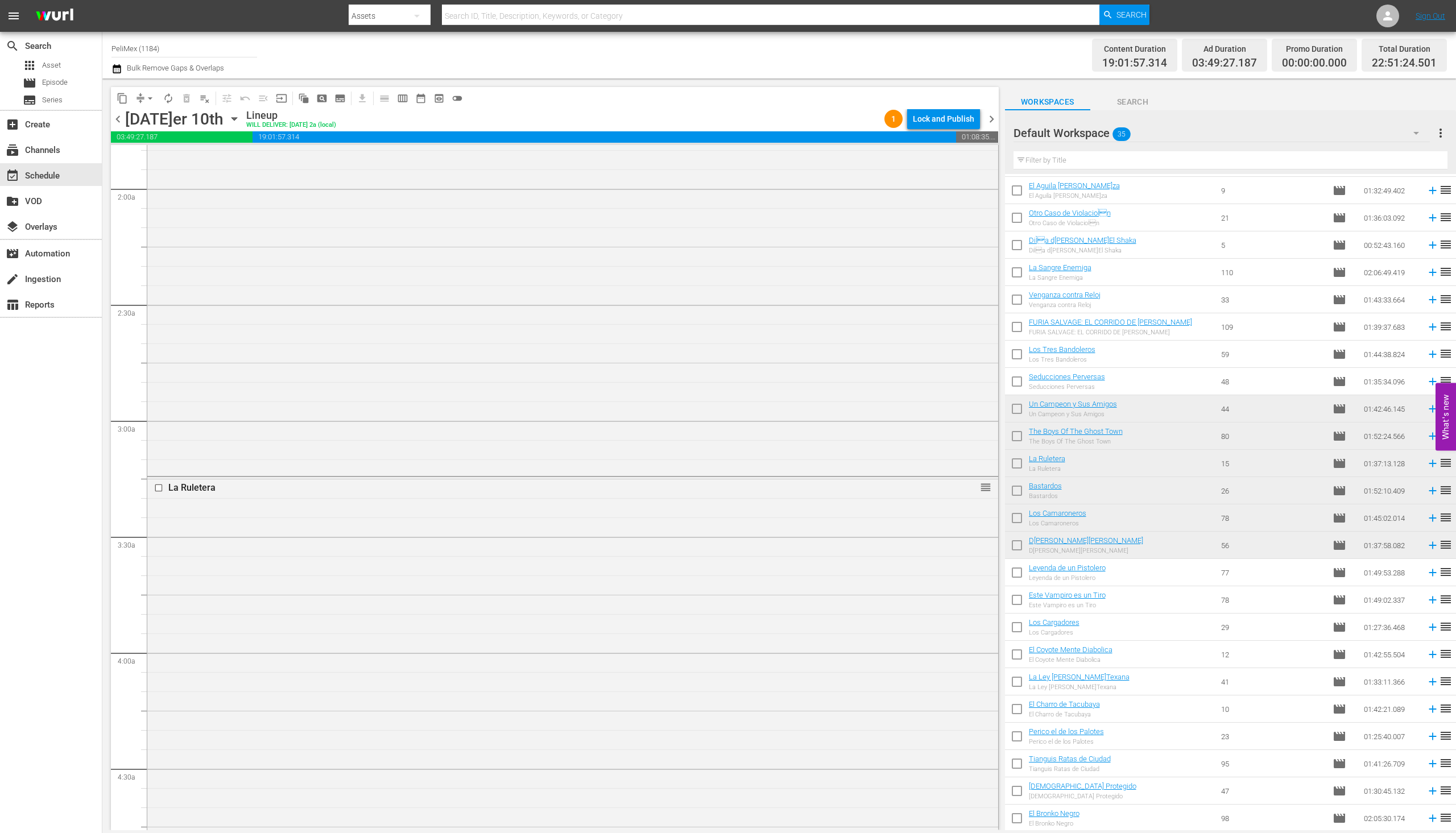
scroll to position [0, 0]
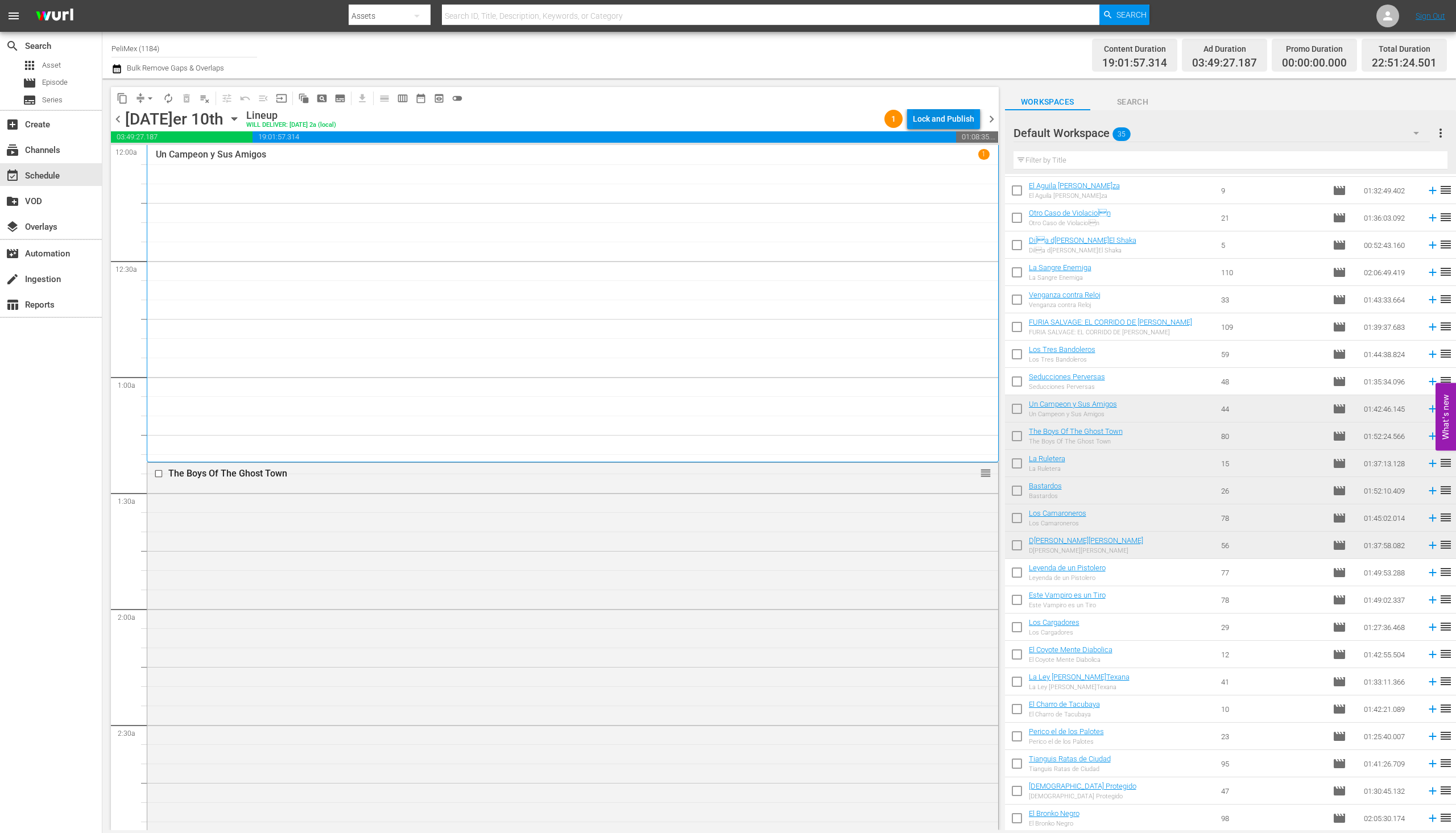
click at [940, 118] on div "Lock and Publish" at bounding box center [943, 118] width 61 height 20
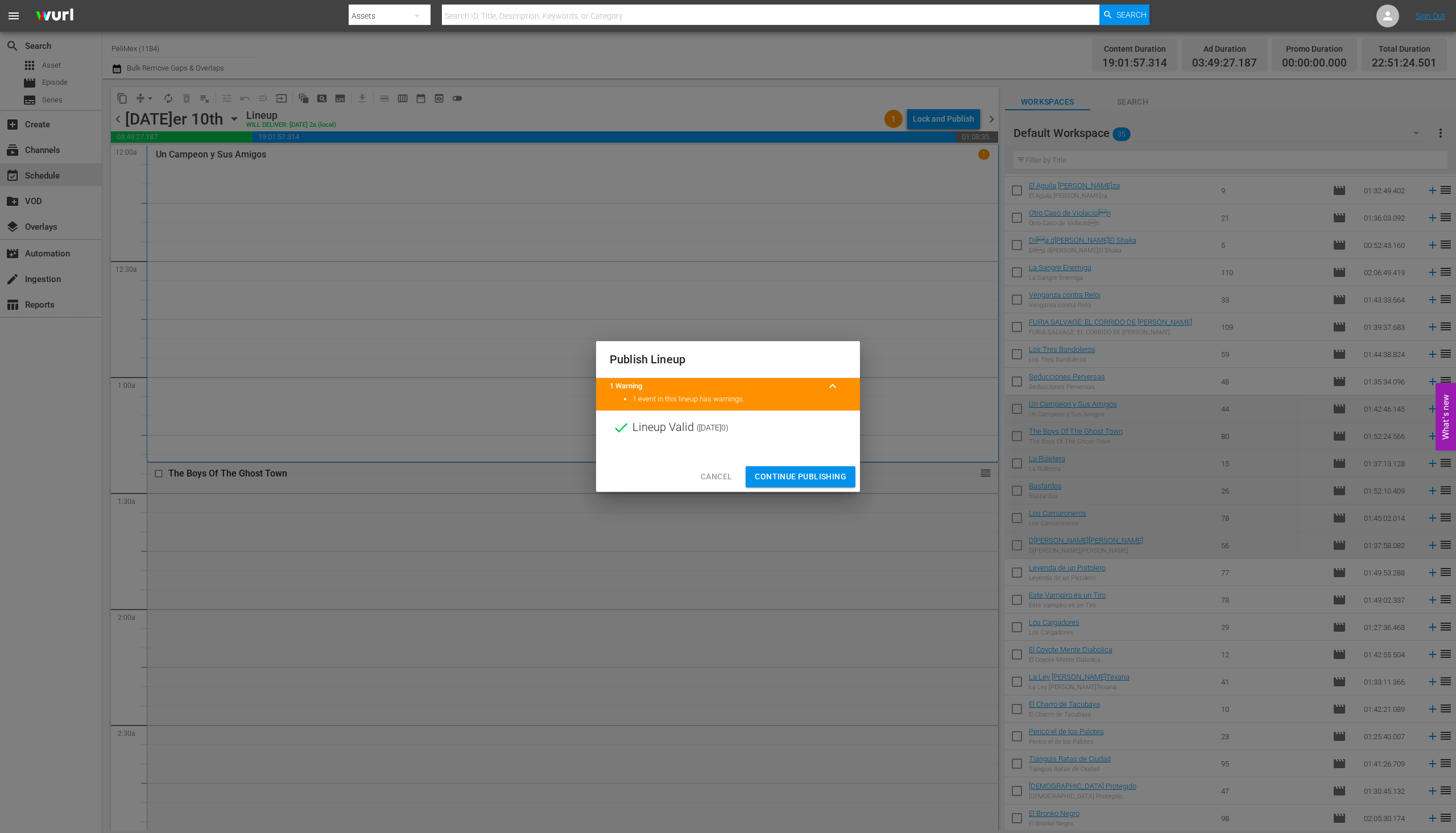
click at [800, 479] on span "Continue Publishing" at bounding box center [801, 476] width 92 height 14
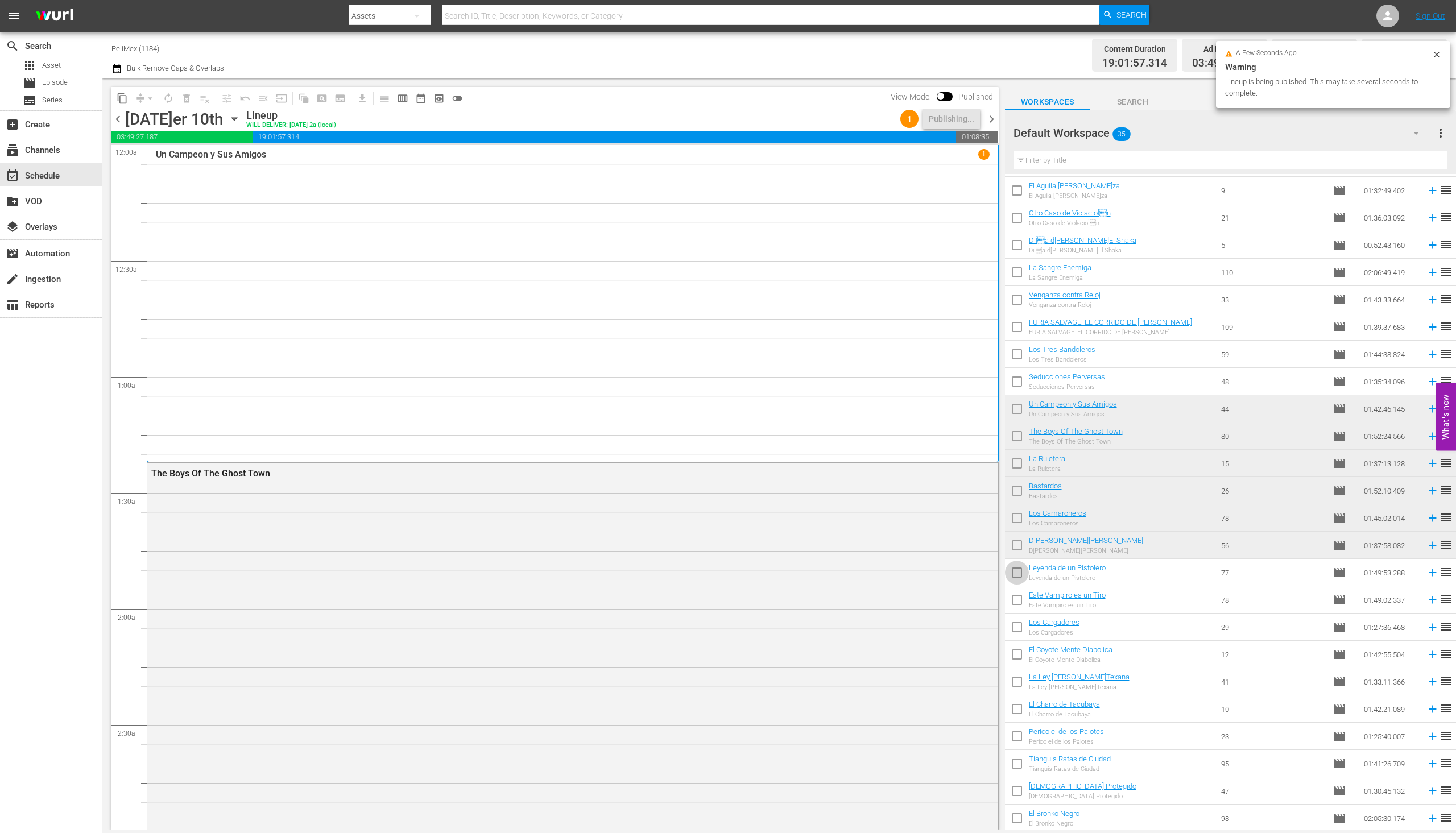
click at [1014, 580] on input "checkbox" at bounding box center [1017, 575] width 24 height 24
checkbox input "true"
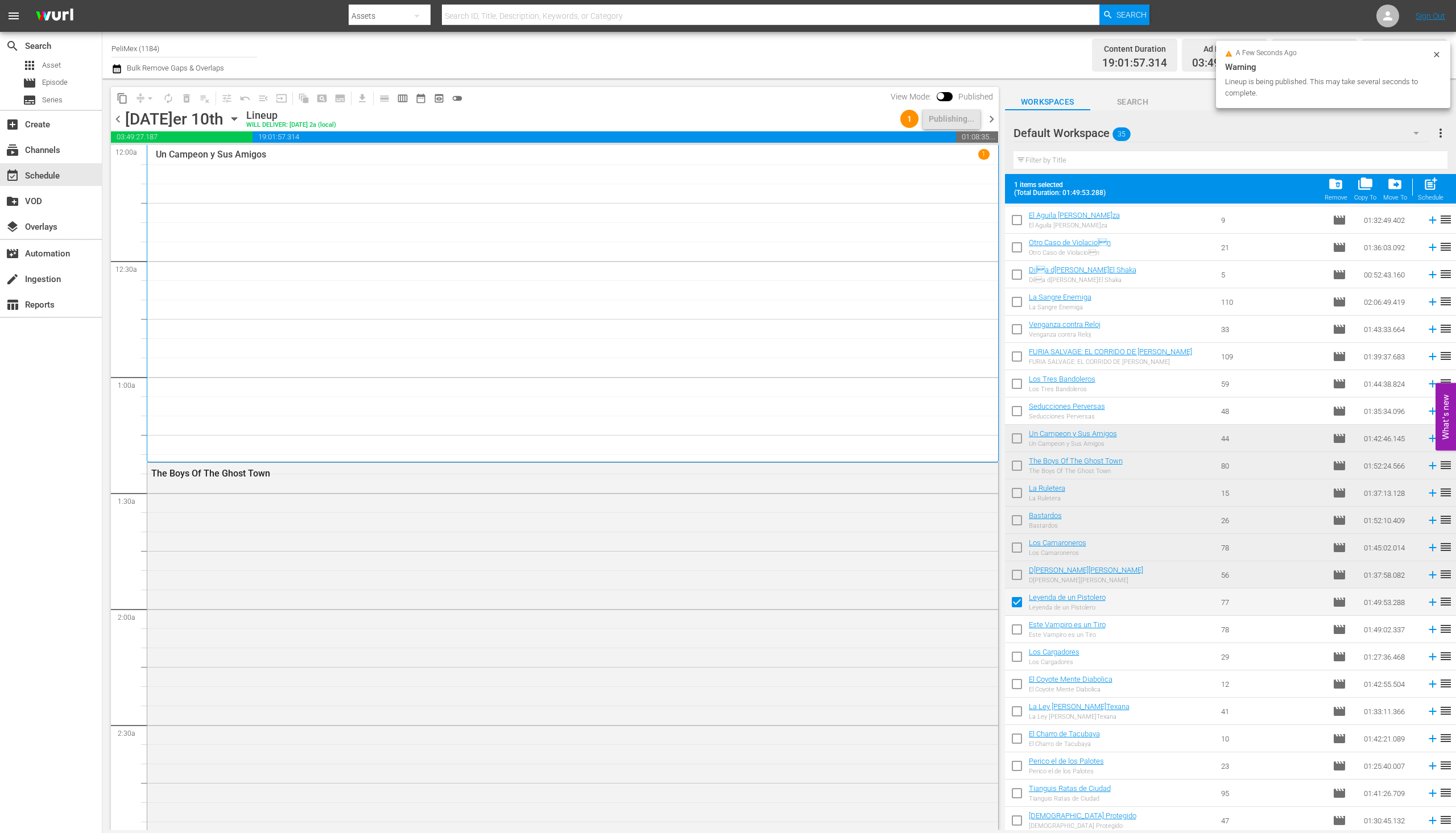
click at [1011, 636] on input "checkbox" at bounding box center [1017, 631] width 24 height 24
checkbox input "true"
click at [1017, 662] on input "checkbox" at bounding box center [1017, 659] width 24 height 24
checkbox input "true"
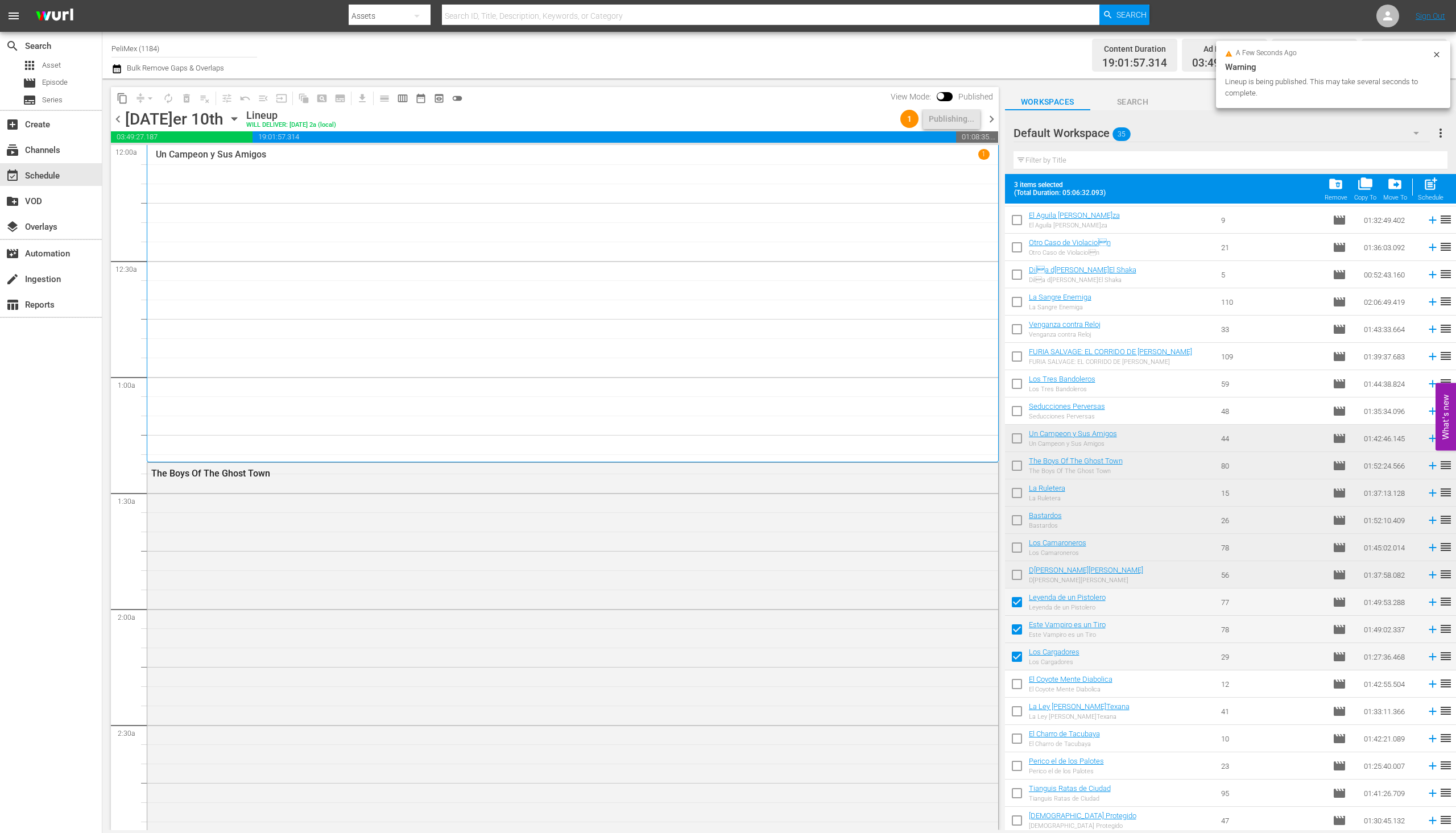
click at [1014, 692] on input "checkbox" at bounding box center [1017, 686] width 24 height 24
checkbox input "true"
click at [1016, 710] on input "checkbox" at bounding box center [1017, 714] width 24 height 24
checkbox input "true"
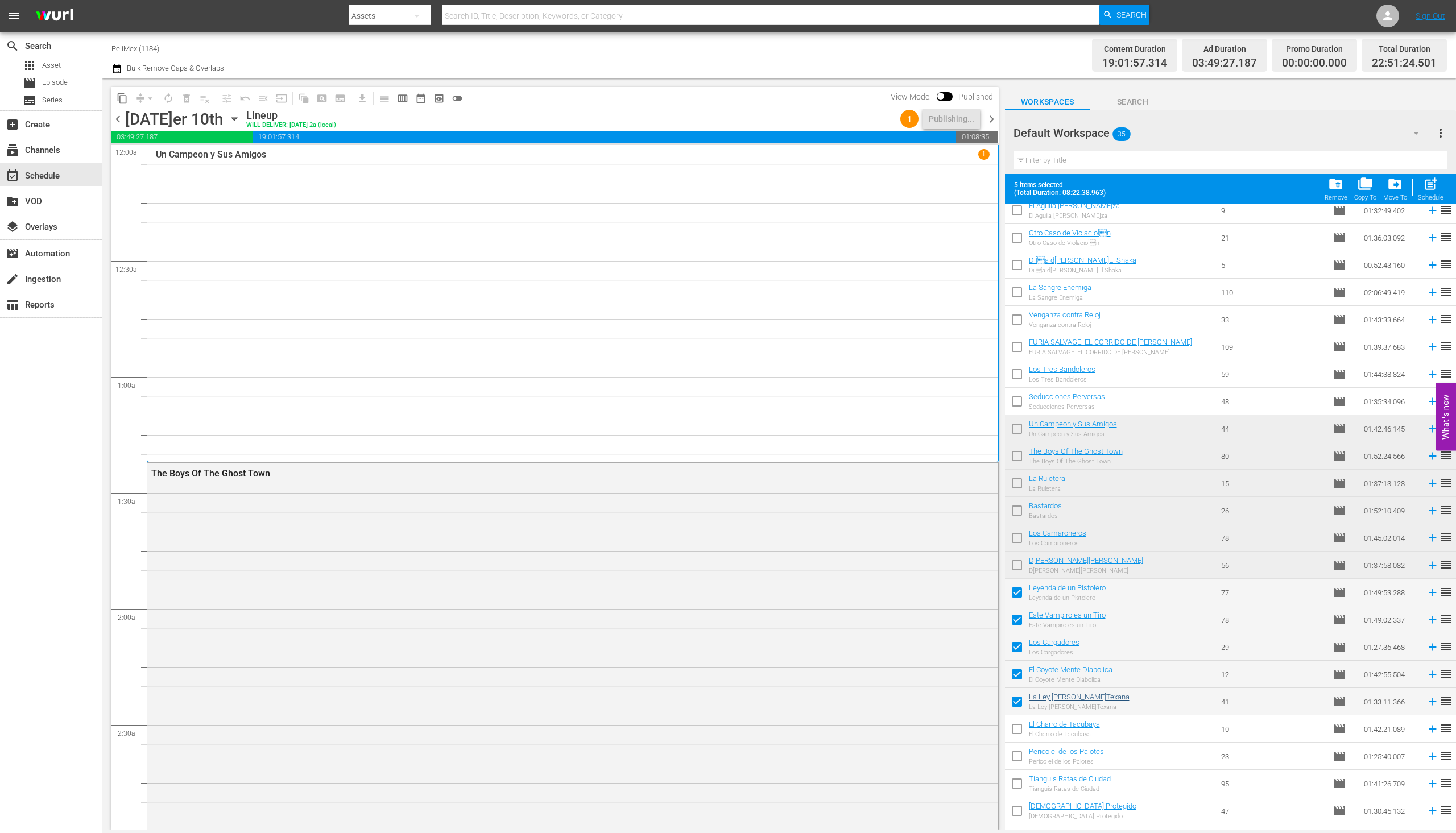
scroll to position [354, 0]
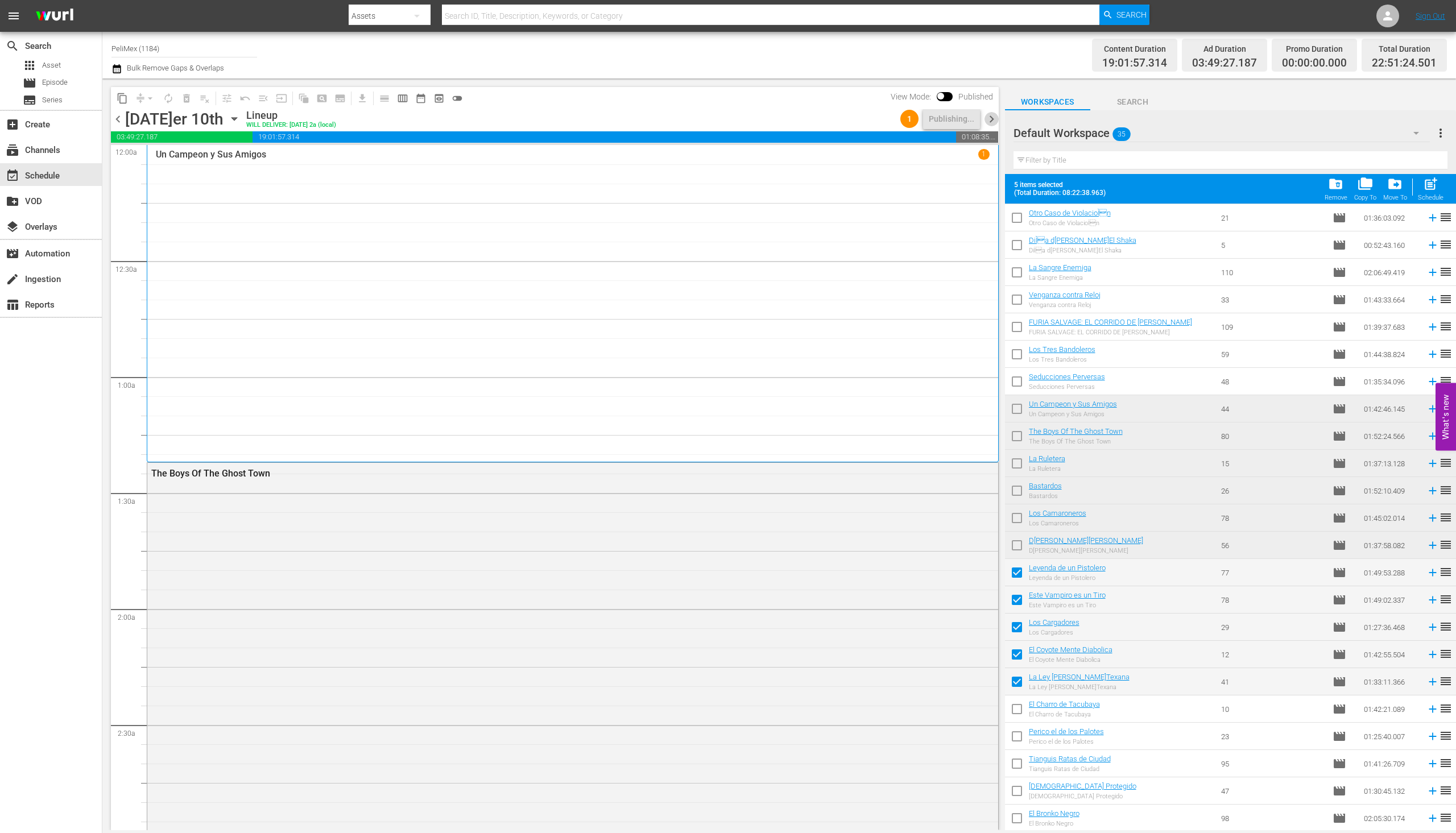
click at [990, 125] on span "chevron_right" at bounding box center [992, 119] width 14 height 14
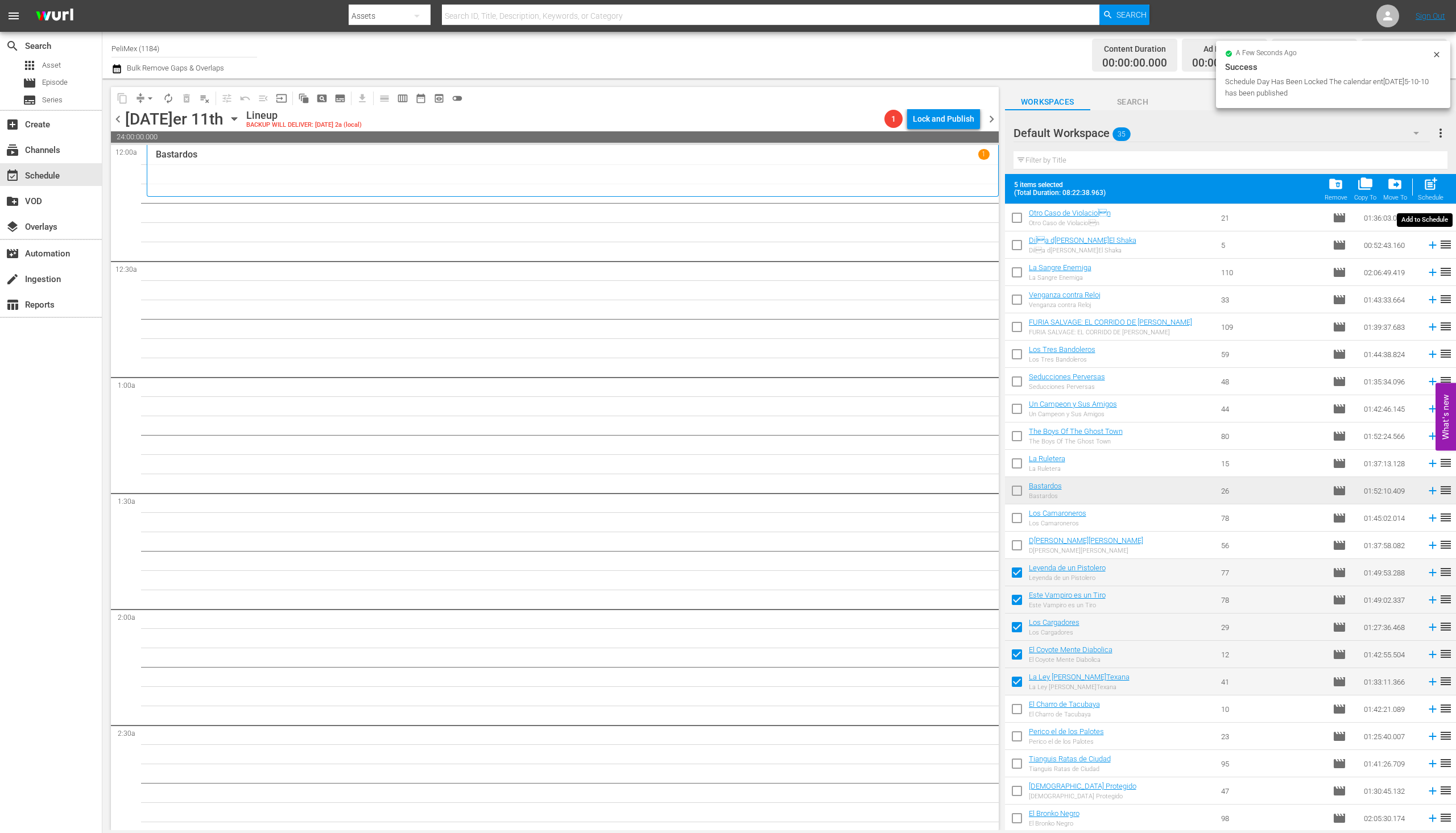
click at [1423, 187] on div "post_add Schedule" at bounding box center [1431, 188] width 25 height 25
checkbox input "false"
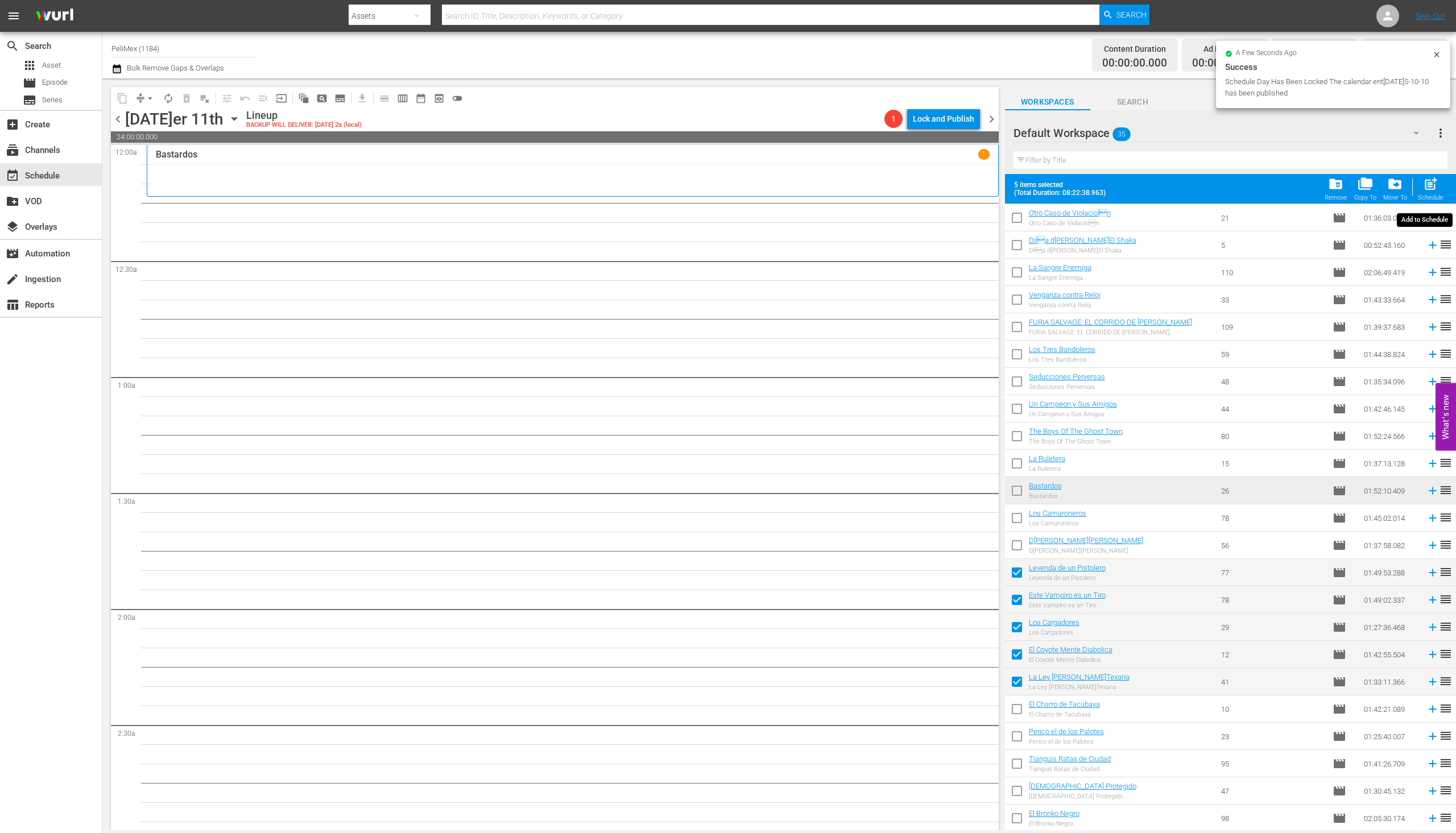
checkbox input "false"
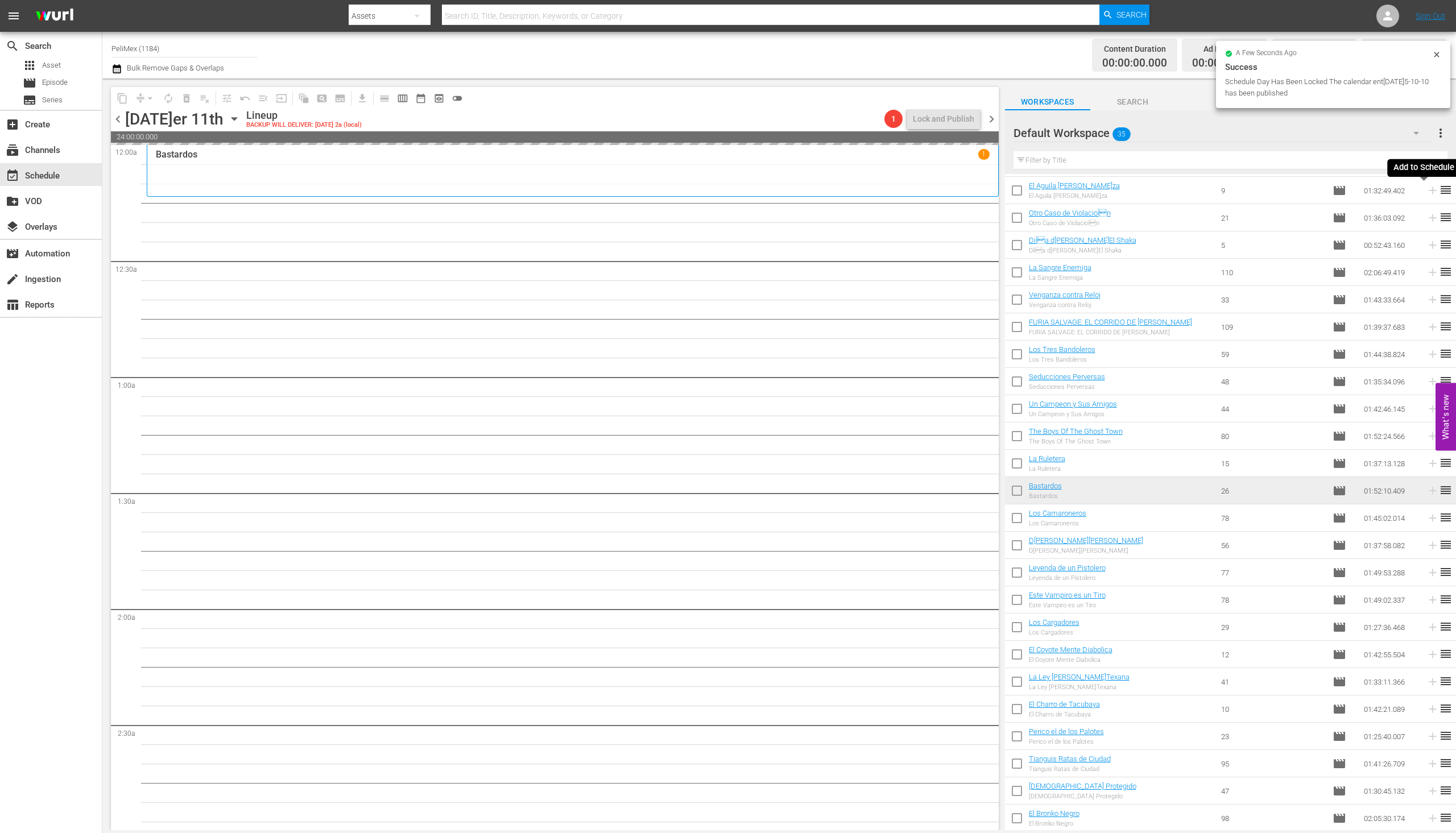
scroll to position [325, 0]
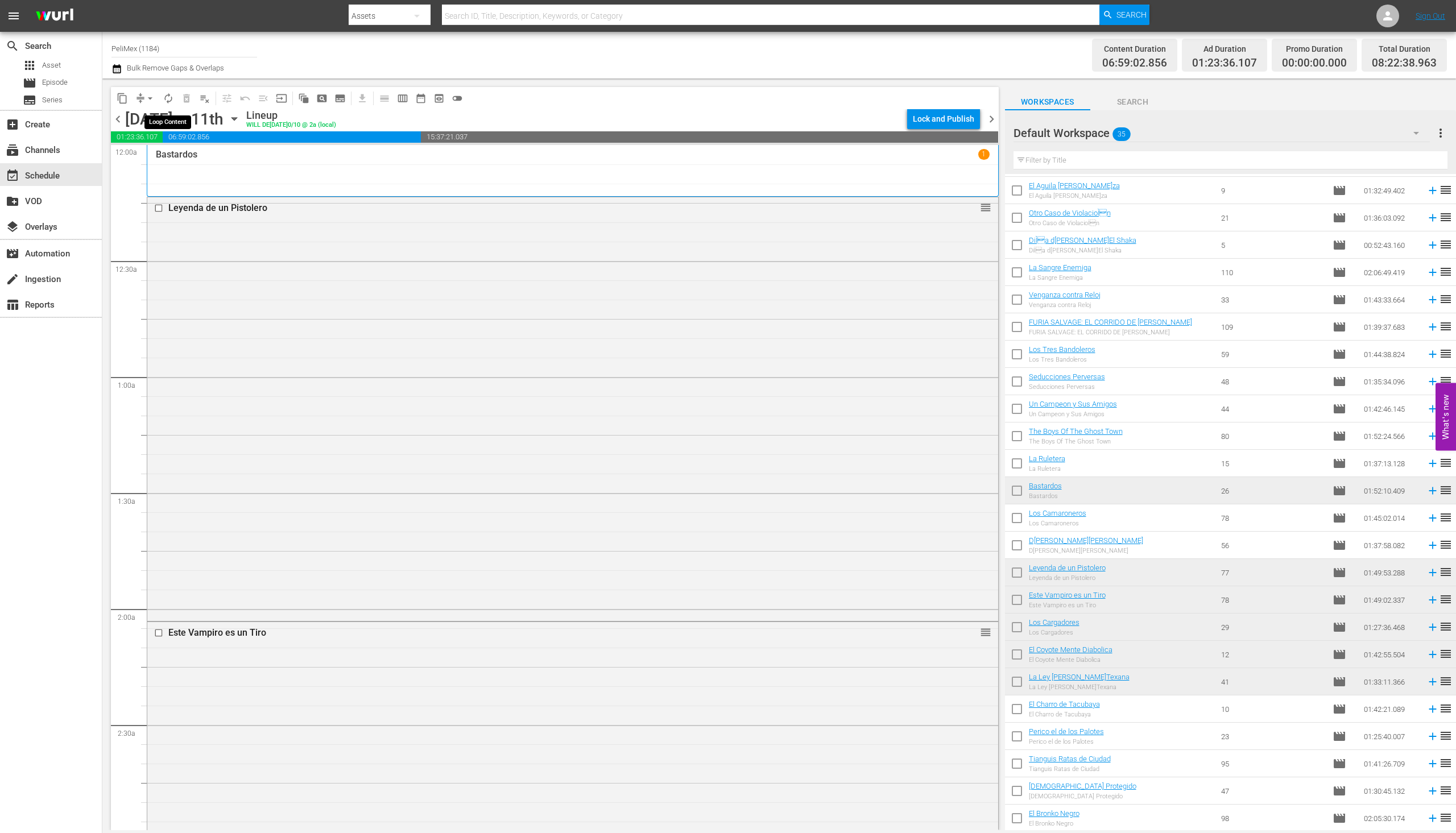
click at [172, 99] on span "autorenew_outlined" at bounding box center [169, 99] width 11 height 11
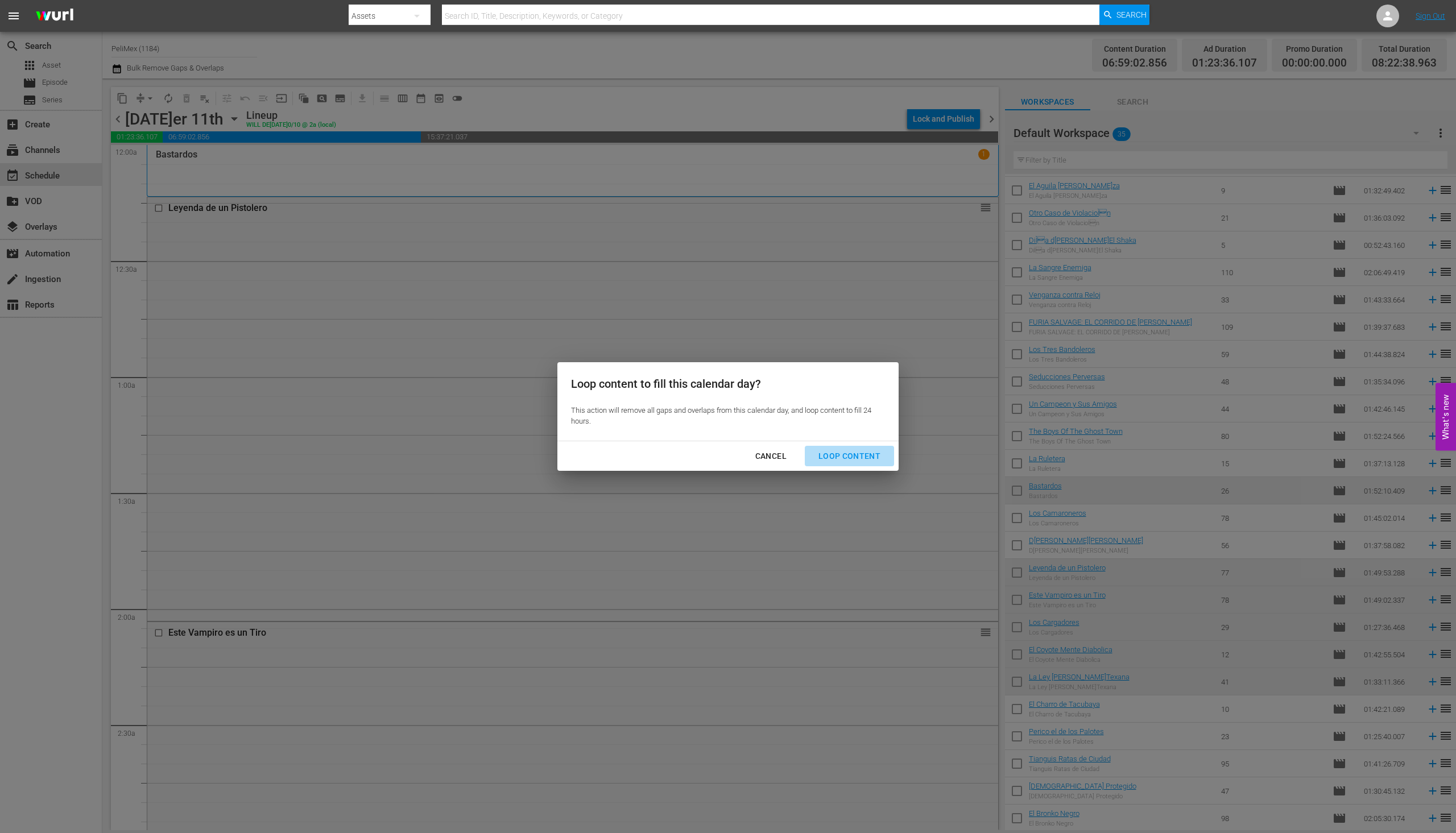
click at [877, 459] on div "Loop Content" at bounding box center [850, 456] width 80 height 14
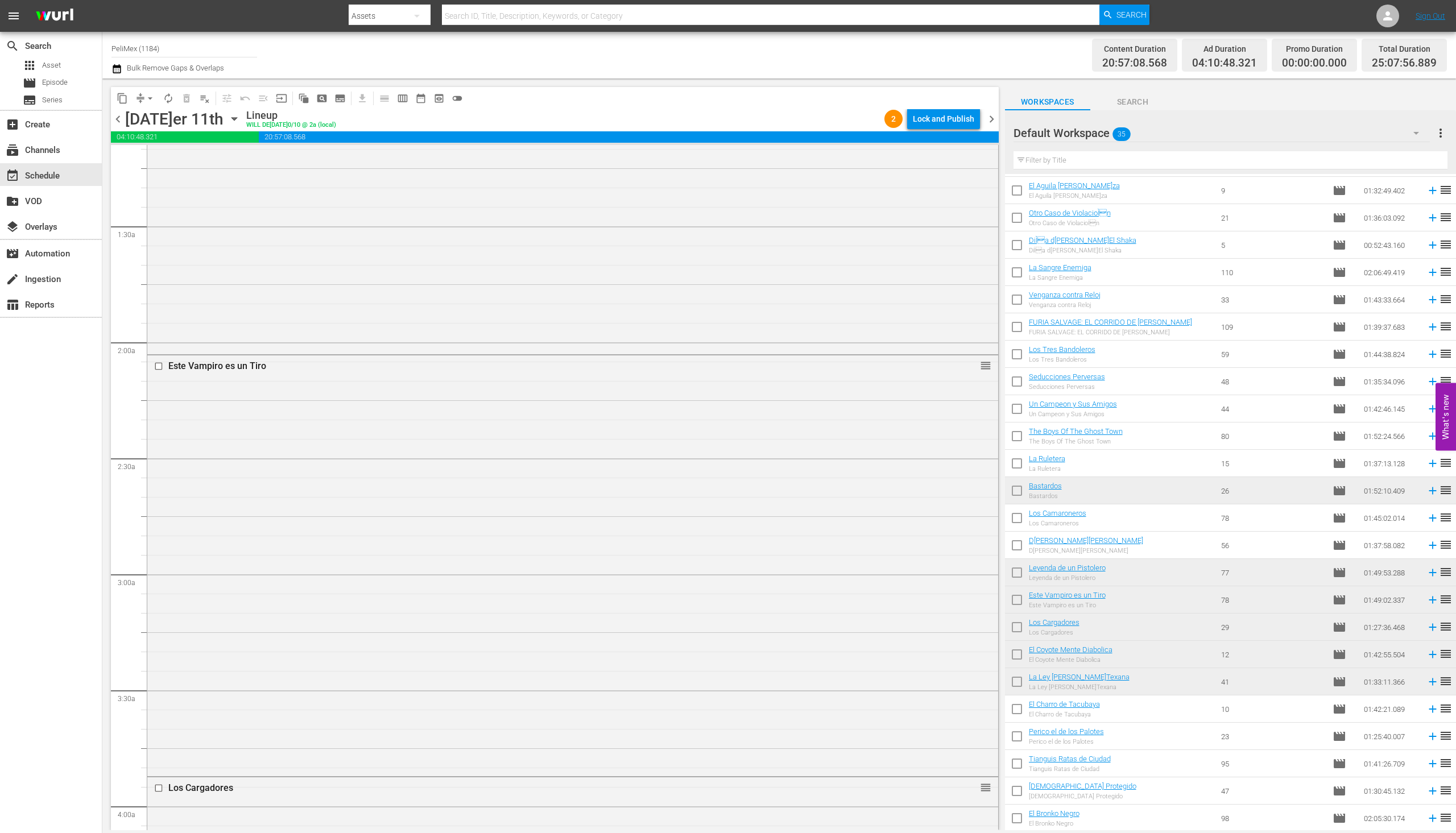
scroll to position [0, 0]
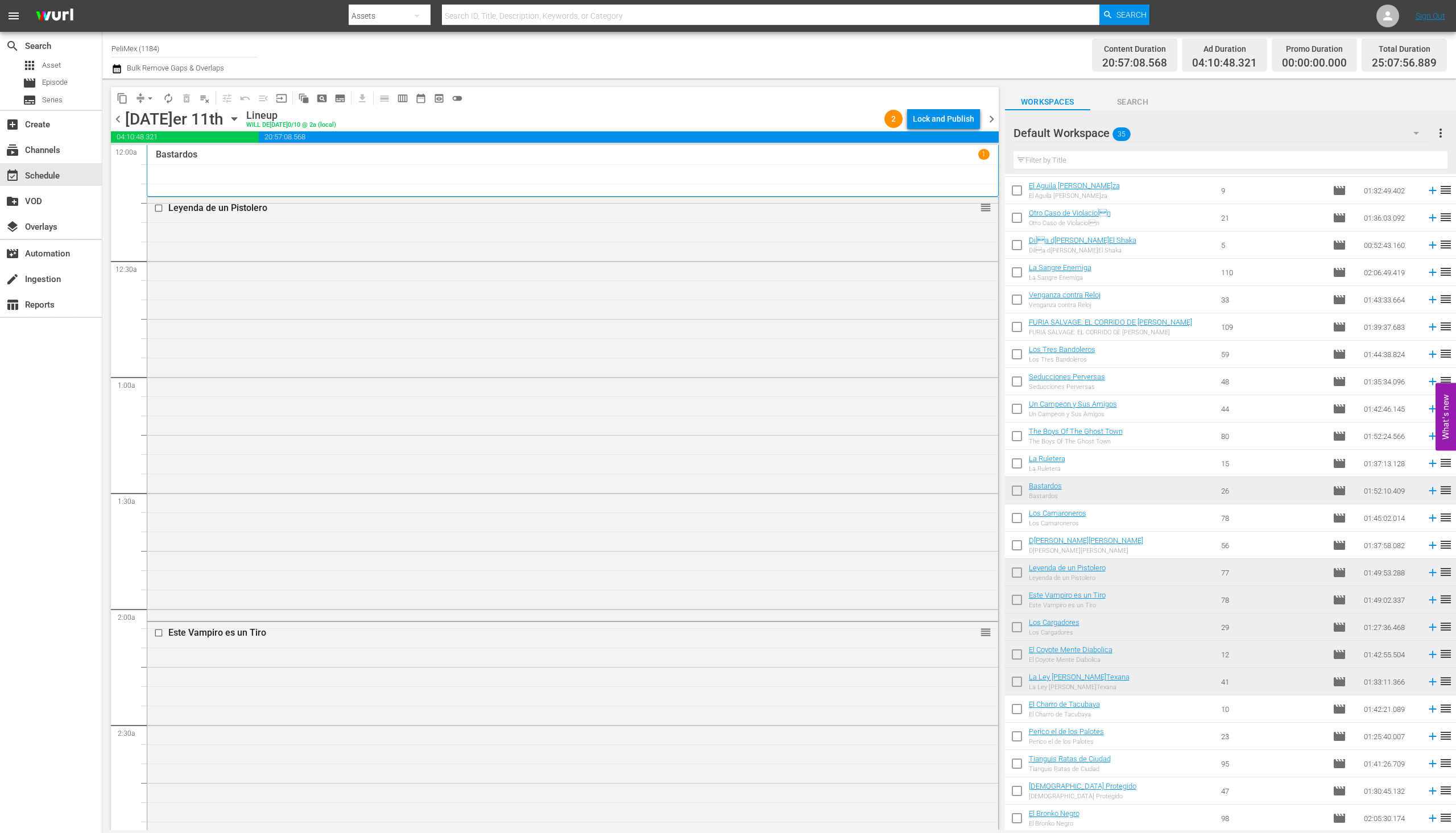
click at [1029, 720] on input "checkbox" at bounding box center [1017, 711] width 24 height 24
checkbox input "true"
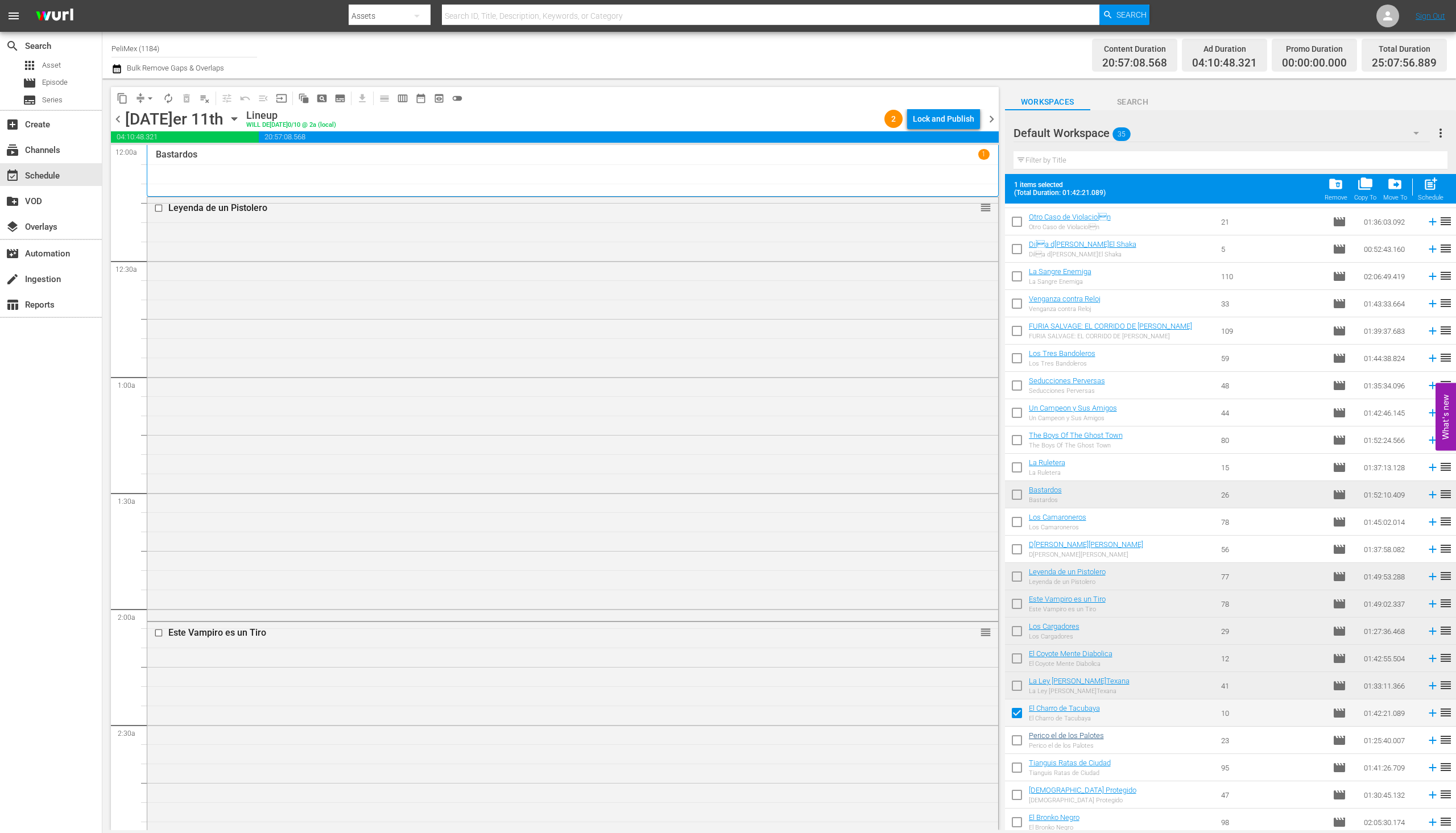
scroll to position [354, 0]
drag, startPoint x: 1024, startPoint y: 739, endPoint x: 1023, endPoint y: 755, distance: 16.0
click at [1023, 740] on input "checkbox" at bounding box center [1017, 739] width 24 height 24
checkbox input "true"
click at [1020, 783] on input "checkbox" at bounding box center [1017, 794] width 24 height 24
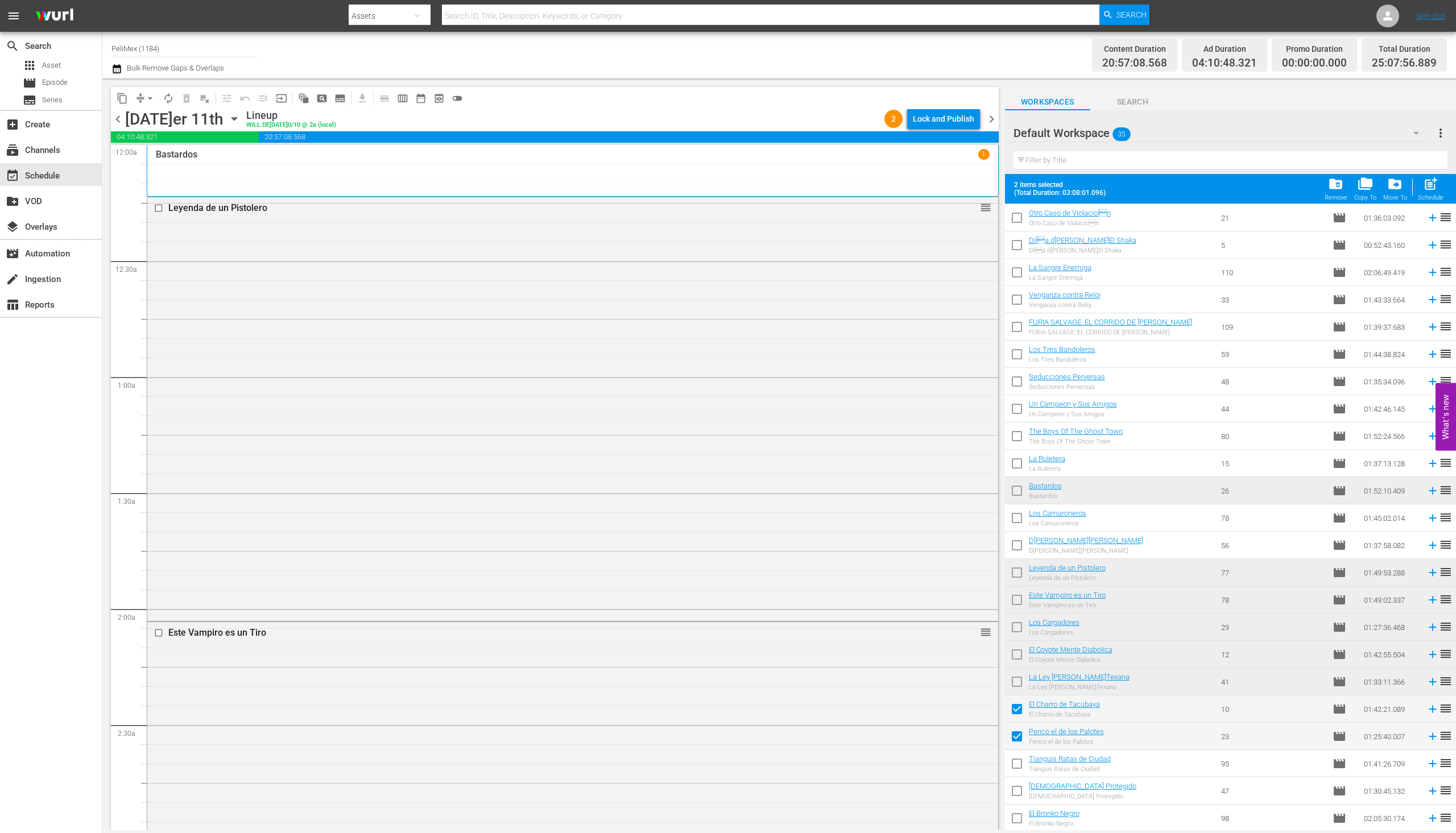
checkbox input "true"
click at [1017, 763] on input "checkbox" at bounding box center [1017, 766] width 24 height 24
checkbox input "true"
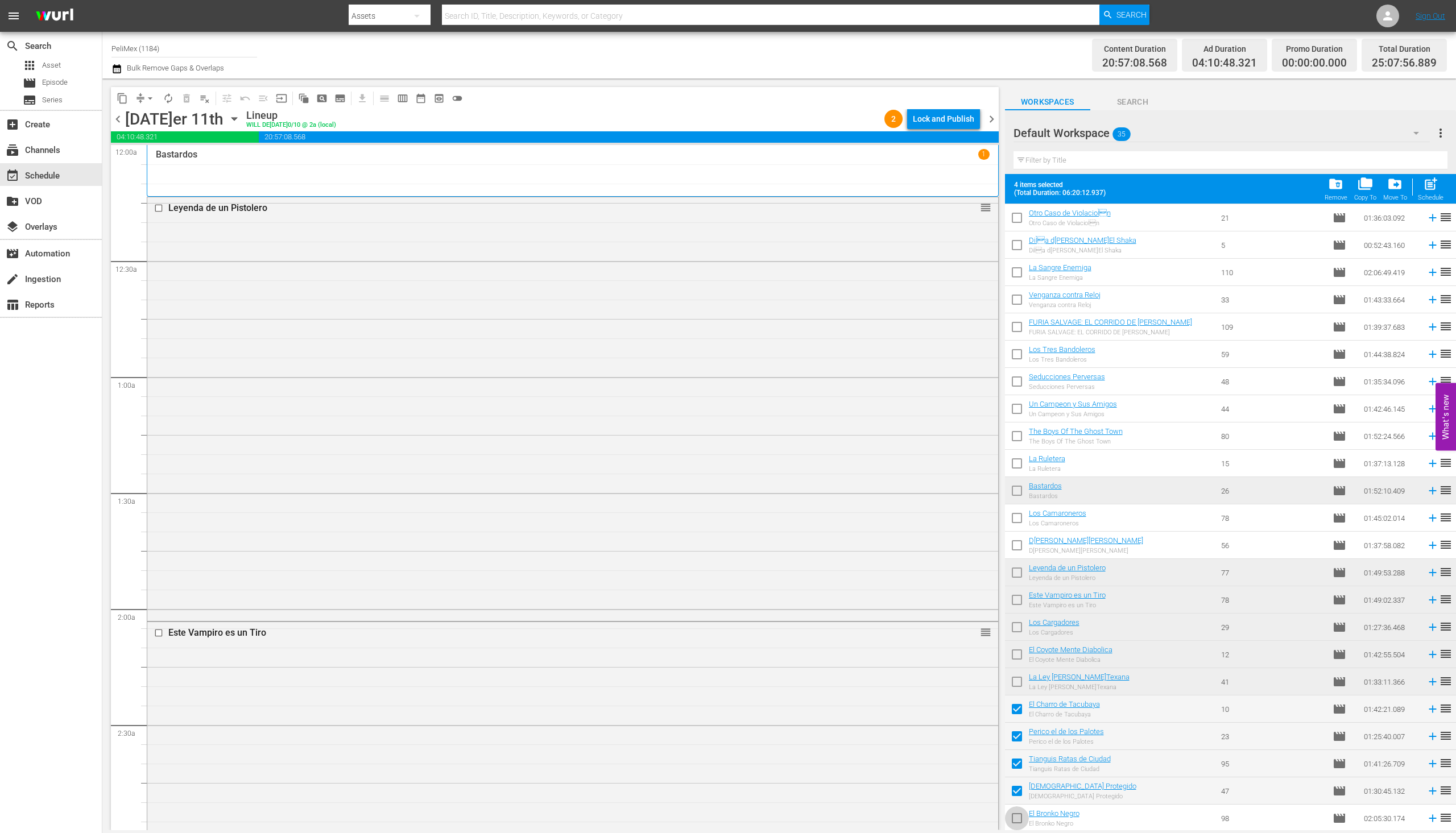
click at [1015, 816] on input "checkbox" at bounding box center [1017, 820] width 24 height 24
checkbox input "true"
click at [970, 130] on div "chevro[DATE]e[DATE]er 11th Lineup WILL DE[DATE]0/10 @ 2a (local) 2 Lock and Pub…" at bounding box center [554, 120] width 888 height 22
click at [965, 123] on div "Lock and Publish" at bounding box center [943, 118] width 61 height 20
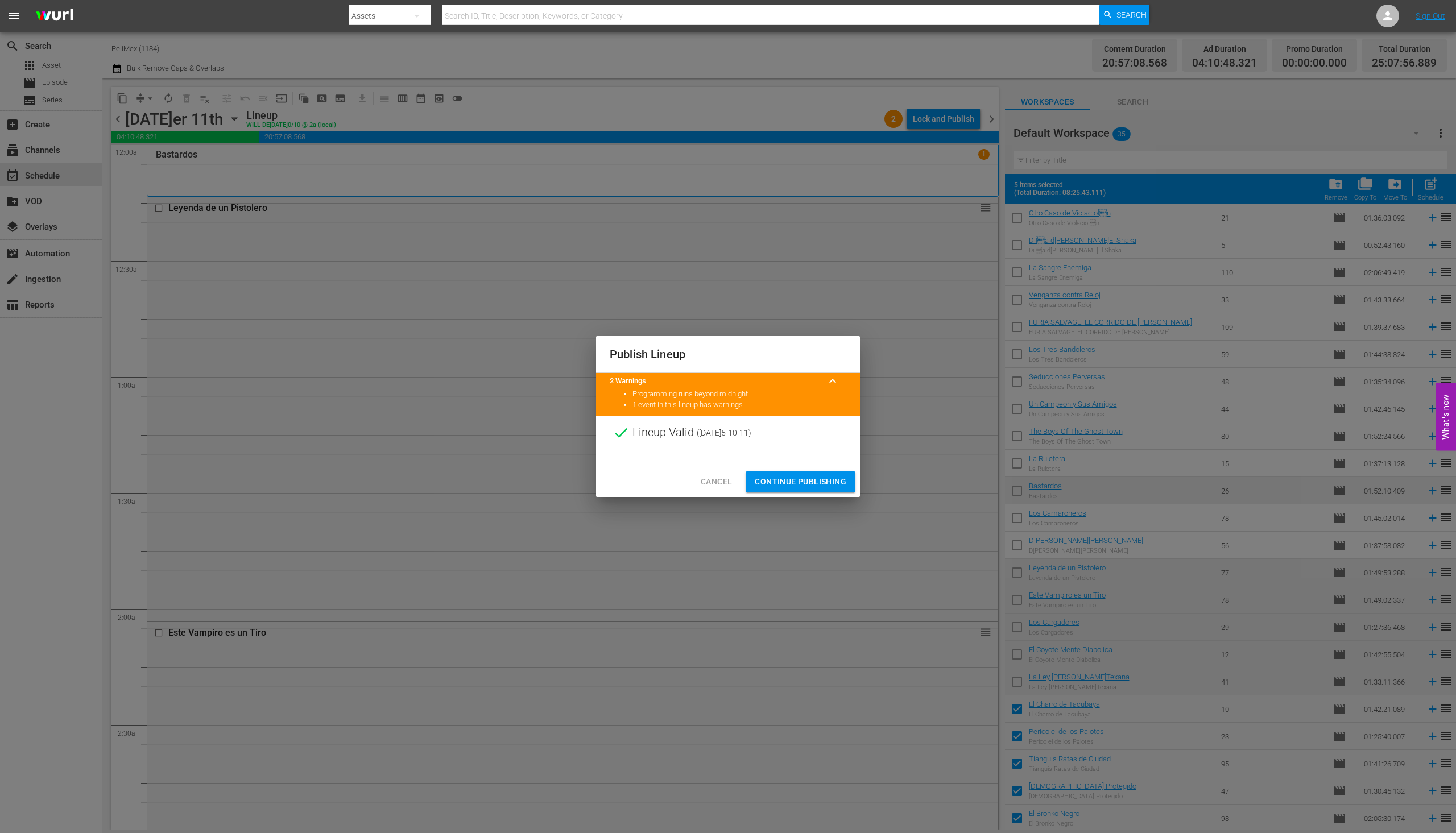
click at [816, 492] on button "Continue Publishing" at bounding box center [801, 482] width 110 height 21
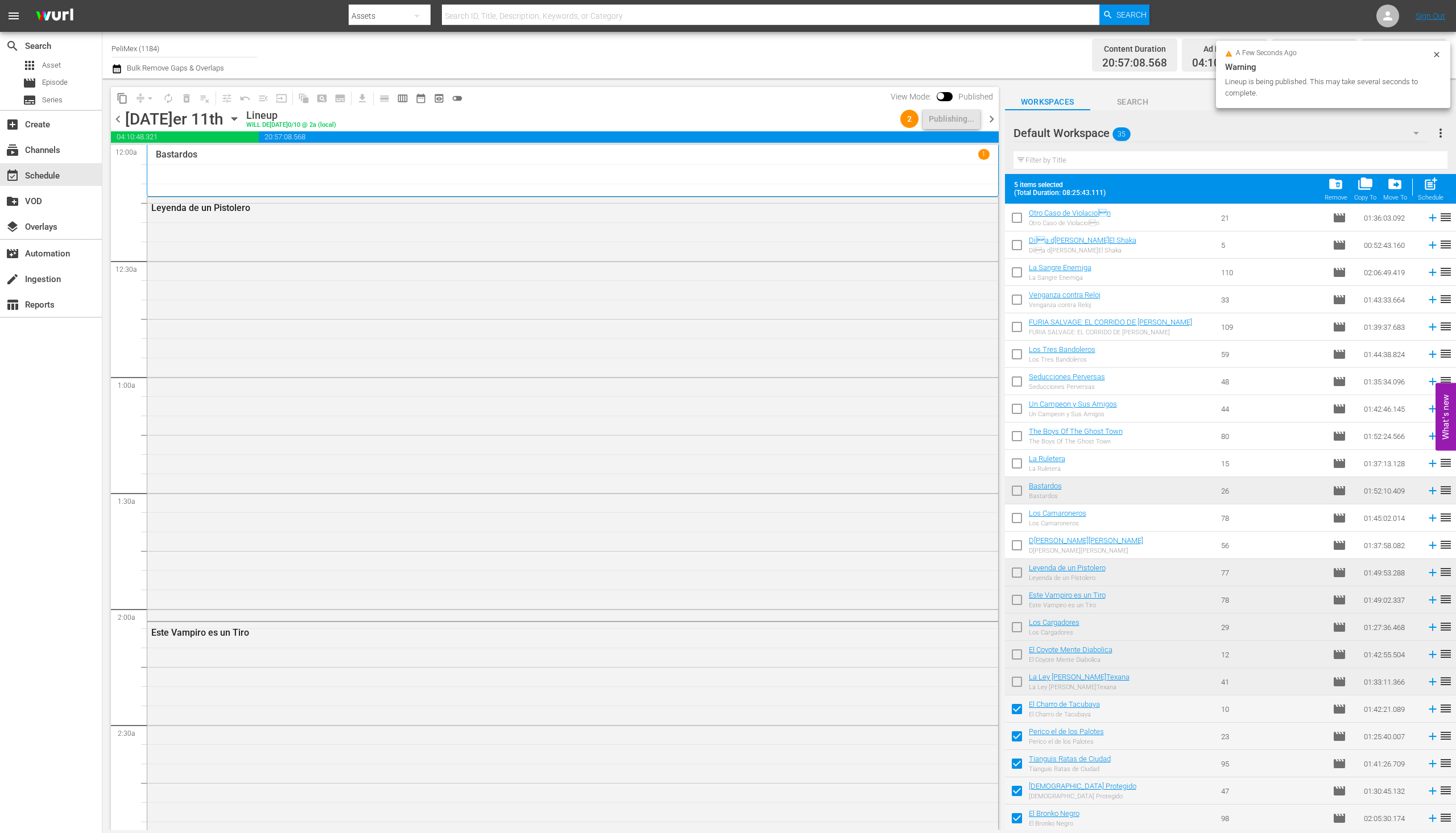
click at [993, 116] on span "chevron_right" at bounding box center [992, 119] width 14 height 14
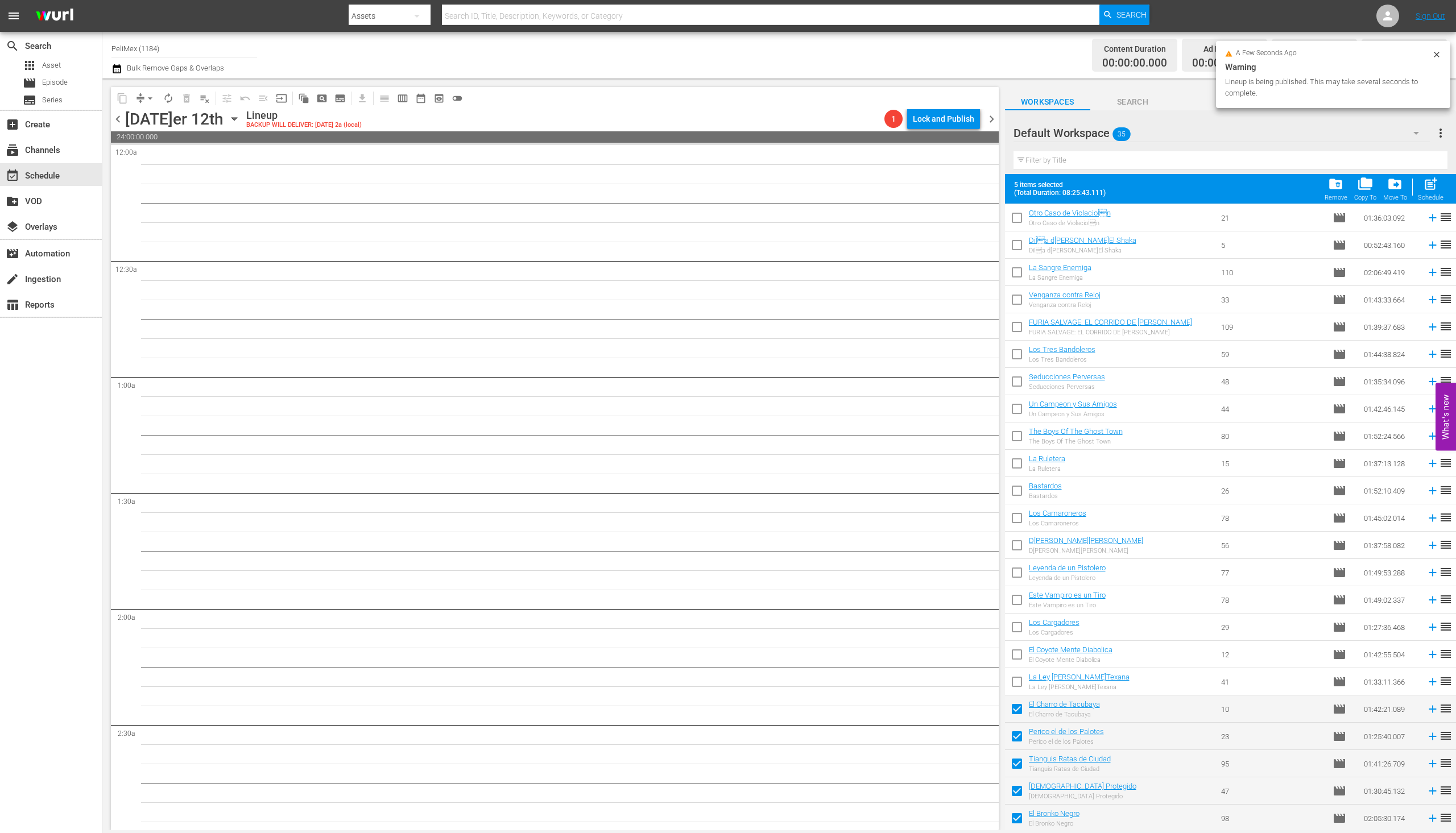
click at [131, 128] on div "[DATE]er 12th" at bounding box center [174, 119] width 99 height 19
click at [122, 120] on span "chevron_left" at bounding box center [118, 119] width 14 height 14
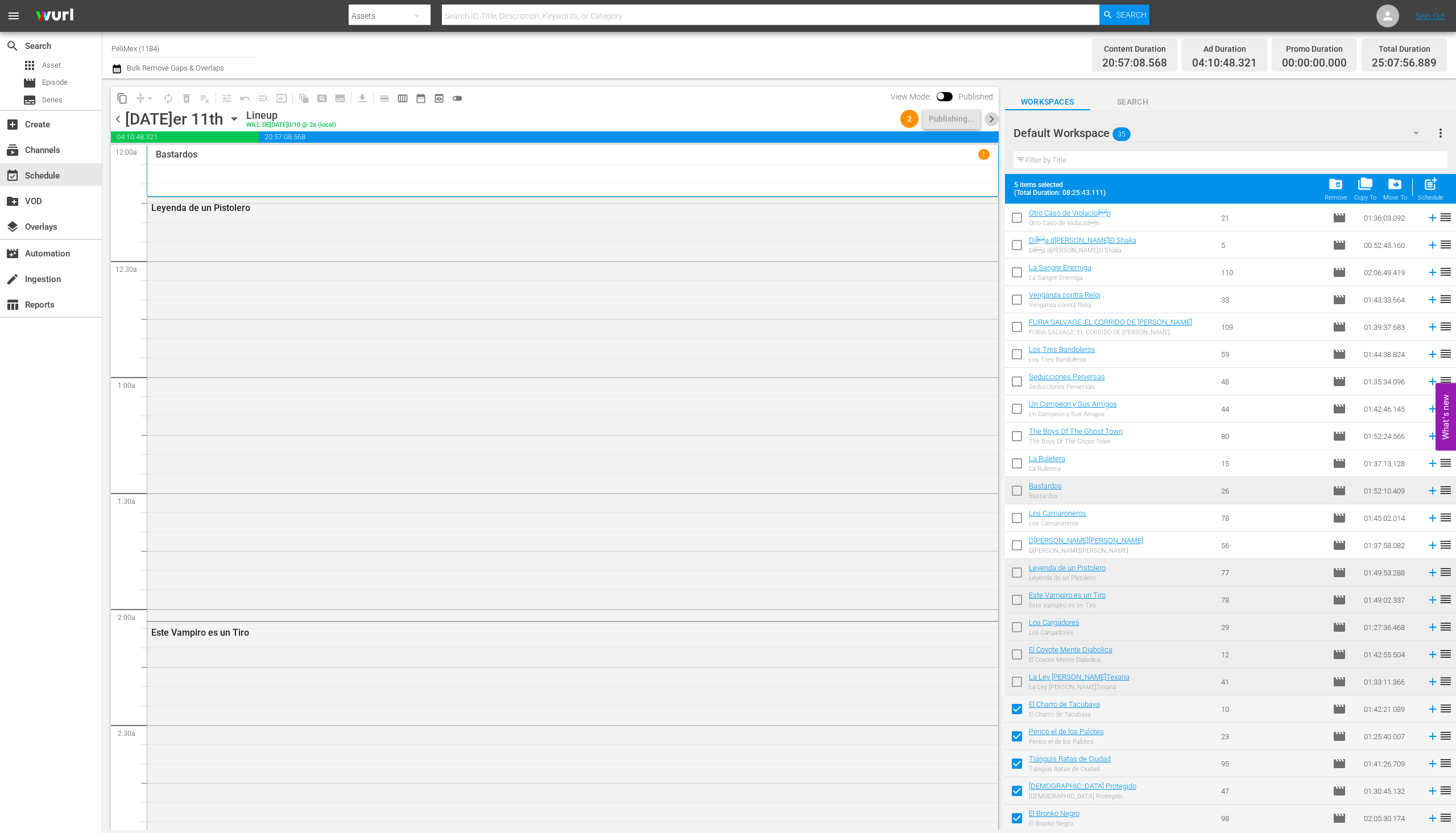
click at [994, 118] on span "chevron_right" at bounding box center [992, 119] width 14 height 14
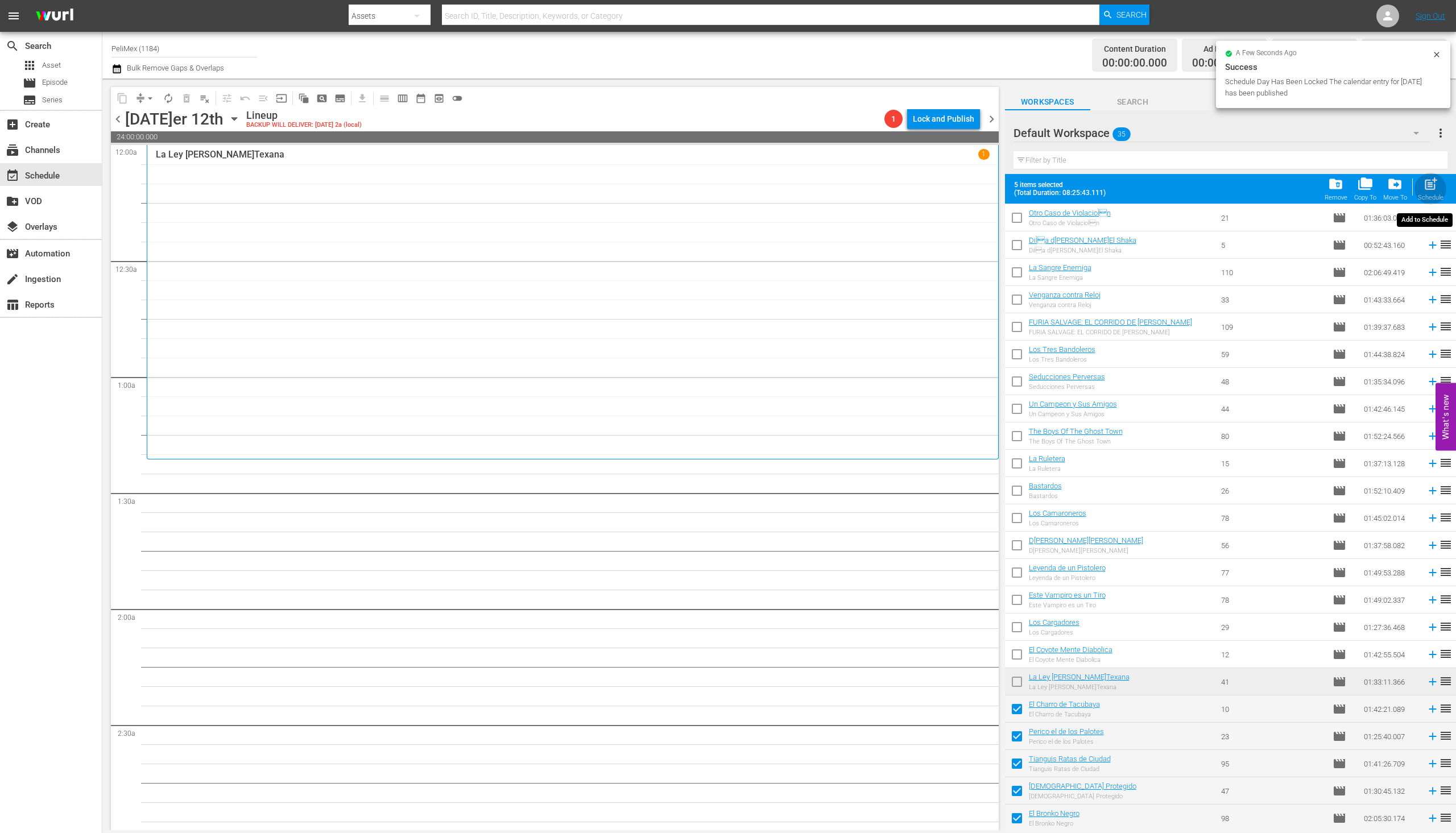
click at [1434, 192] on div "post_add Schedule" at bounding box center [1431, 188] width 25 height 25
checkbox input "false"
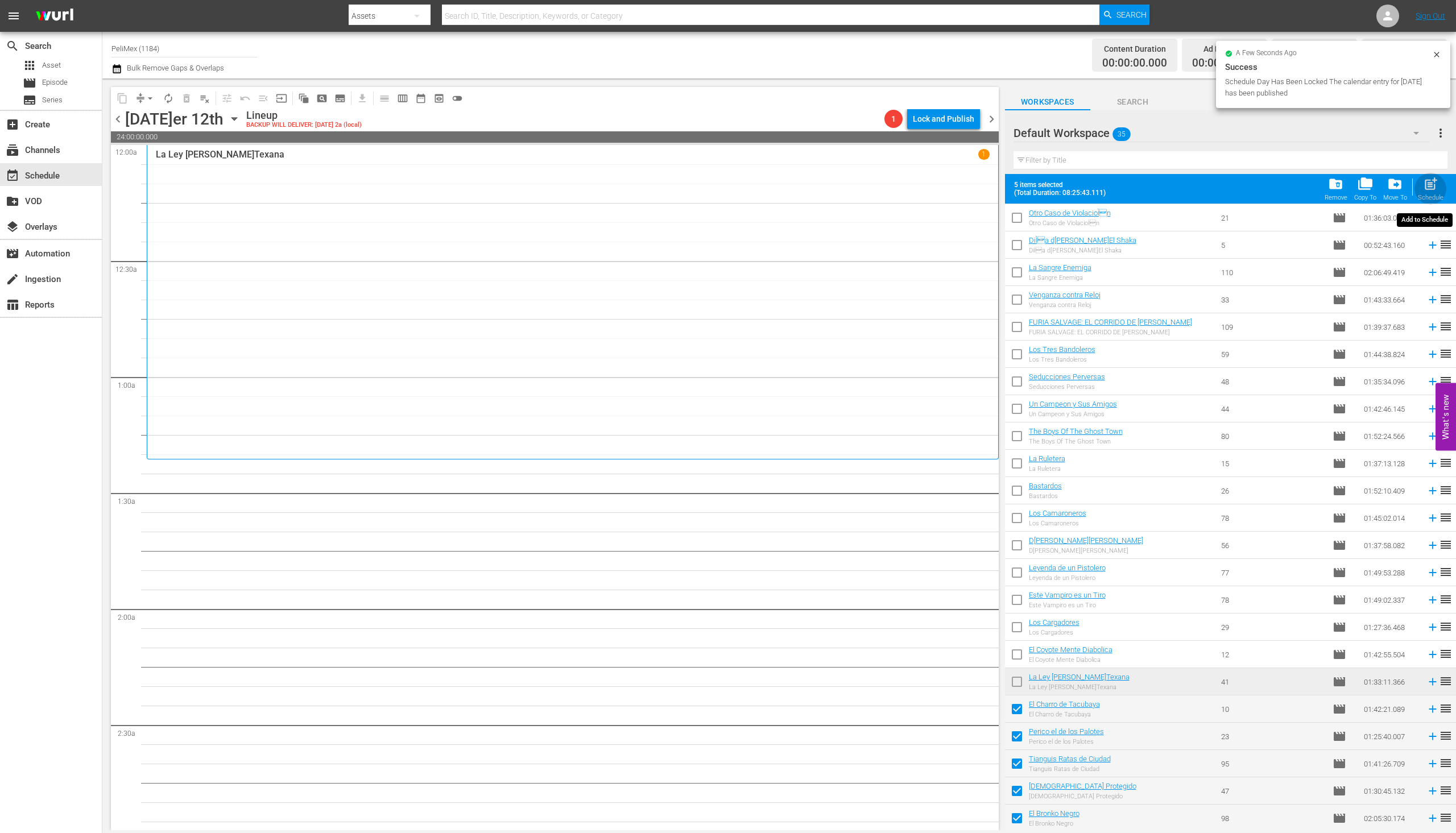
checkbox input "false"
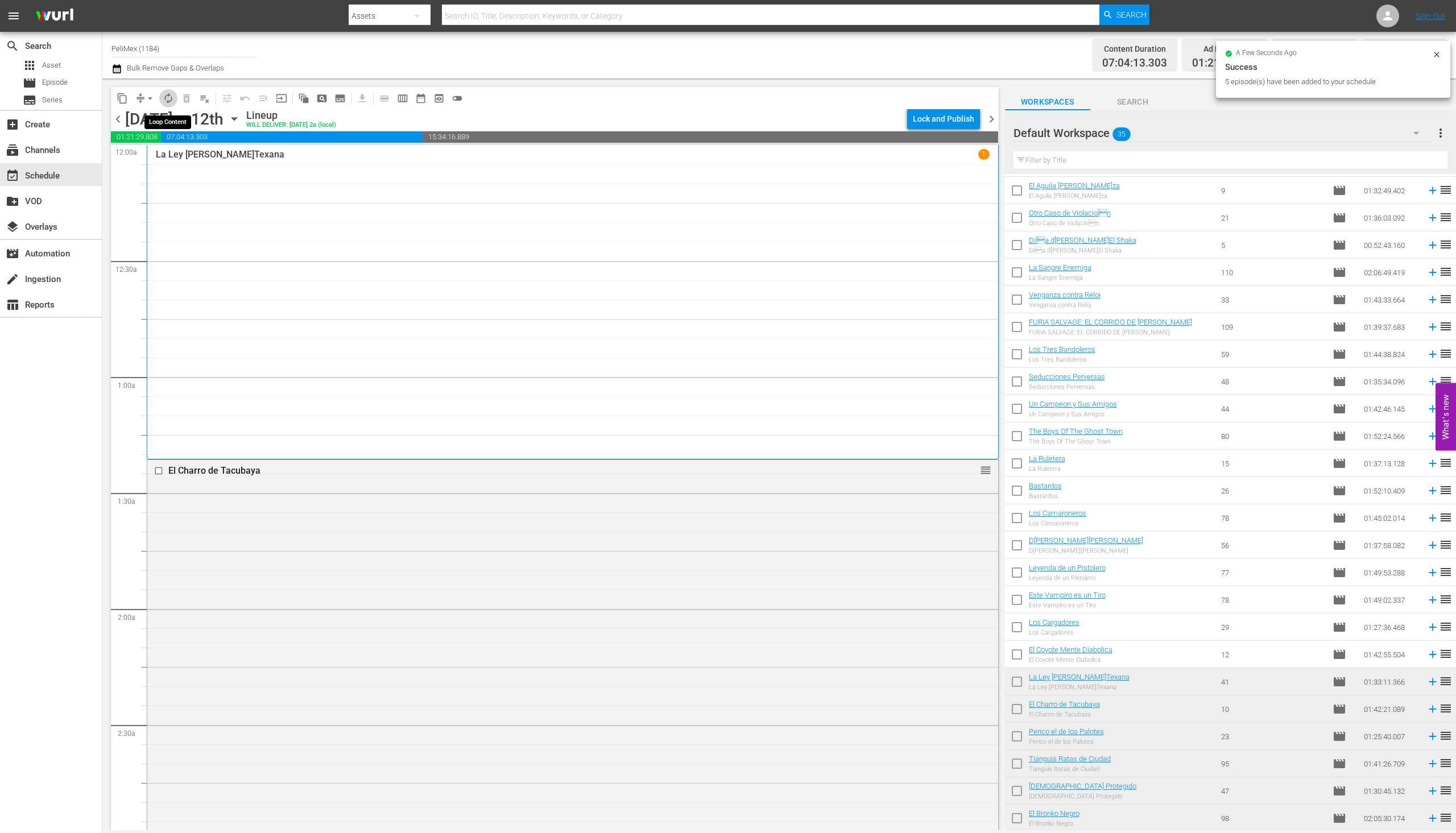
click at [167, 101] on span "autorenew_outlined" at bounding box center [169, 99] width 11 height 11
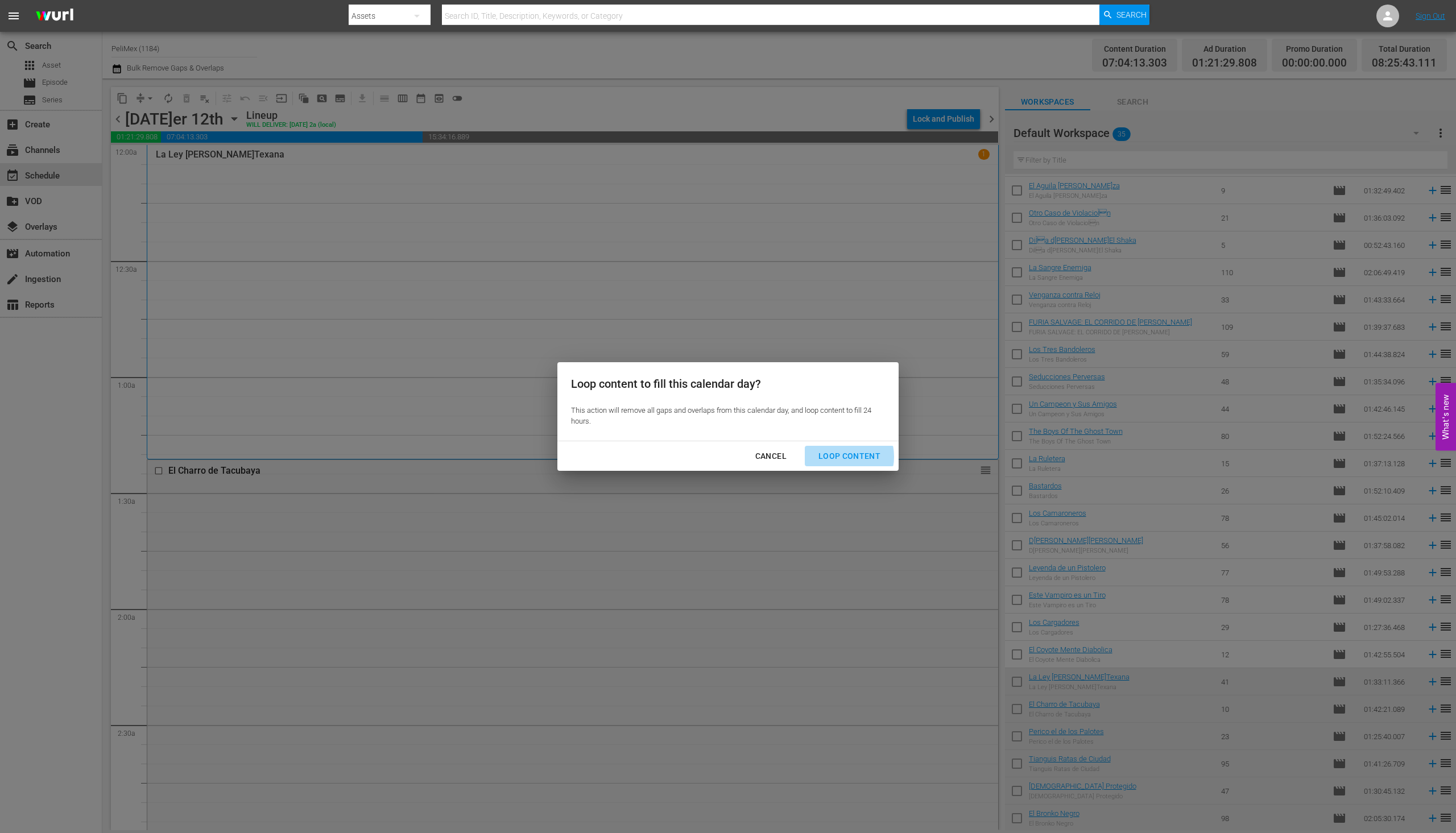
click at [839, 457] on div "Loop Content" at bounding box center [850, 456] width 80 height 14
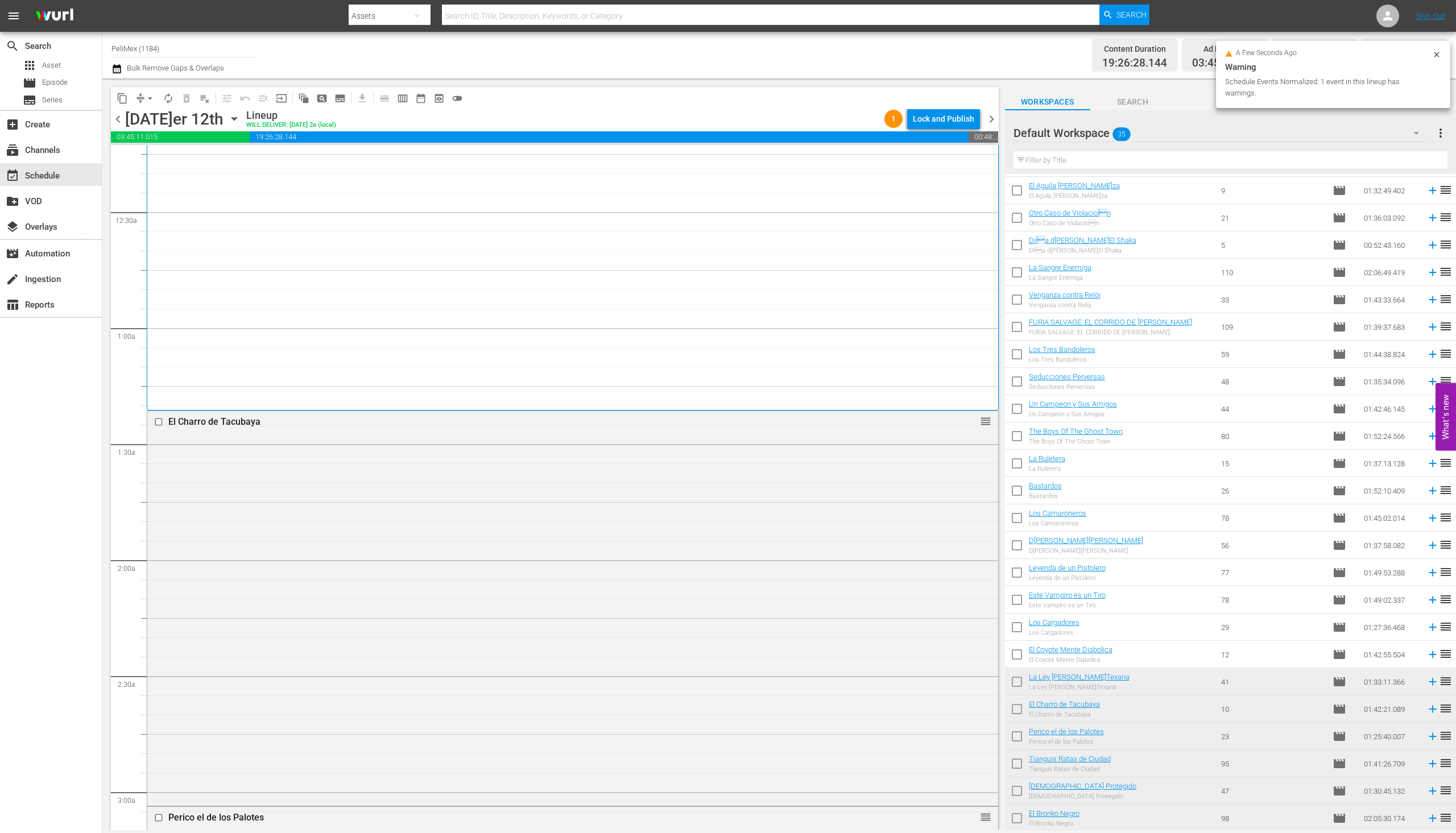
scroll to position [0, 0]
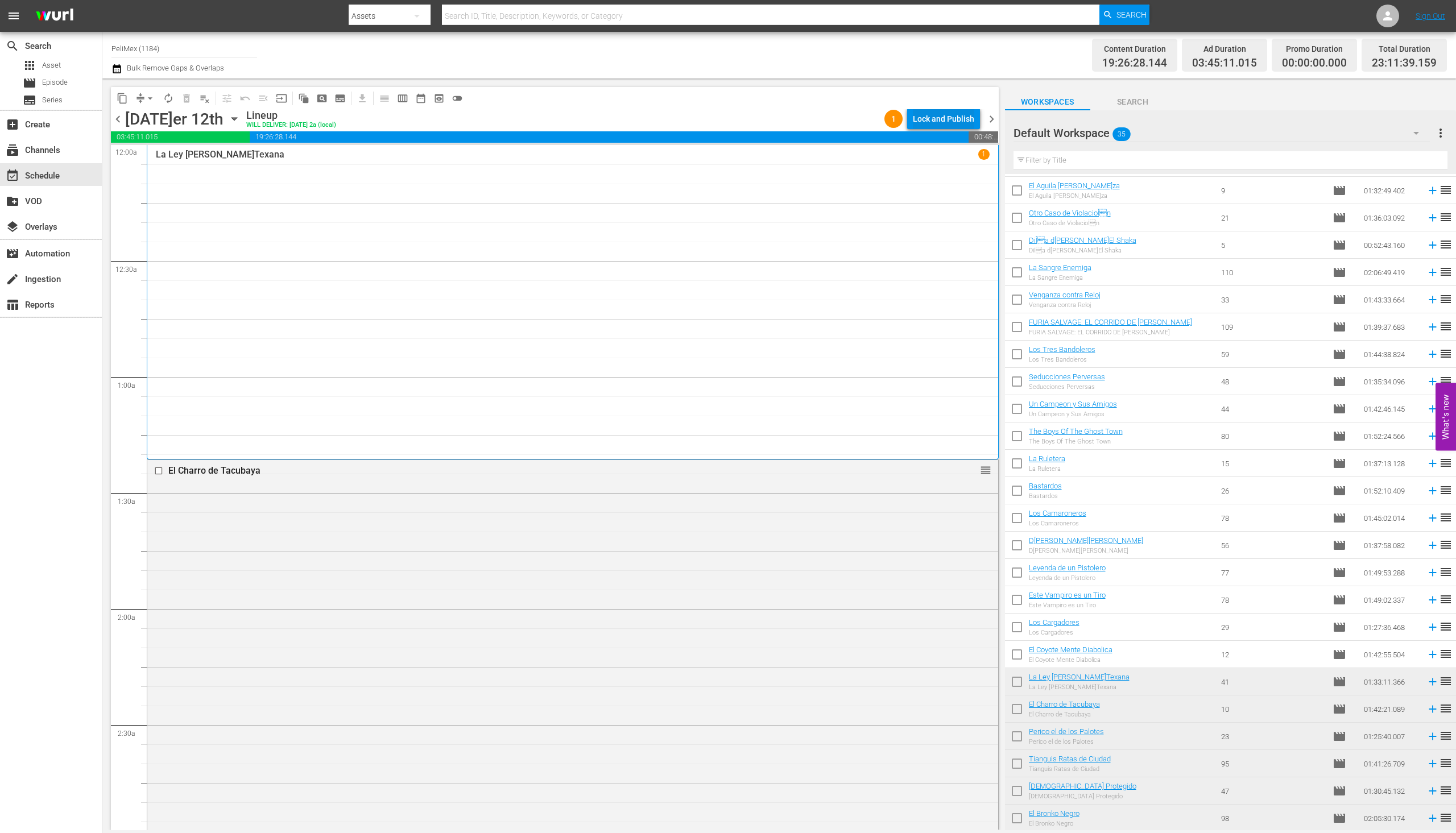
click at [957, 111] on div "Lock and Publish" at bounding box center [943, 118] width 61 height 20
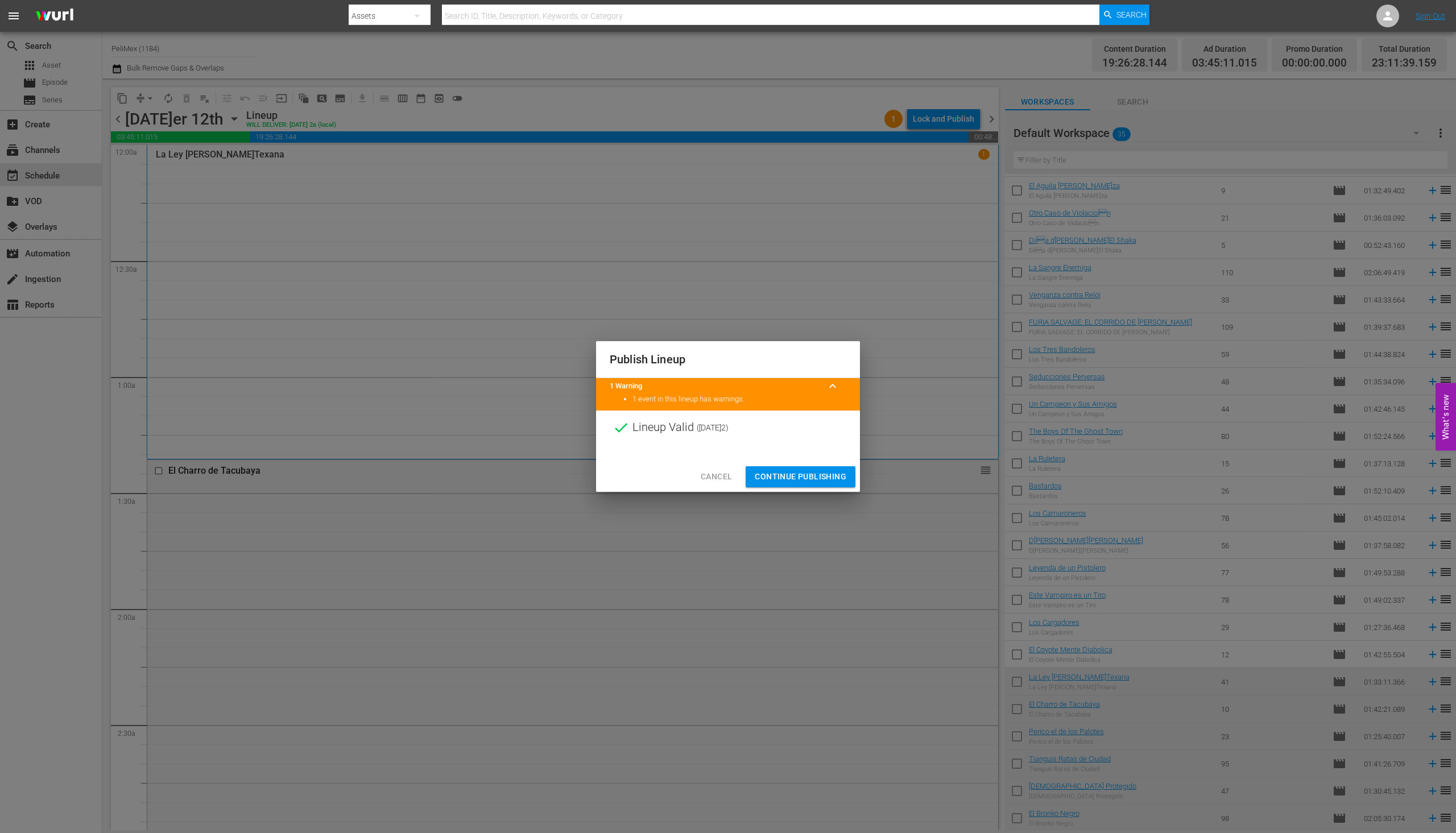
click at [804, 487] on button "Continue Publishing" at bounding box center [801, 477] width 110 height 21
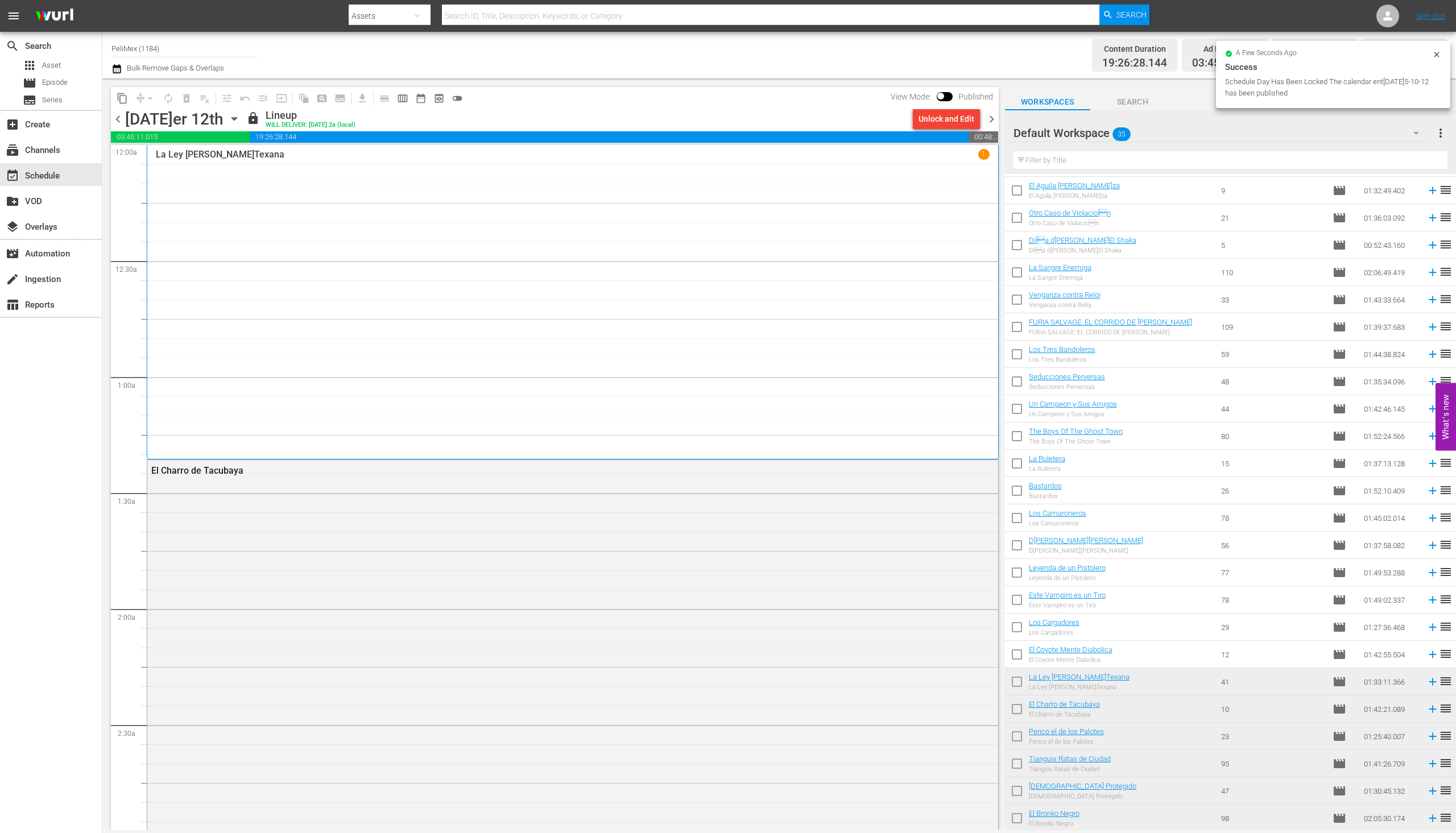
click at [993, 121] on span "chevron_right" at bounding box center [992, 119] width 14 height 14
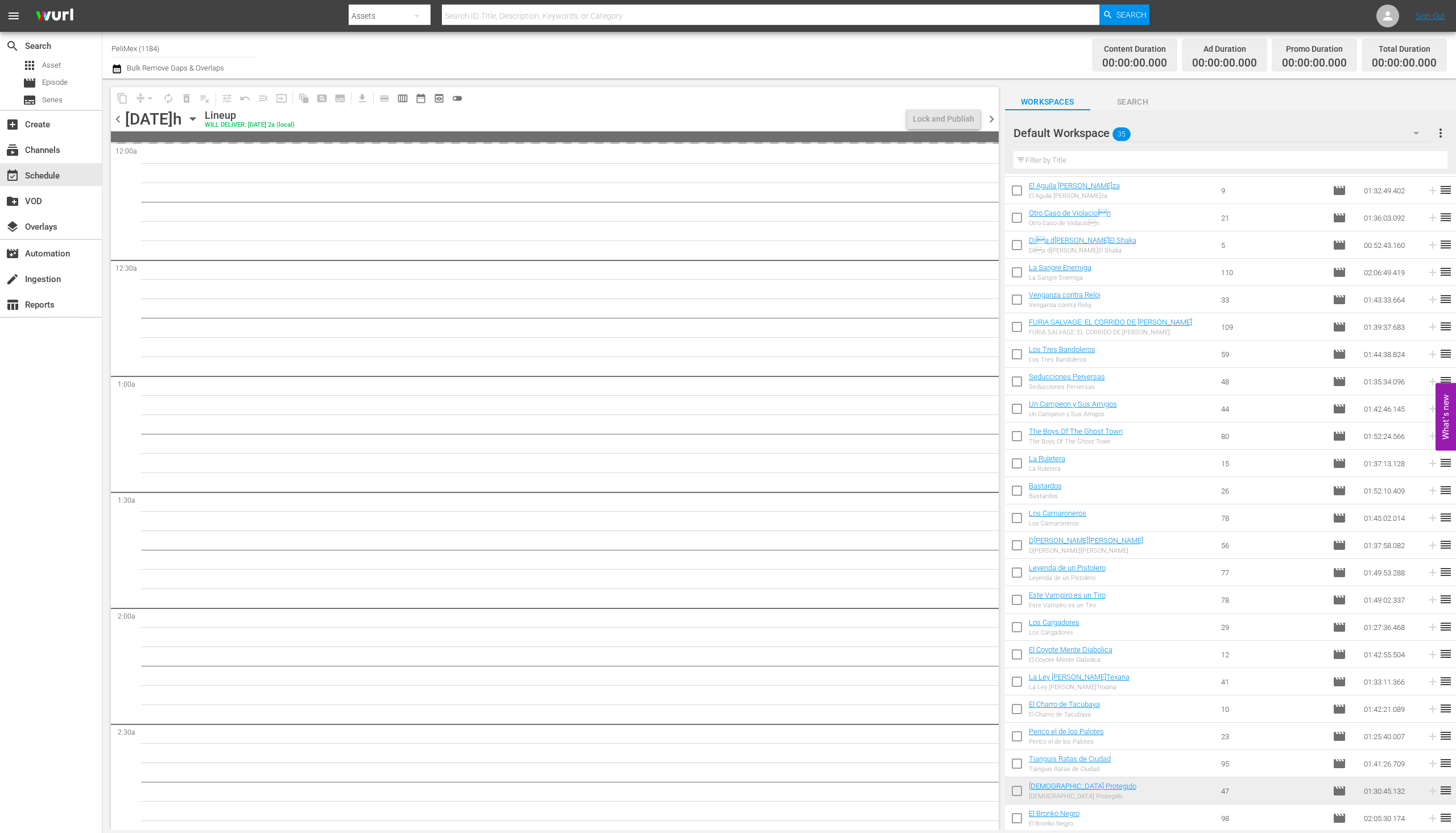
drag, startPoint x: 118, startPoint y: 119, endPoint x: 720, endPoint y: 110, distance: 602.1
click at [118, 120] on span "chevron_left" at bounding box center [118, 119] width 14 height 14
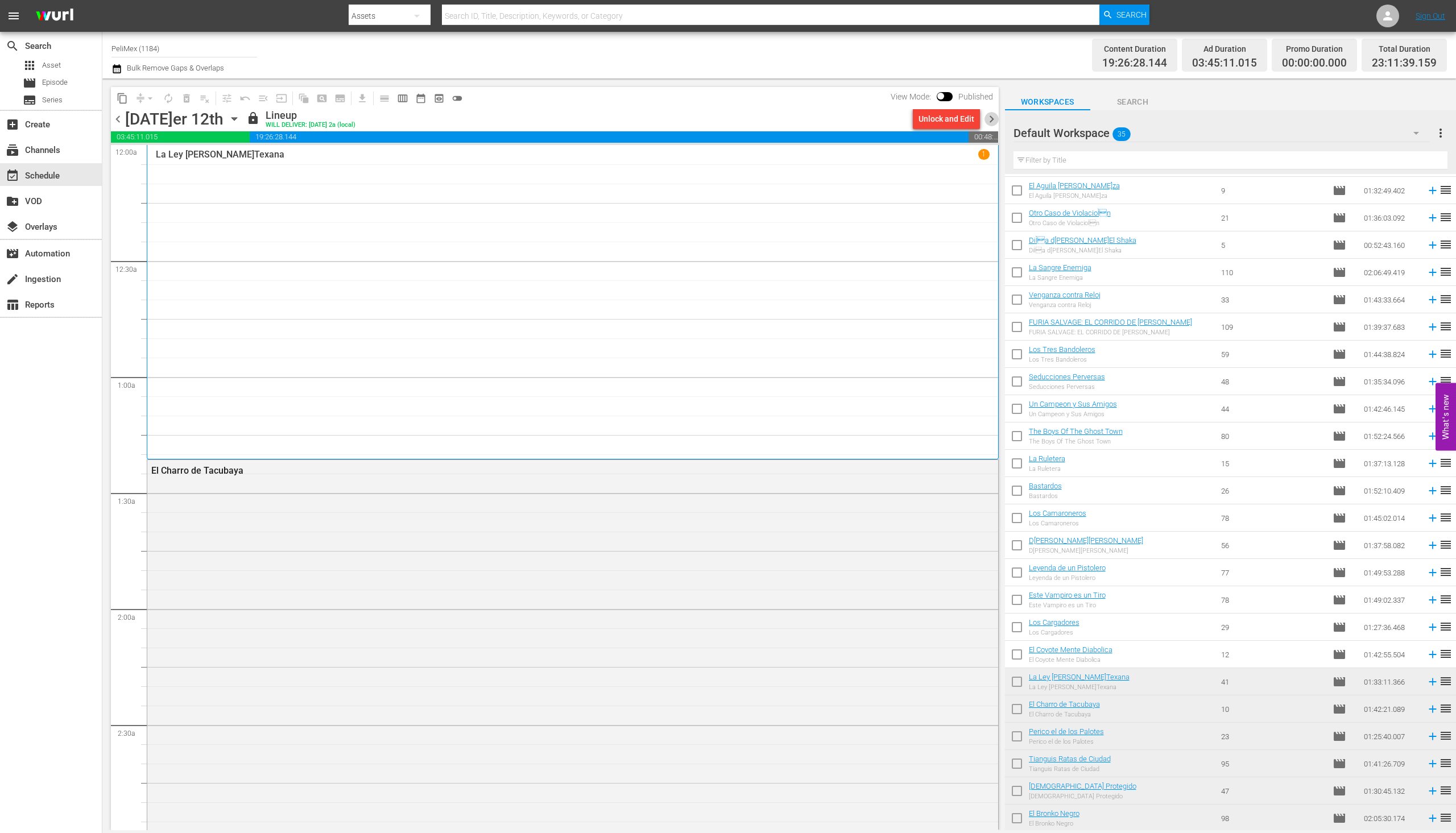
click at [993, 118] on span "chevron_right" at bounding box center [992, 119] width 14 height 14
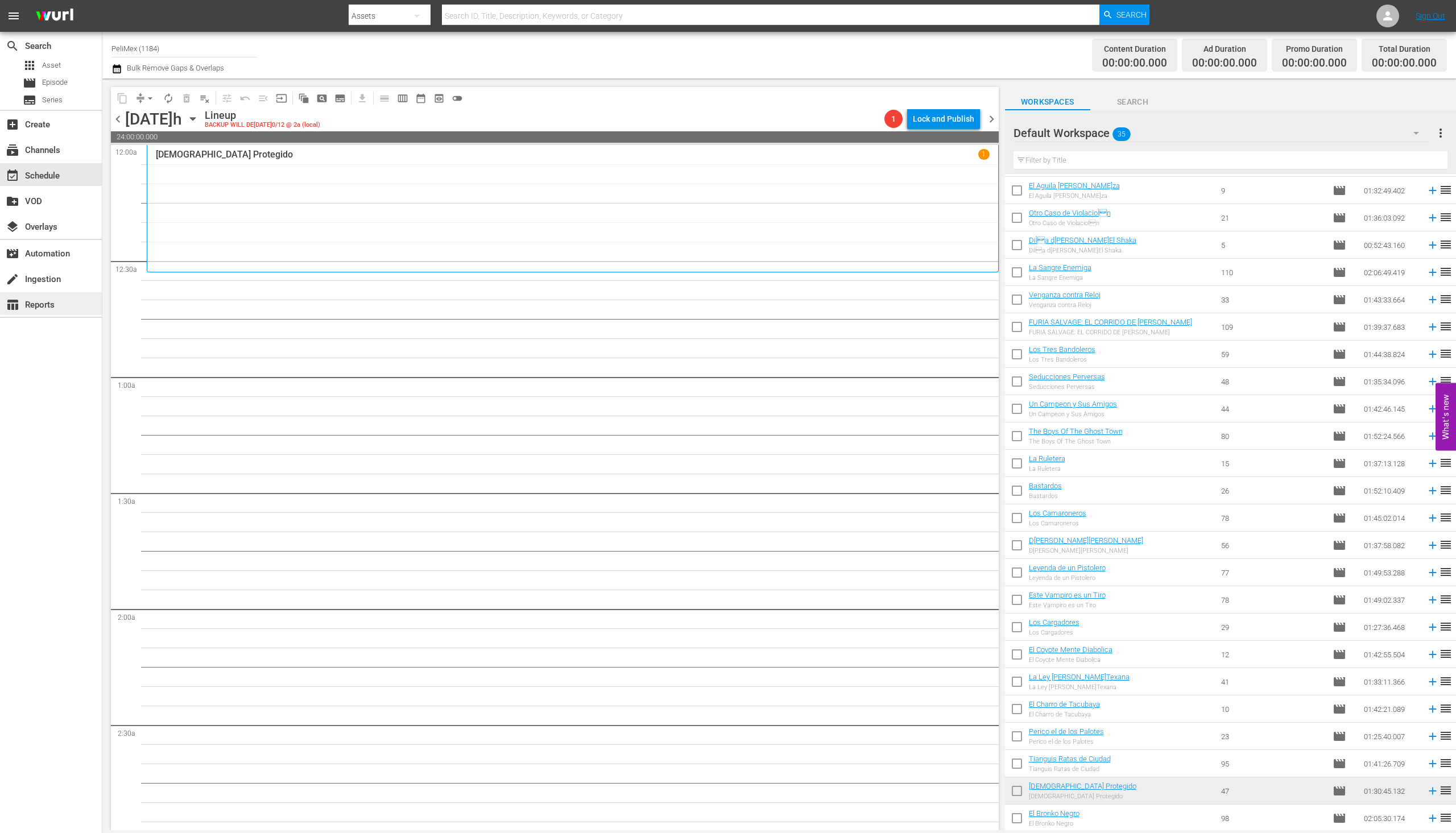
click at [37, 292] on div "table_chart Reports" at bounding box center [51, 304] width 102 height 23
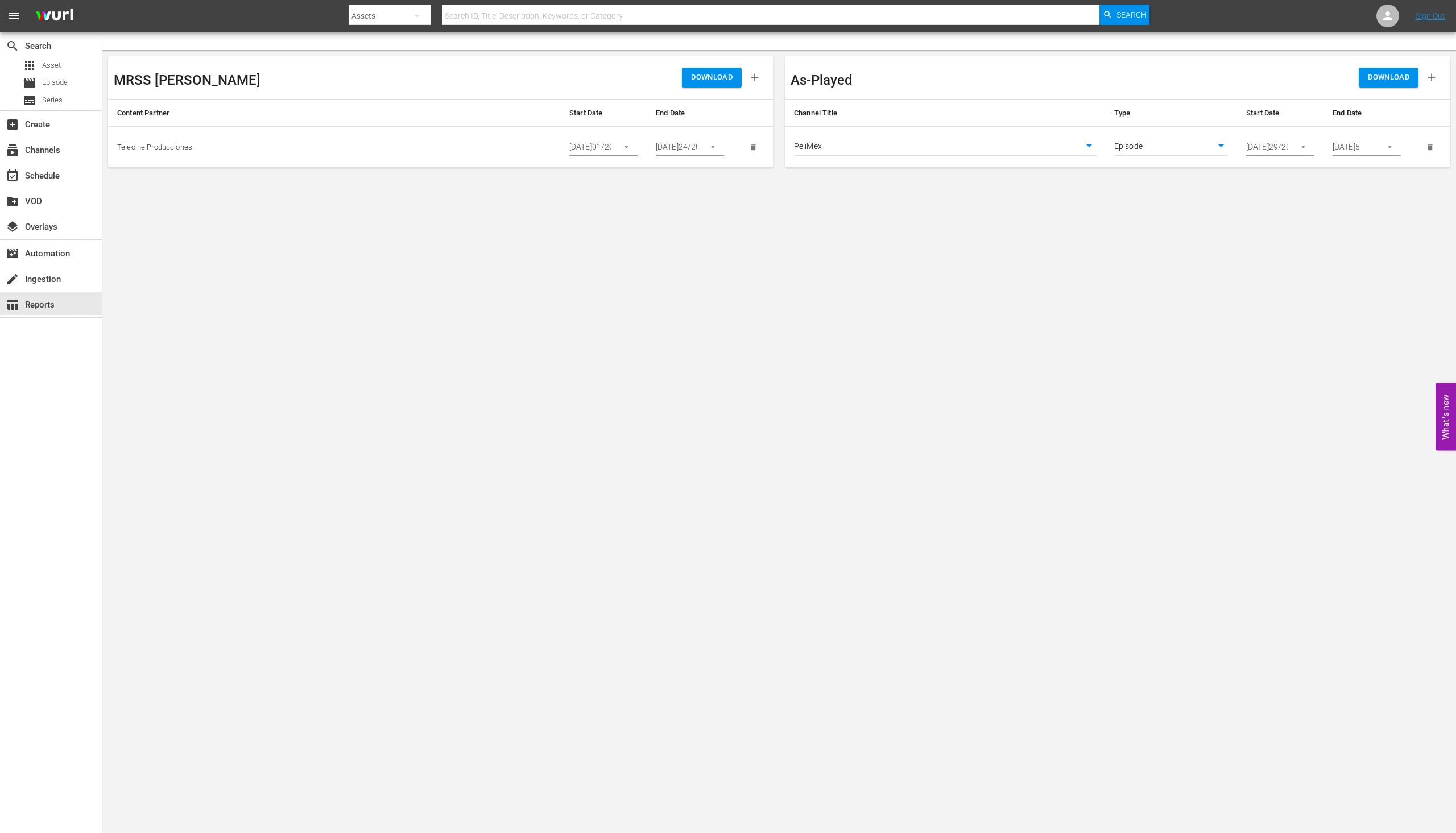
click at [1380, 137] on td "[DATE]5" at bounding box center [1366, 147] width 87 height 41
click at [1388, 146] on icon "button" at bounding box center [1390, 147] width 8 height 8
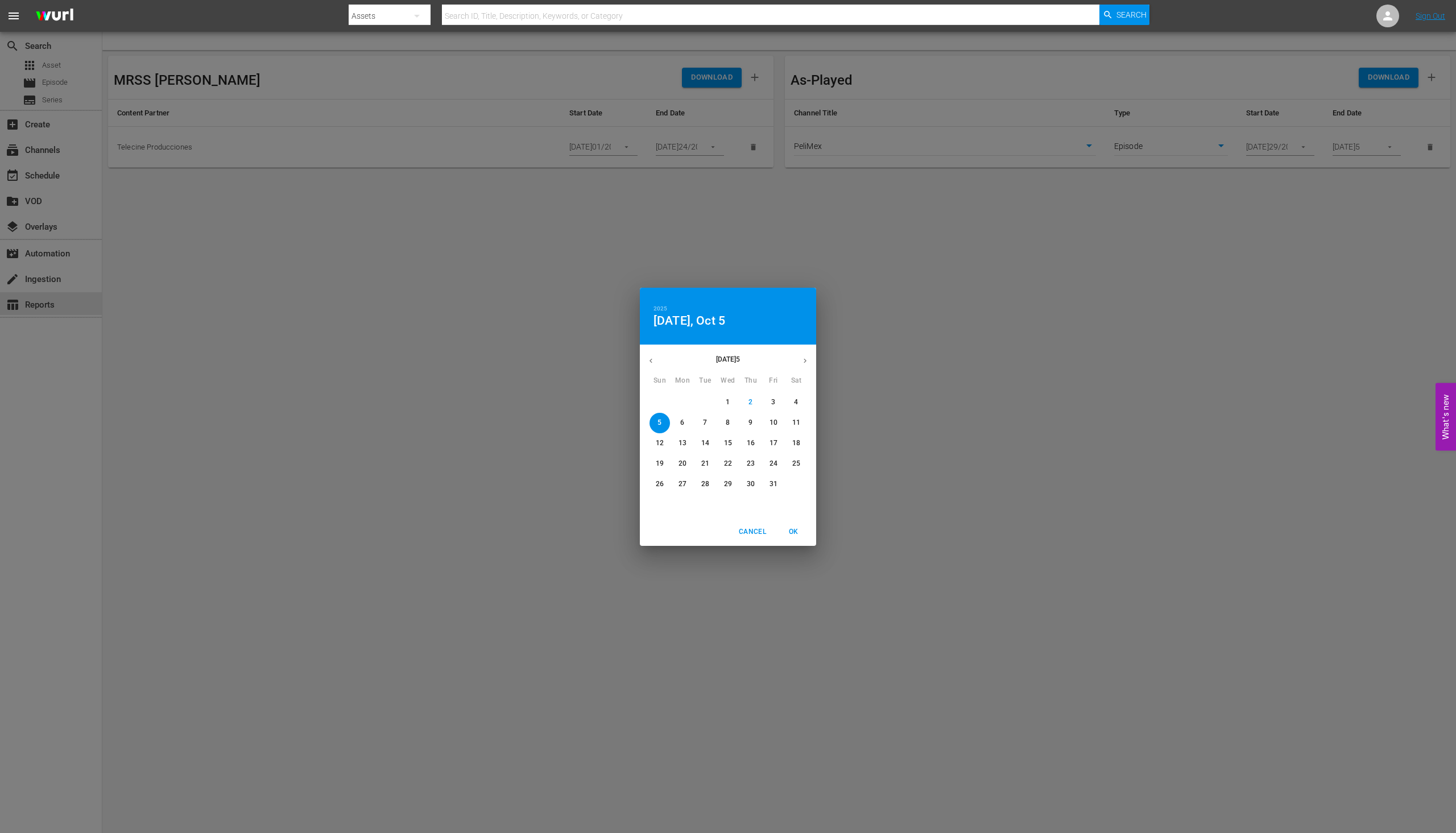
click at [661, 440] on p "12" at bounding box center [659, 443] width 8 height 10
click at [793, 535] on span "OK" at bounding box center [793, 531] width 27 height 12
type input "[DATE]"
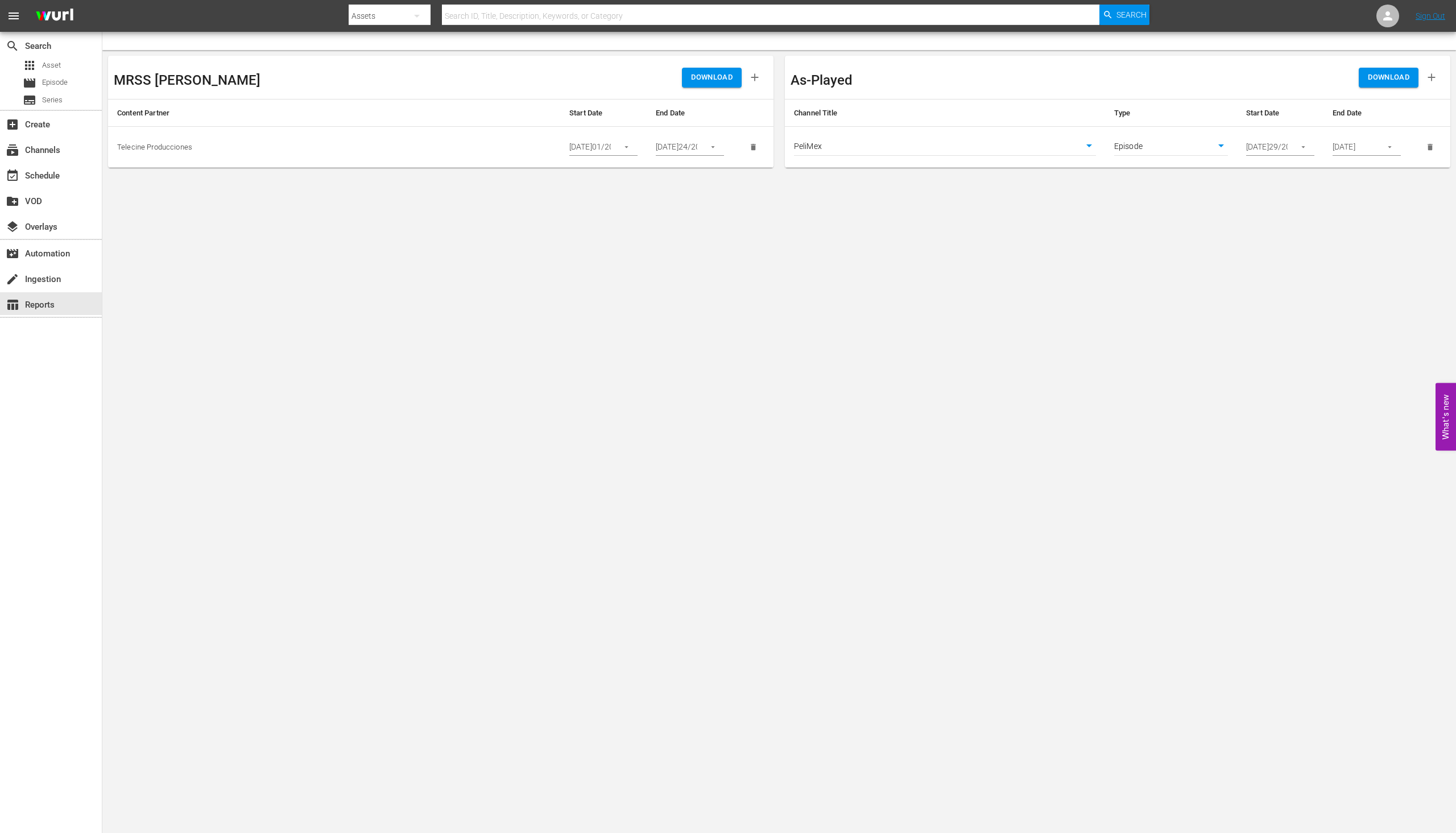
click at [1294, 154] on button "button" at bounding box center [1303, 147] width 22 height 22
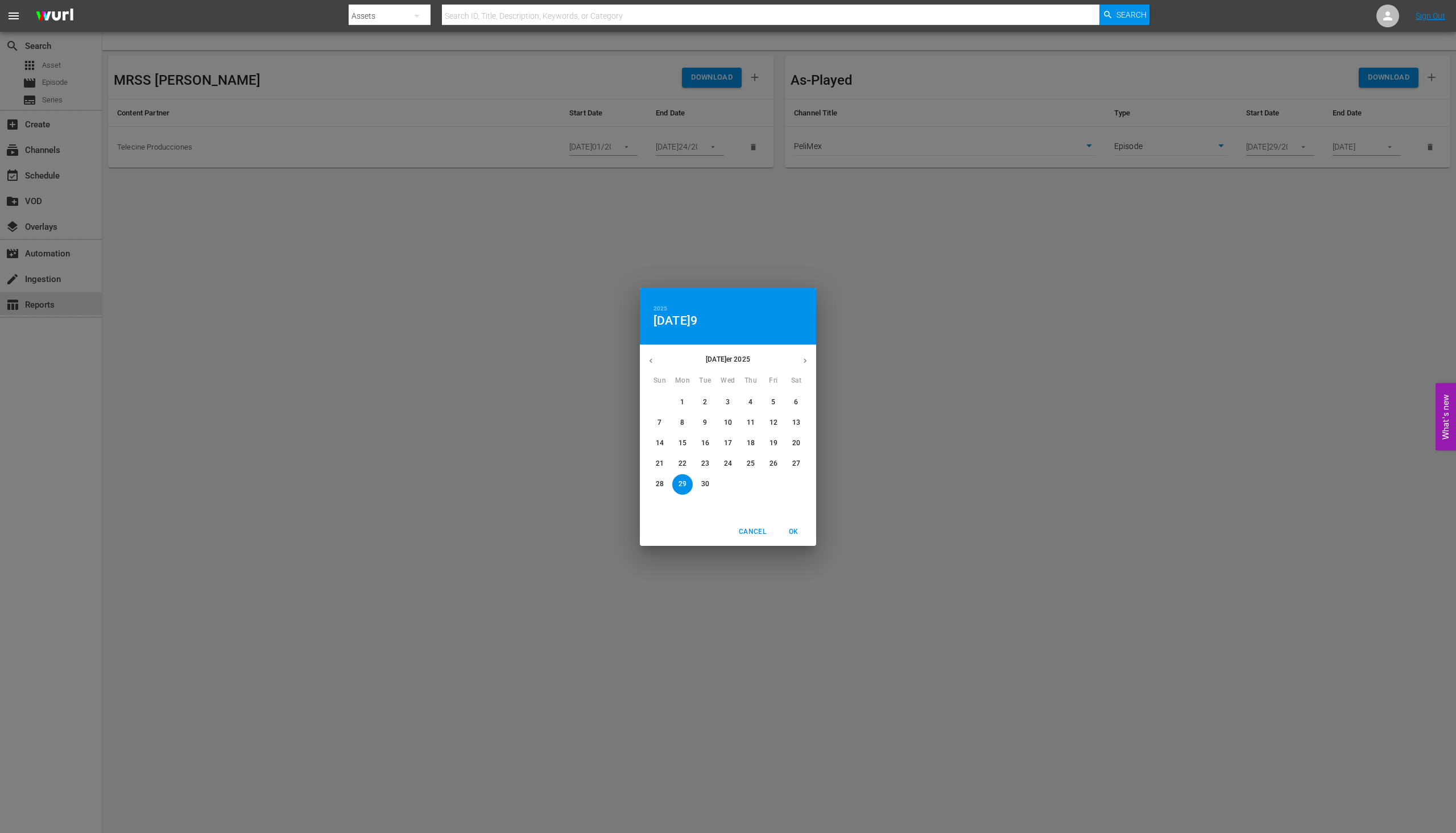
click at [810, 359] on button "button" at bounding box center [805, 360] width 22 height 22
click at [682, 425] on p "6" at bounding box center [683, 423] width 4 height 10
click at [790, 534] on span "OK" at bounding box center [793, 531] width 27 height 12
type input "[DATE]06/2025"
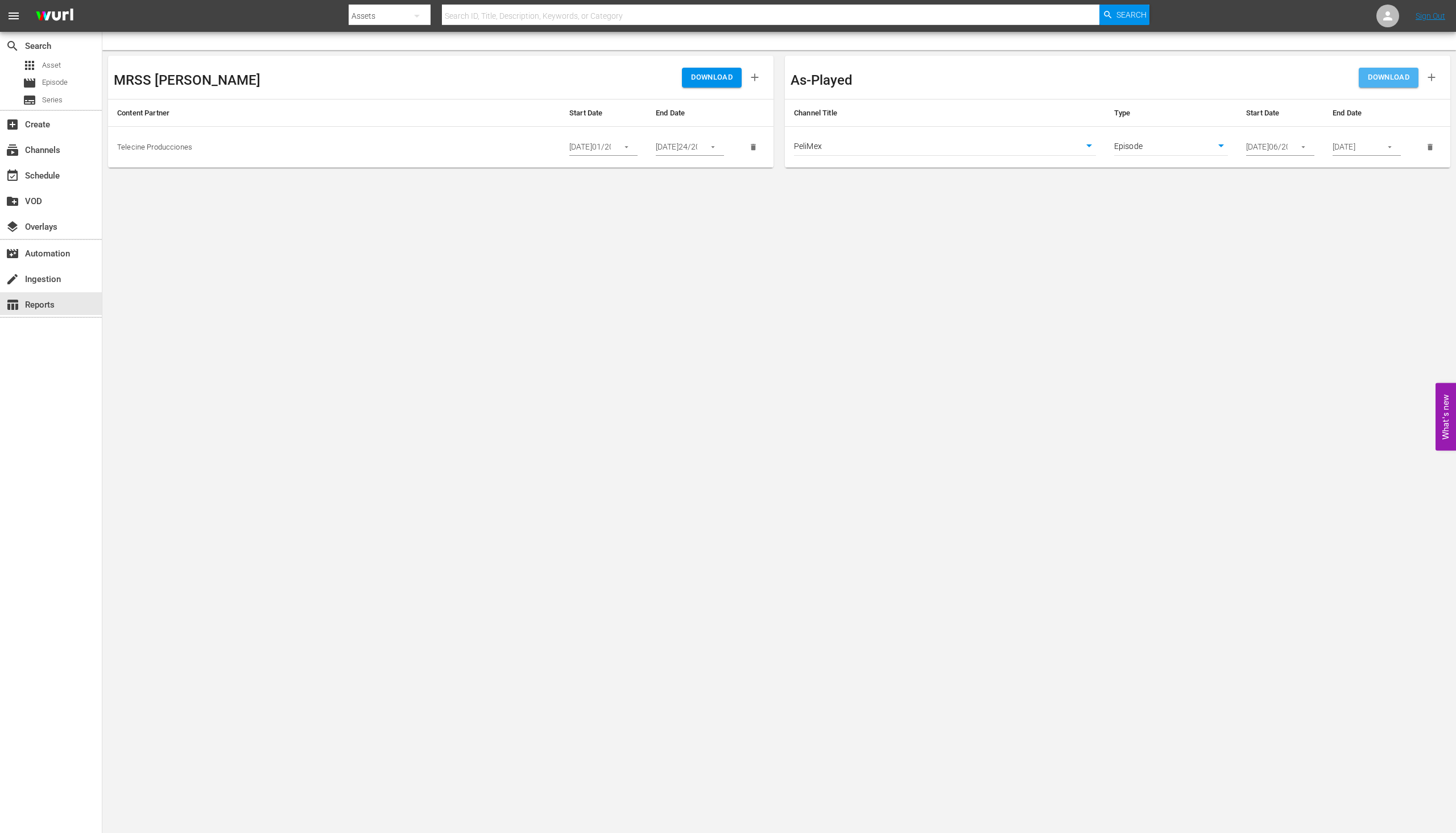
click at [1362, 83] on button "DOWNLOAD" at bounding box center [1388, 78] width 60 height 20
